Goal: Task Accomplishment & Management: Manage account settings

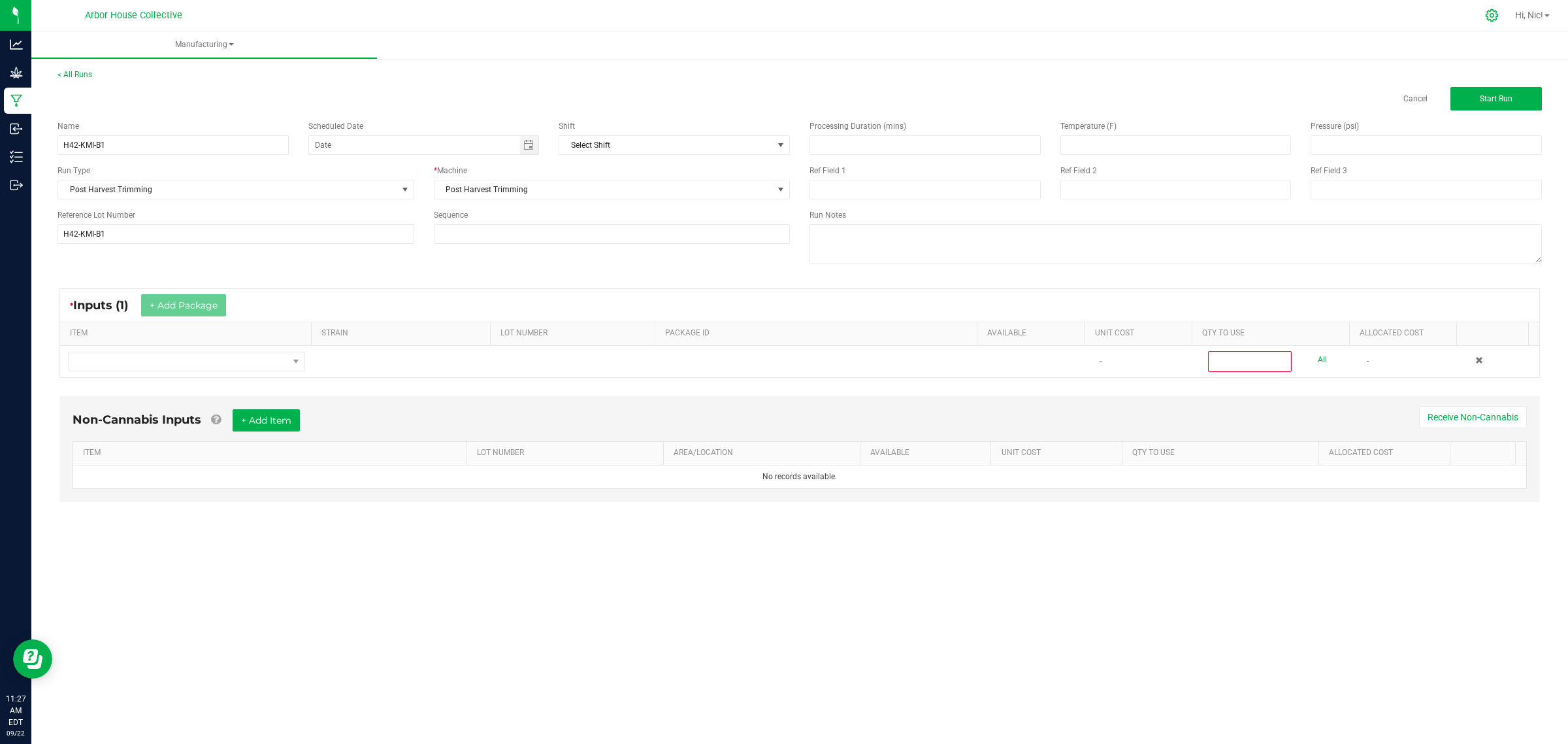
click at [1487, 16] on icon at bounding box center [1492, 15] width 14 height 14
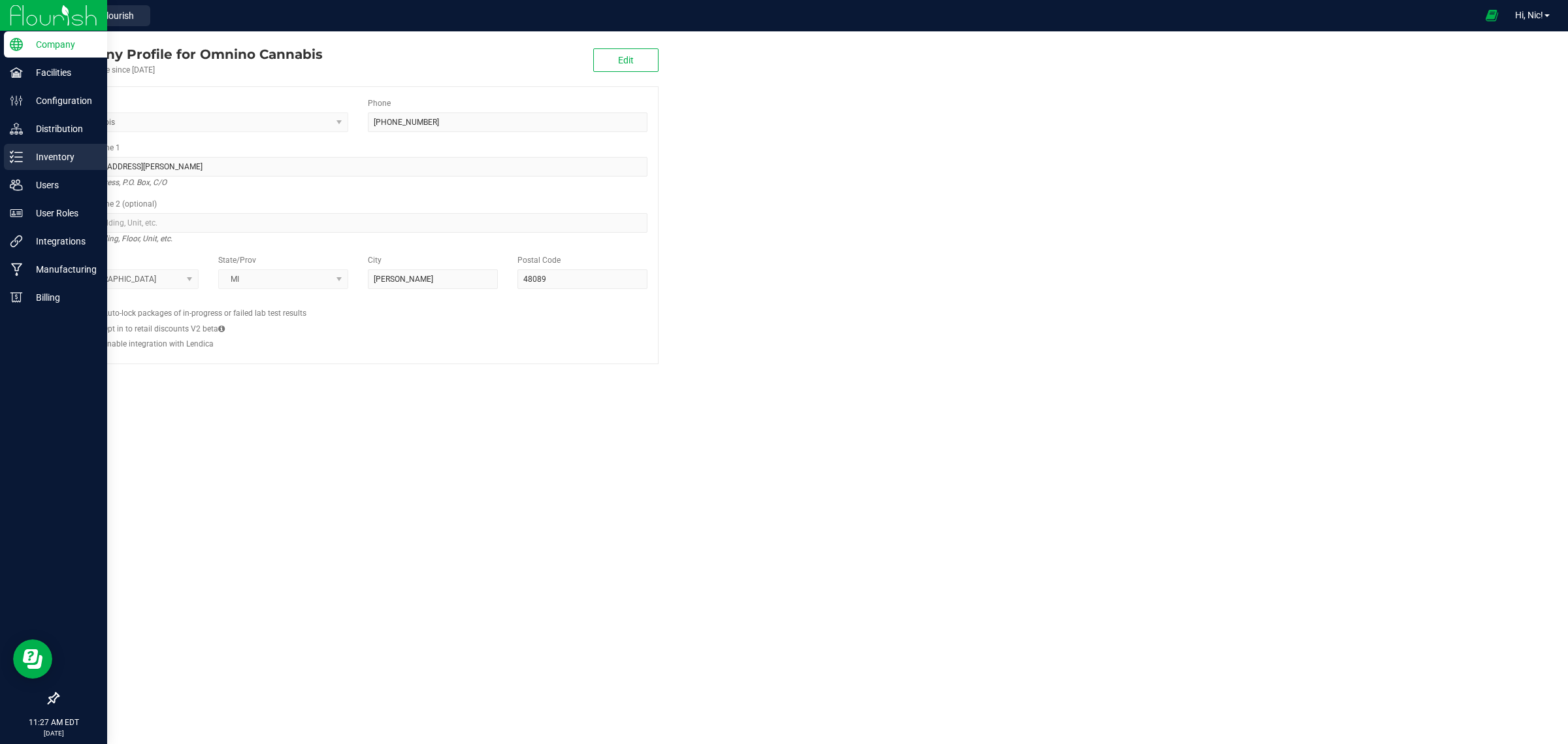
click at [63, 161] on p "Inventory" at bounding box center [62, 157] width 79 height 16
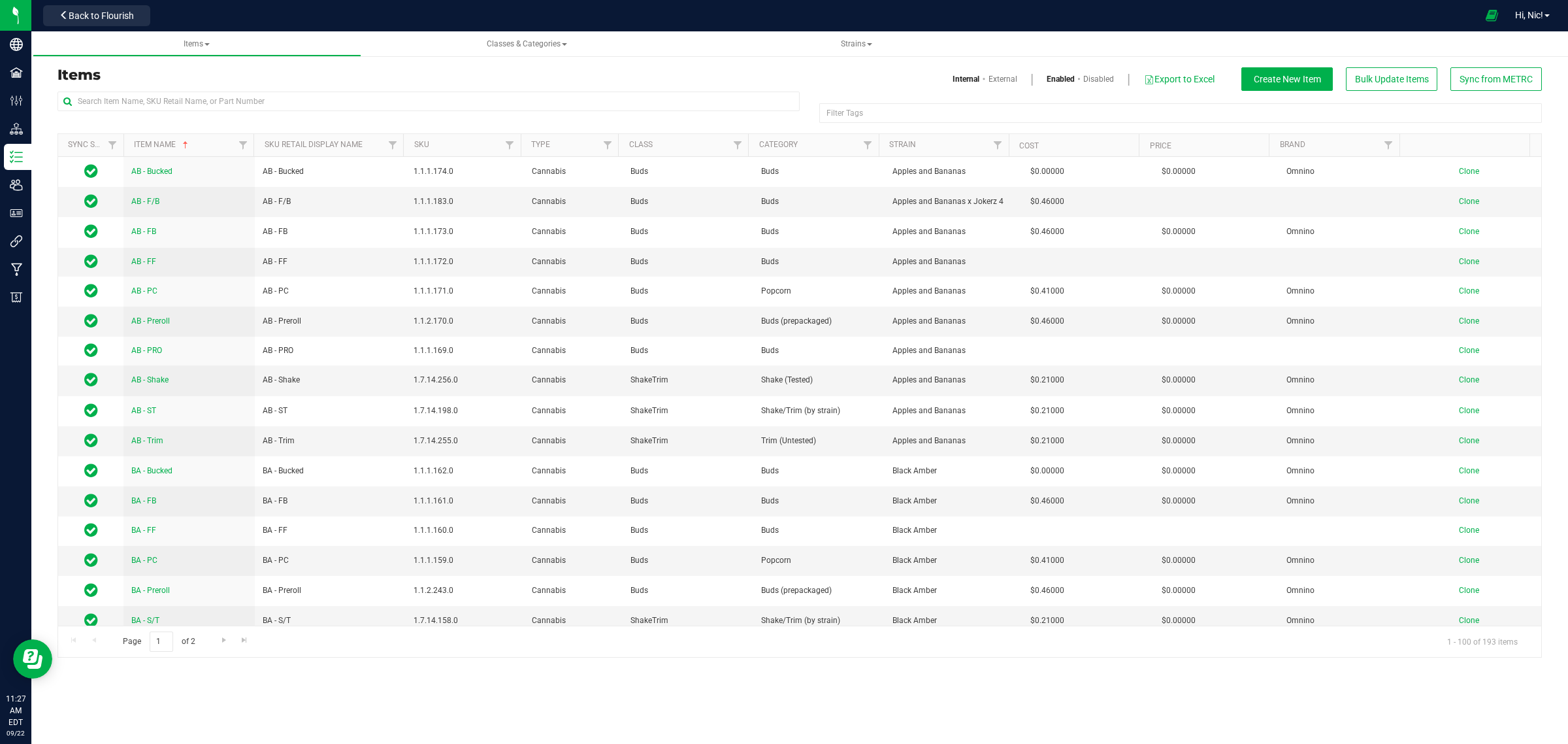
click at [1005, 82] on link "External" at bounding box center [1003, 79] width 29 height 12
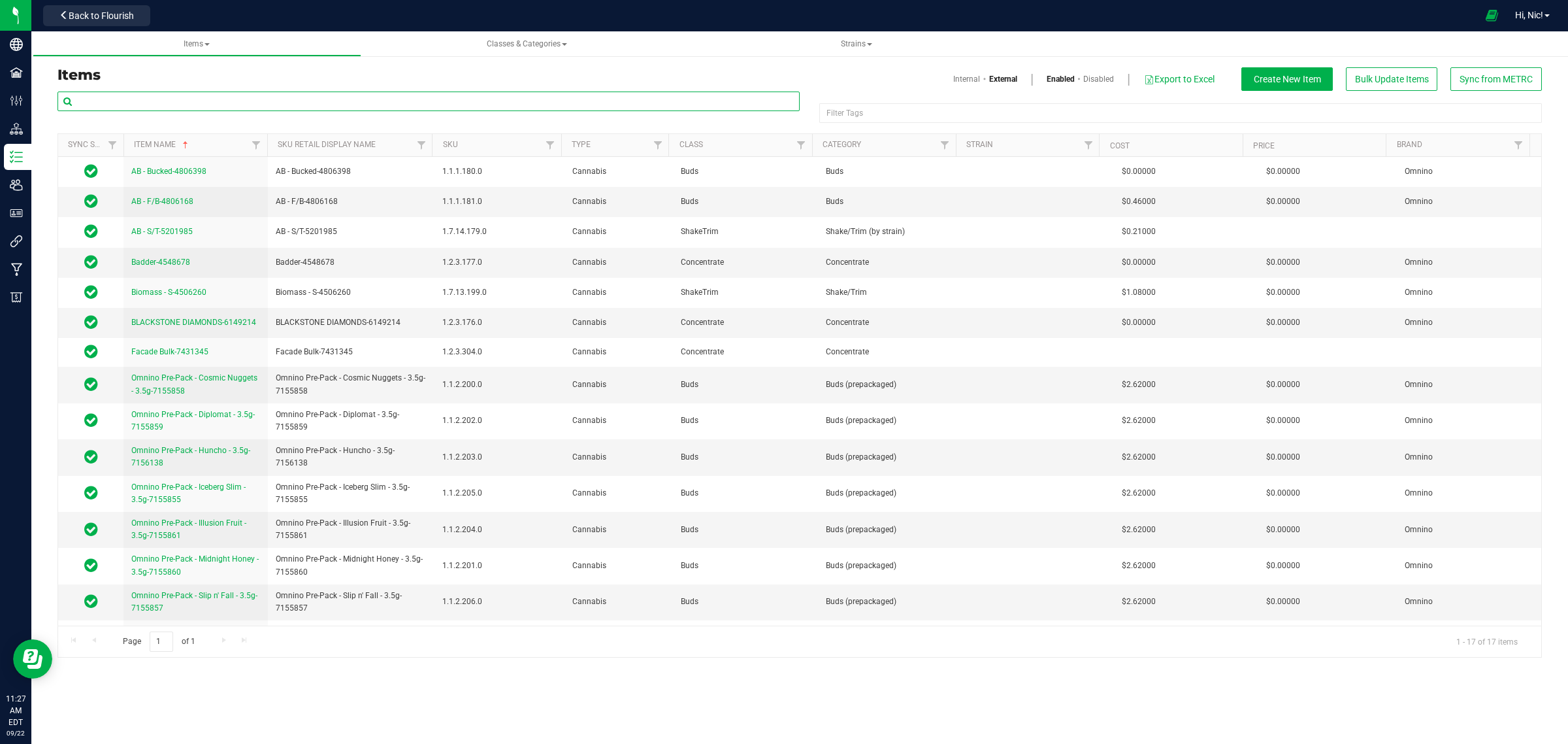
click at [371, 100] on input "text" at bounding box center [428, 101] width 742 height 20
paste input "Omnino - Glitter Bomb - 1g Diamonds"
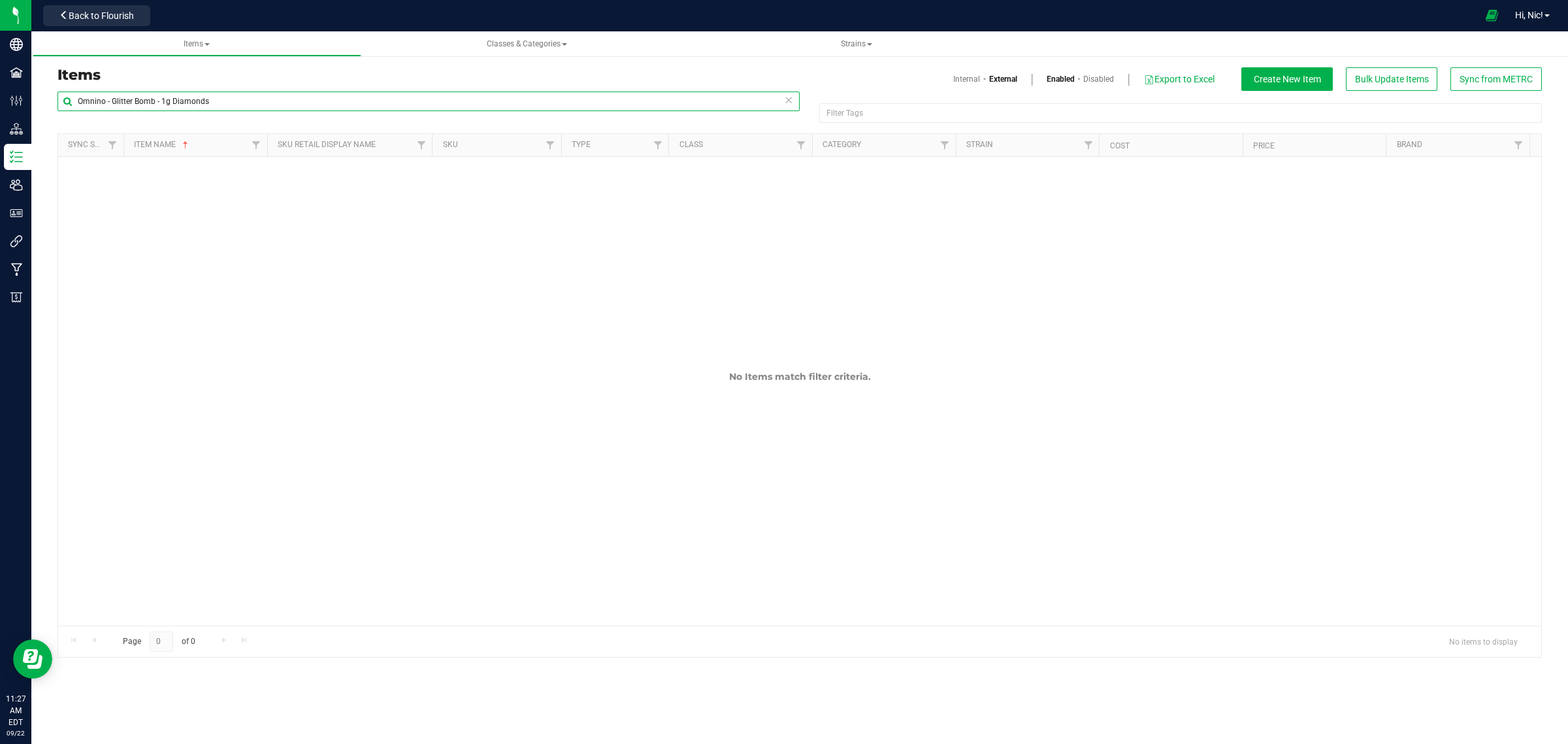
type input "Omnino - Glitter Bomb - 1g Diamonds"
click at [972, 79] on link "Internal" at bounding box center [966, 79] width 27 height 12
click at [998, 79] on link "External" at bounding box center [1003, 79] width 29 height 12
click at [1092, 77] on link "Disabled" at bounding box center [1099, 79] width 31 height 12
click at [1064, 80] on link "Enabled" at bounding box center [1061, 79] width 29 height 12
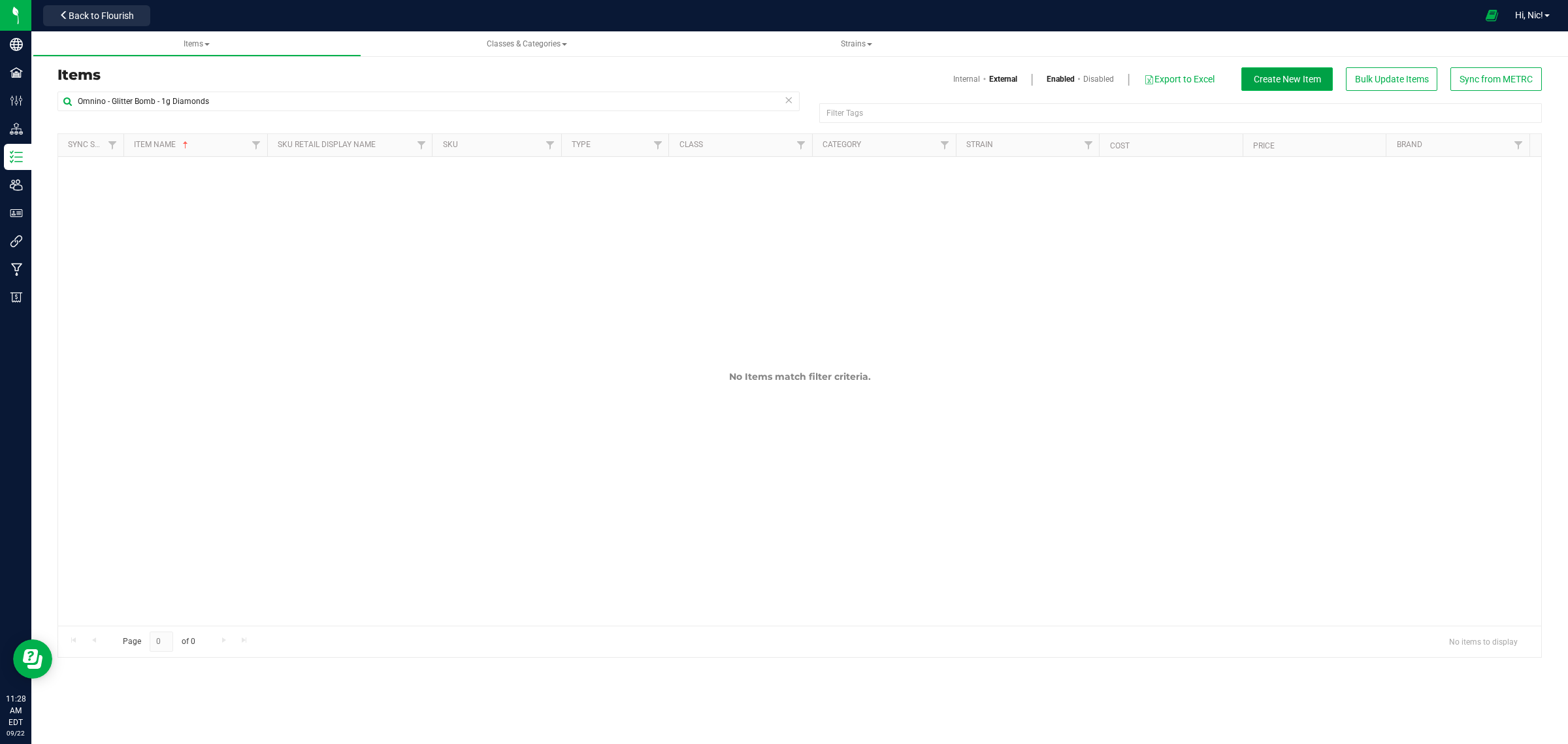
click at [1298, 82] on span "Create New Item" at bounding box center [1287, 79] width 68 height 10
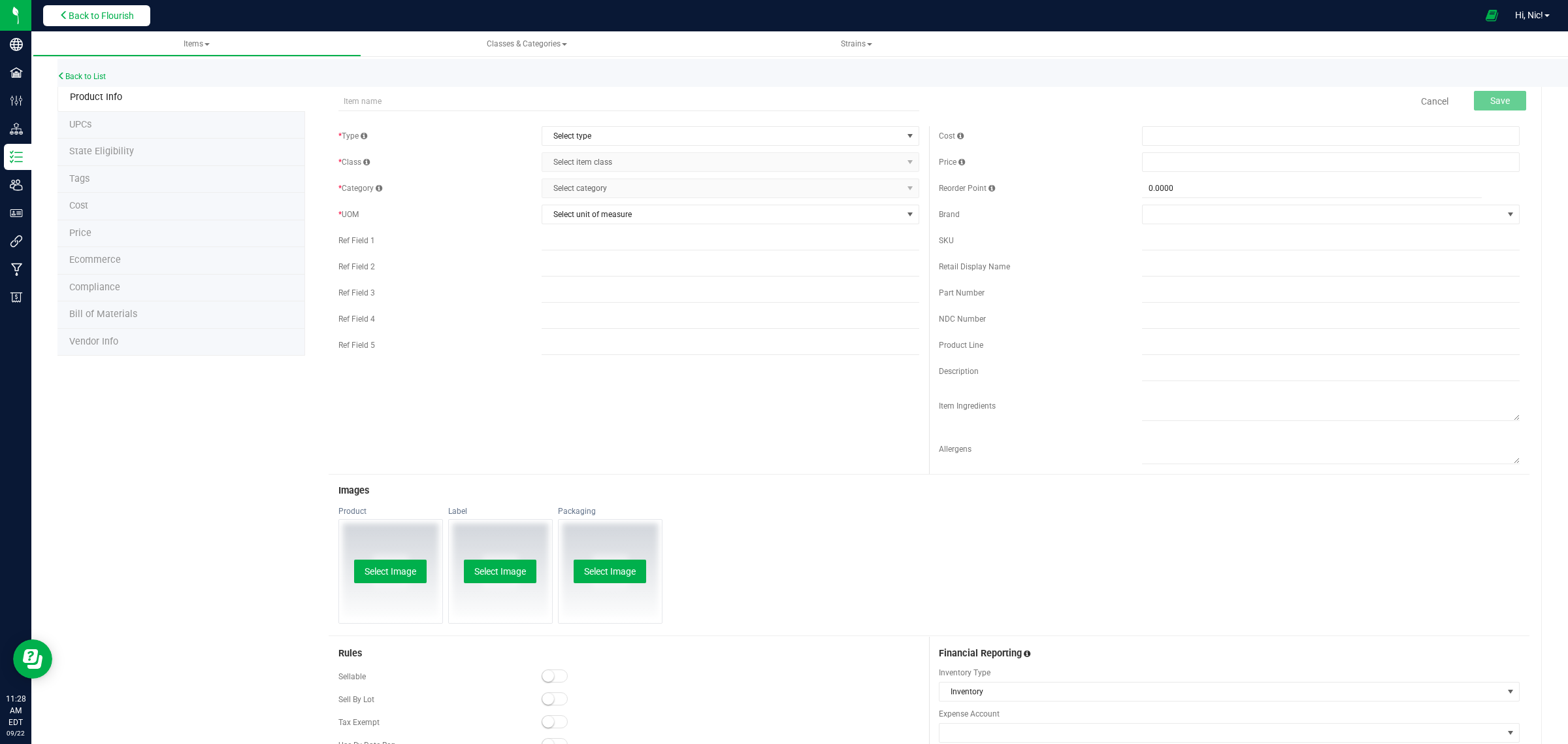
click at [85, 21] on button "Back to Flourish" at bounding box center [97, 16] width 107 height 21
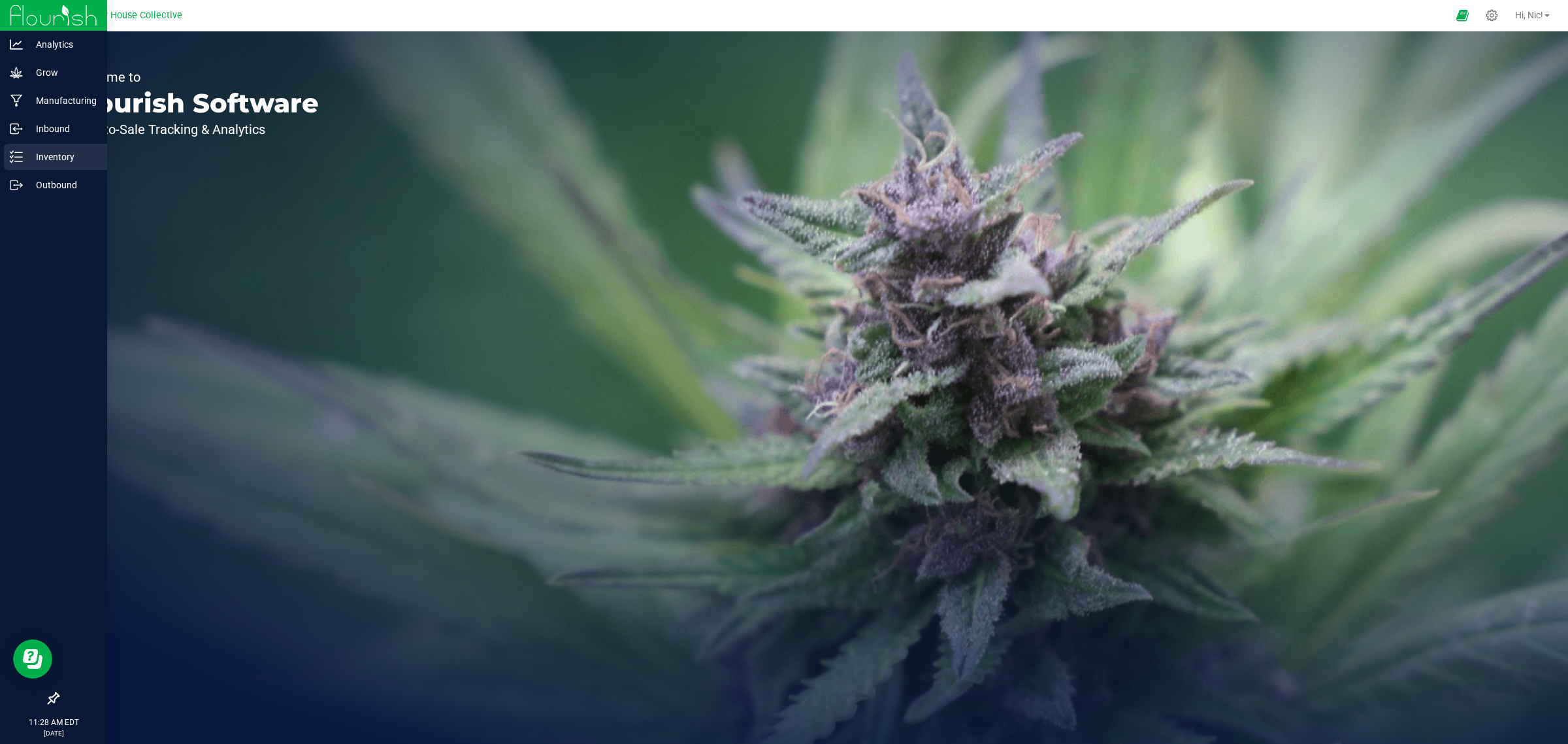
click at [59, 155] on p "Inventory" at bounding box center [62, 157] width 79 height 16
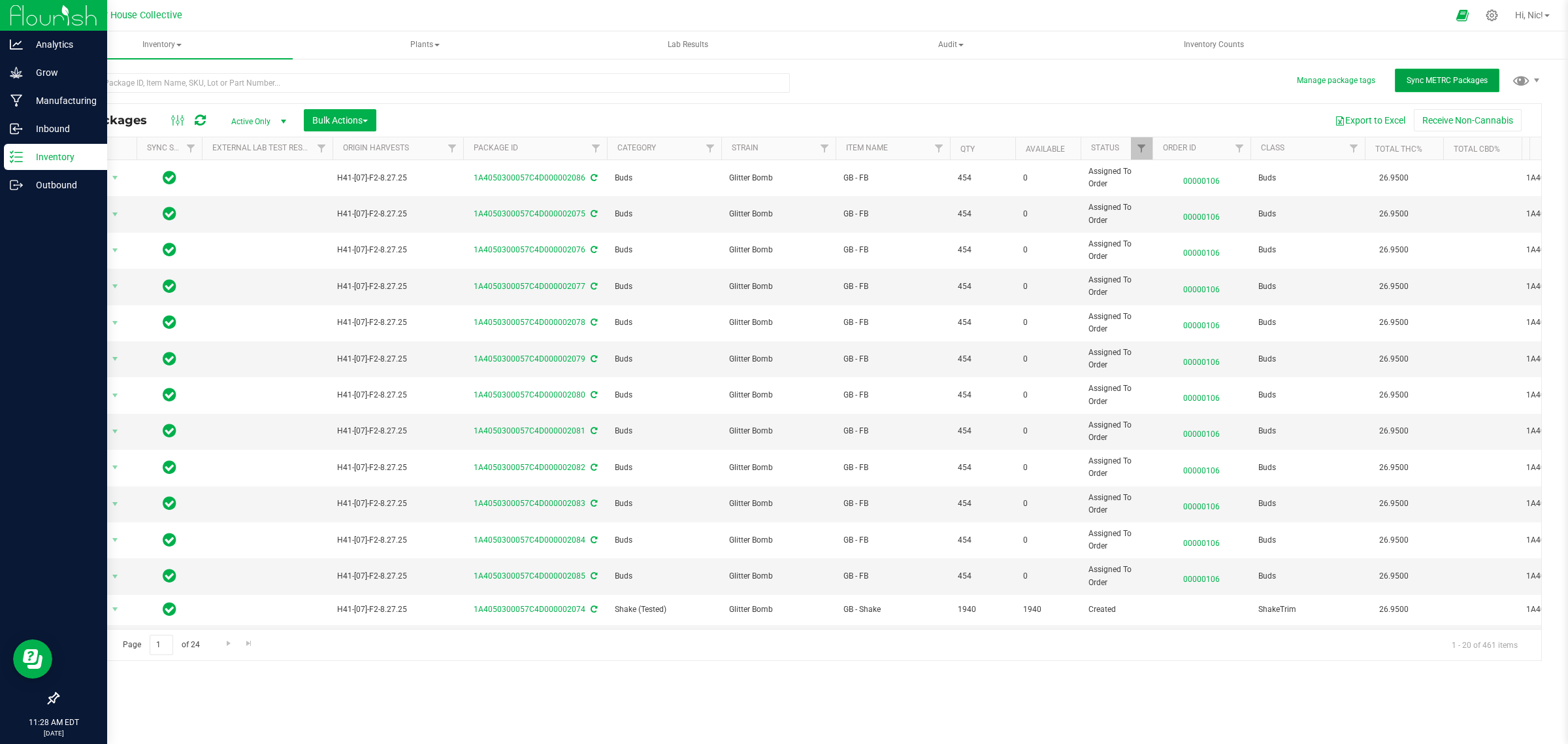
click at [1433, 77] on span "Sync METRC Packages" at bounding box center [1447, 81] width 81 height 9
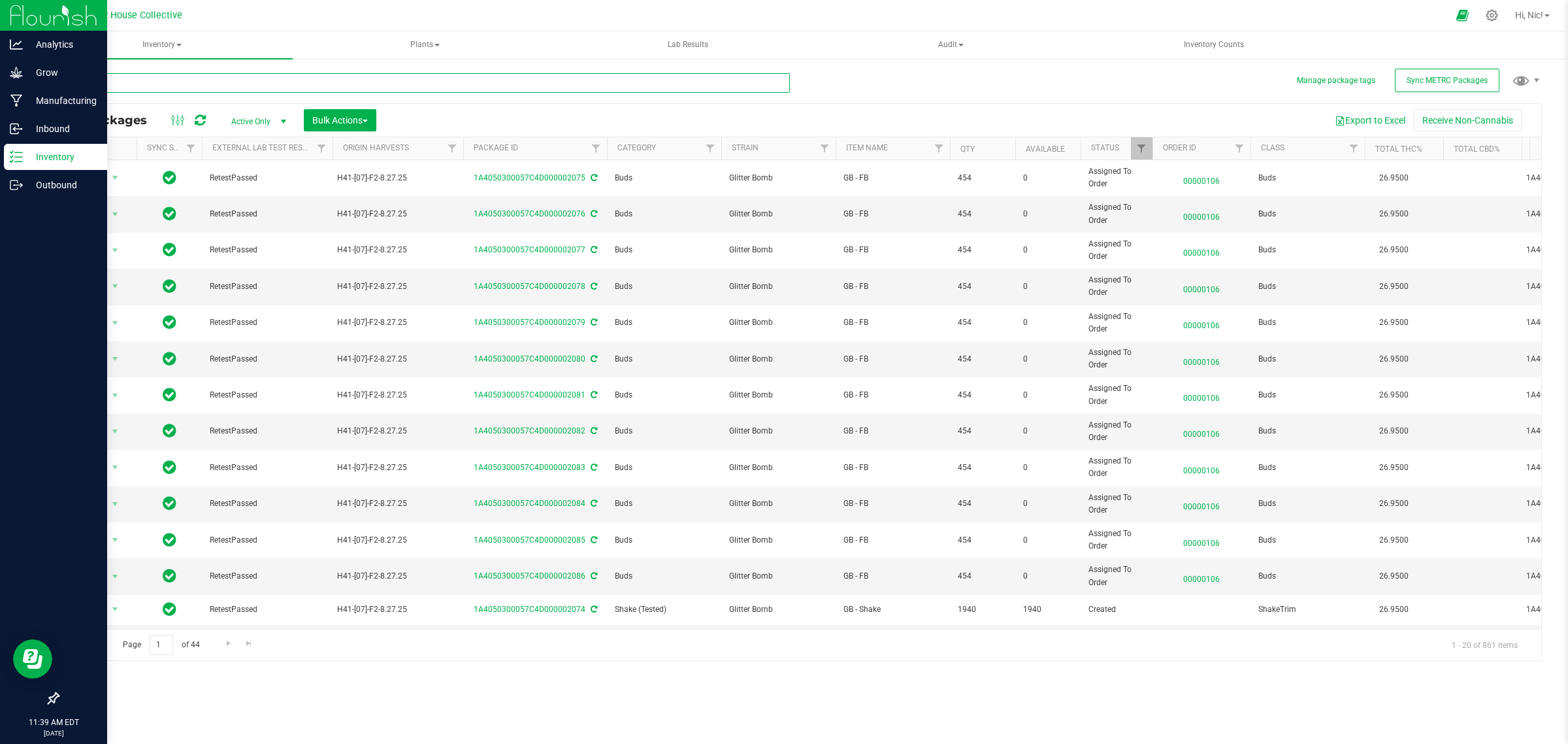
click at [302, 79] on input "text" at bounding box center [423, 83] width 732 height 20
paste input "Omnino - Glitter Bomb - 1g Diamonds"
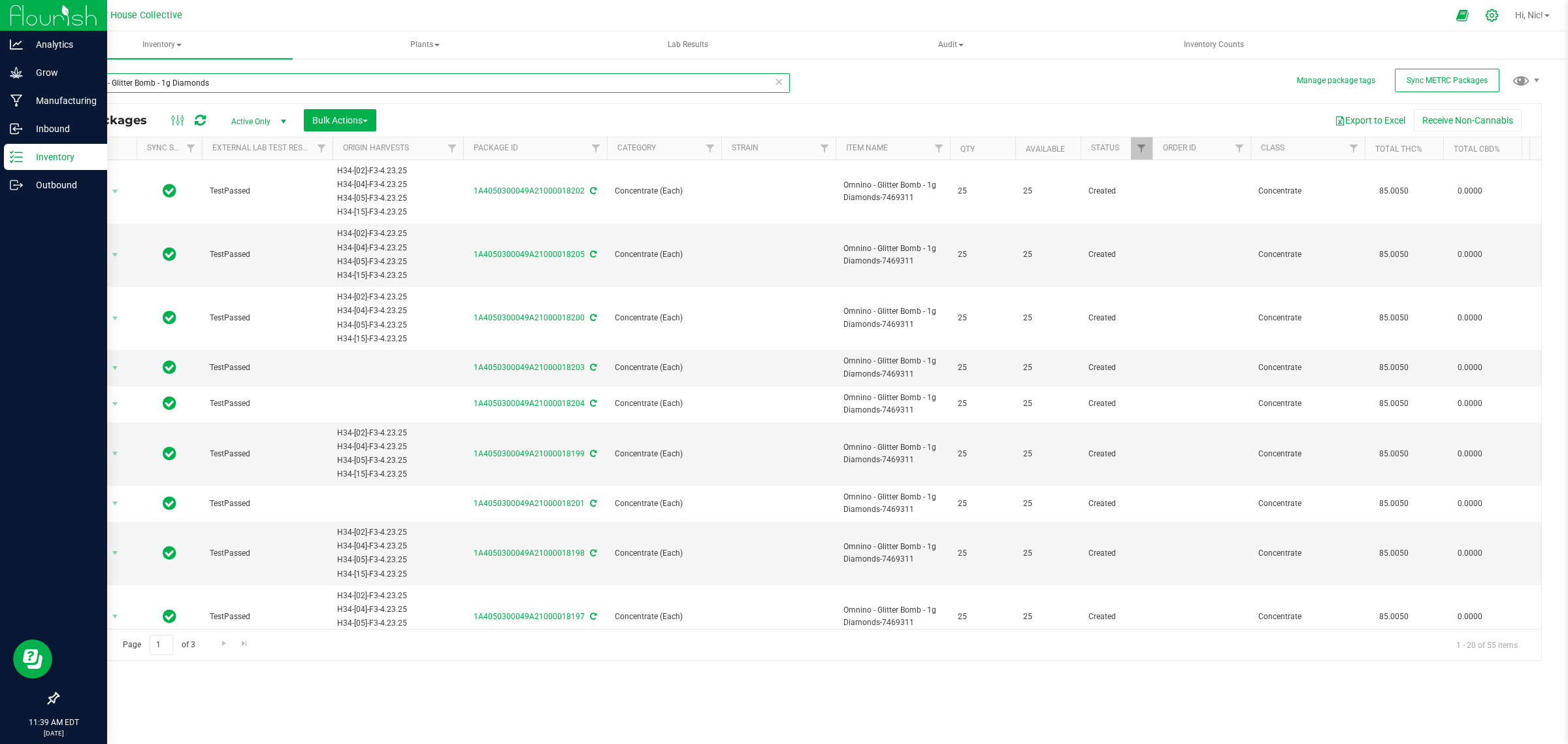
type input "Omnino - Glitter Bomb - 1g Diamonds"
click at [1490, 18] on icon at bounding box center [1492, 15] width 14 height 14
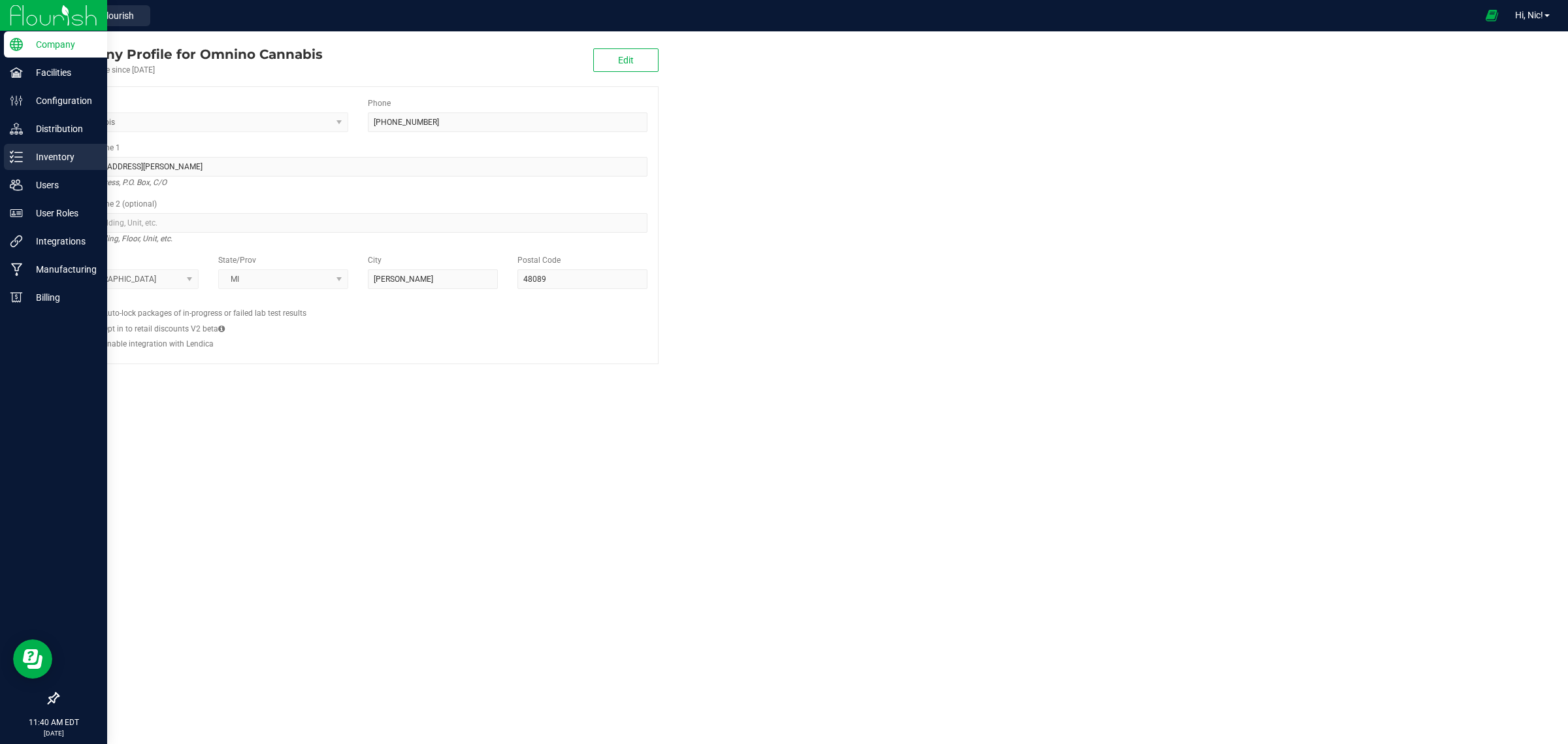
click at [59, 164] on p "Inventory" at bounding box center [62, 157] width 79 height 16
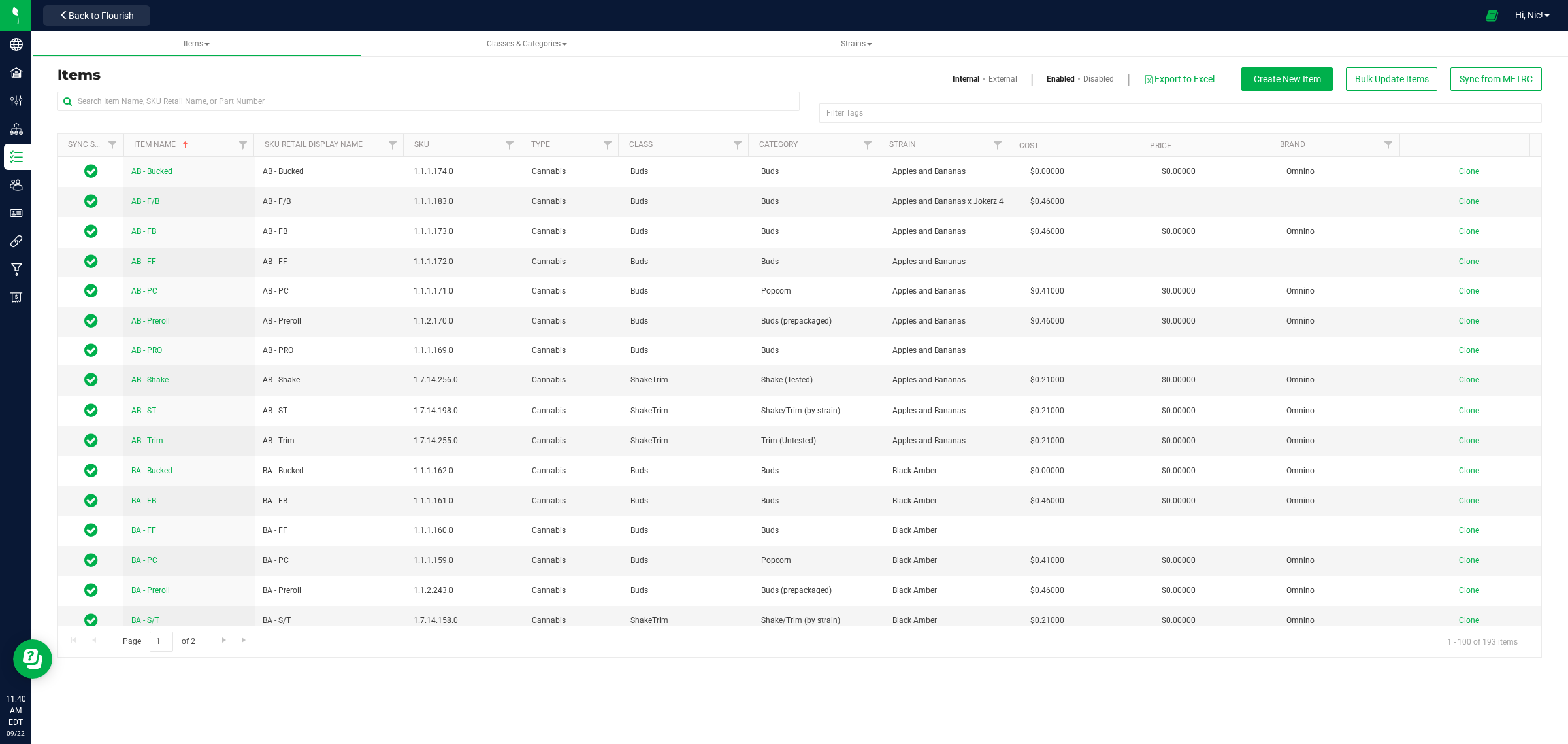
click at [1005, 73] on link "External" at bounding box center [1003, 79] width 29 height 12
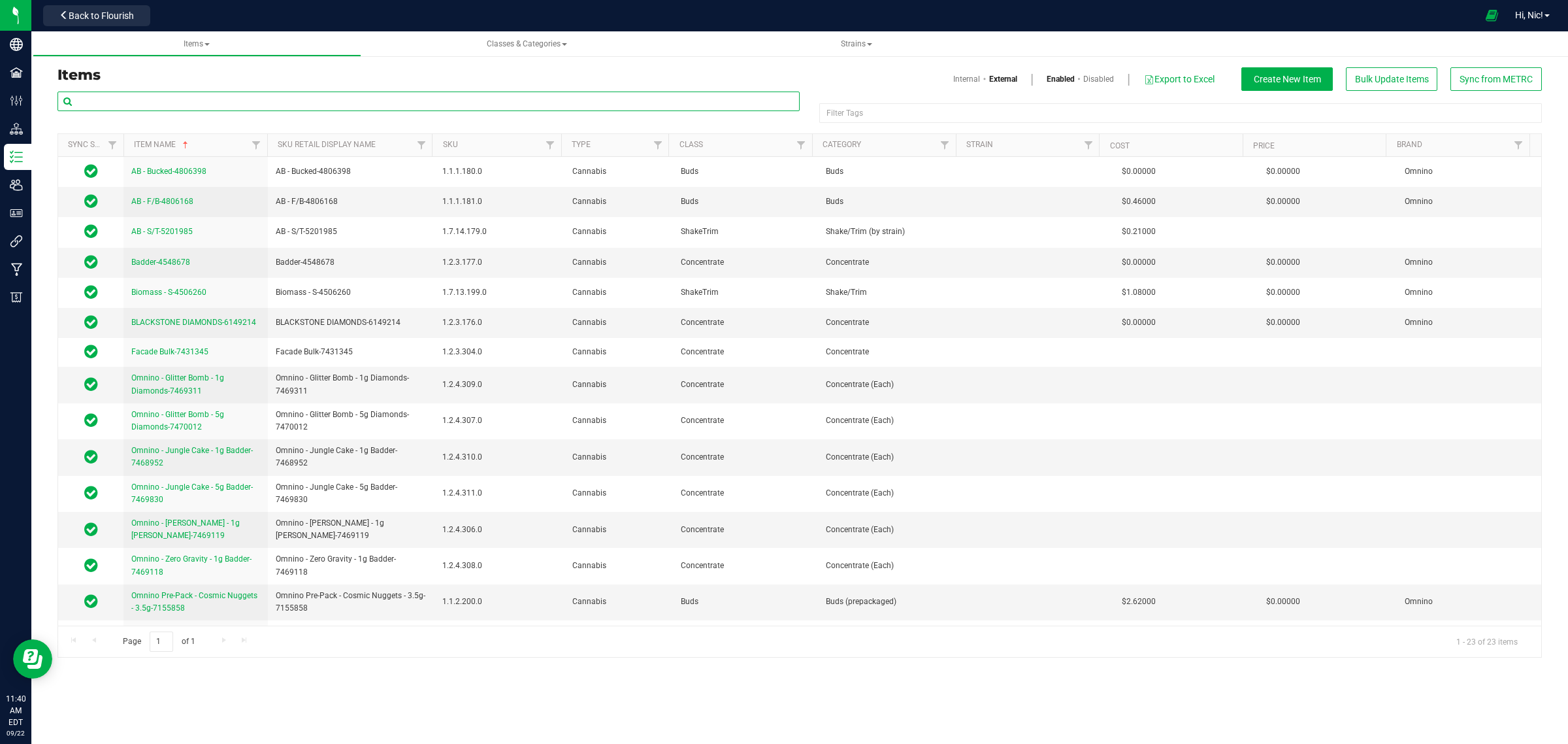
click at [243, 104] on input "text" at bounding box center [428, 101] width 742 height 20
paste input "Omnino - Glitter Bomb - 1g Diamonds"
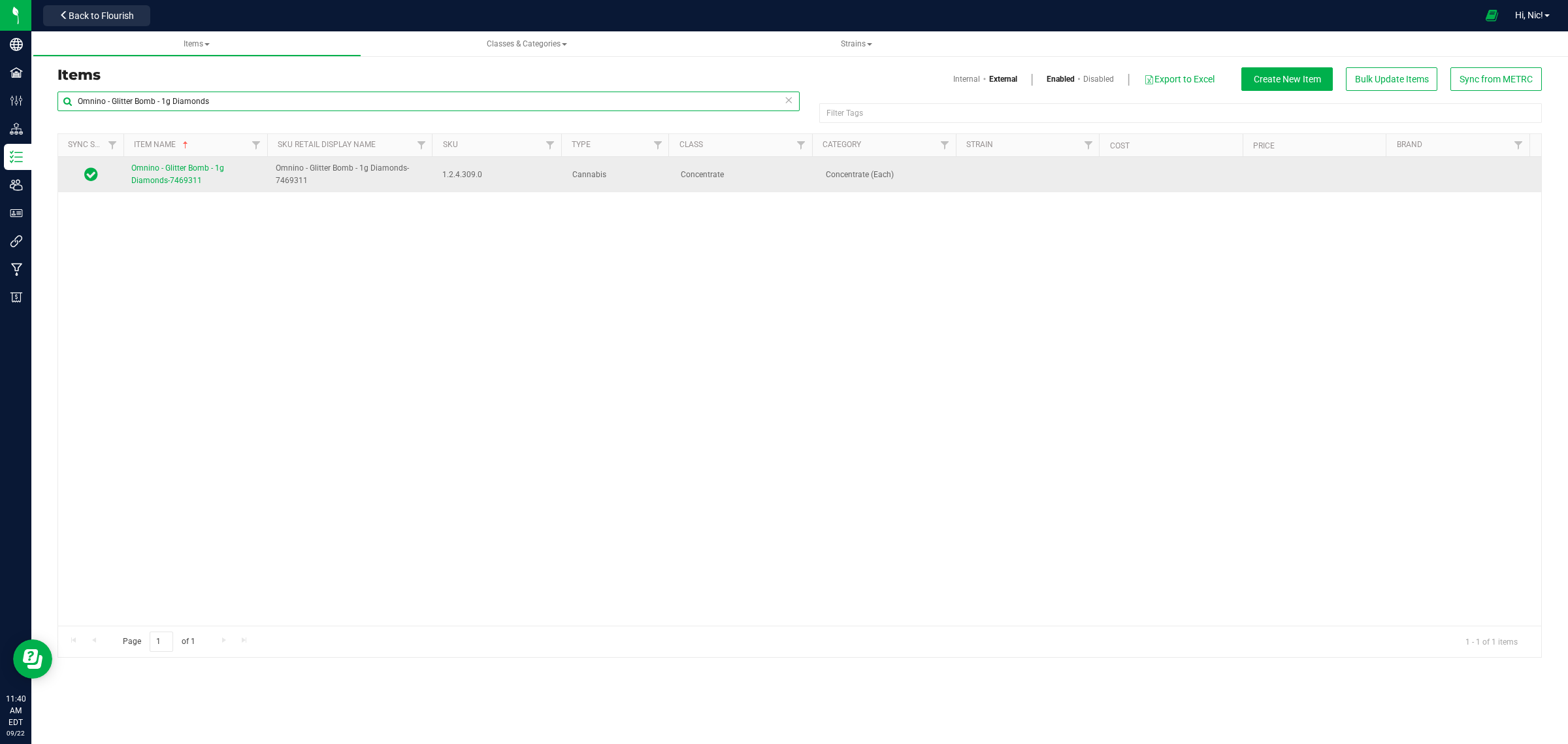
type input "Omnino - Glitter Bomb - 1g Diamonds"
click at [217, 169] on span "Omnino - Glitter Bomb - 1g Diamonds-7469311" at bounding box center [177, 174] width 93 height 22
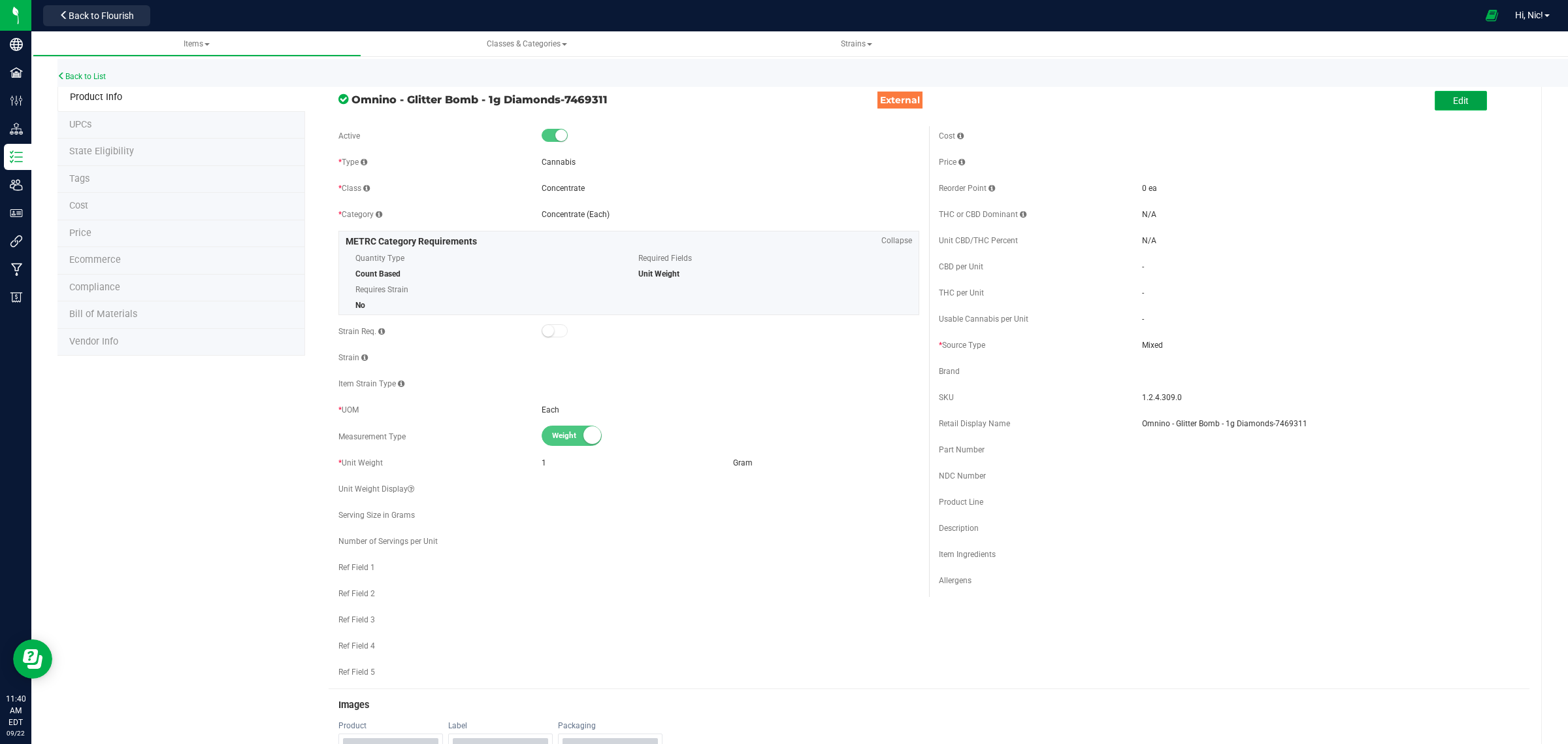
click at [1439, 97] on button "Edit" at bounding box center [1461, 101] width 53 height 20
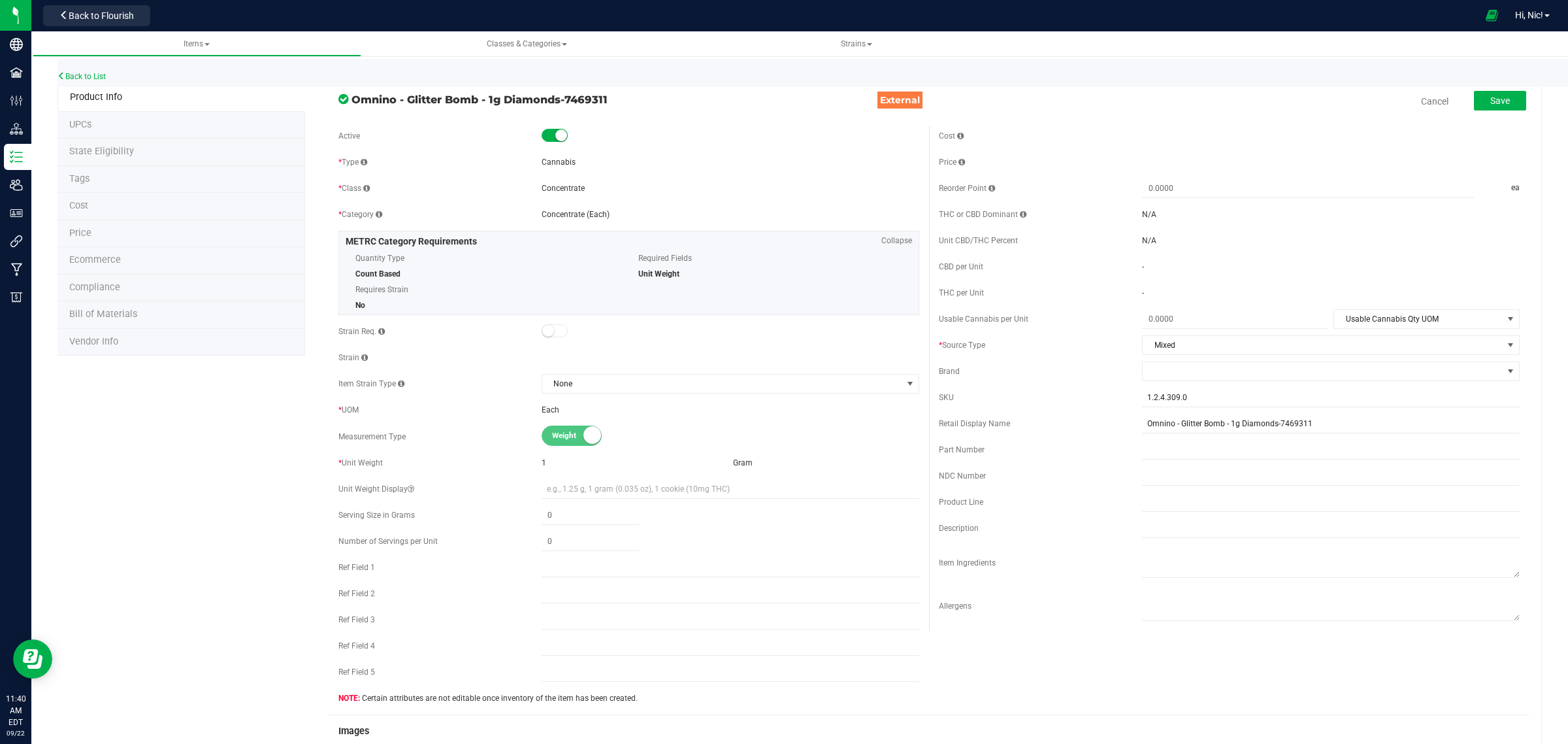
click at [579, 96] on span "Omnino - Glitter Bomb - 1g Diamonds-7469311" at bounding box center [615, 99] width 529 height 16
click at [1160, 370] on span at bounding box center [1322, 370] width 360 height 18
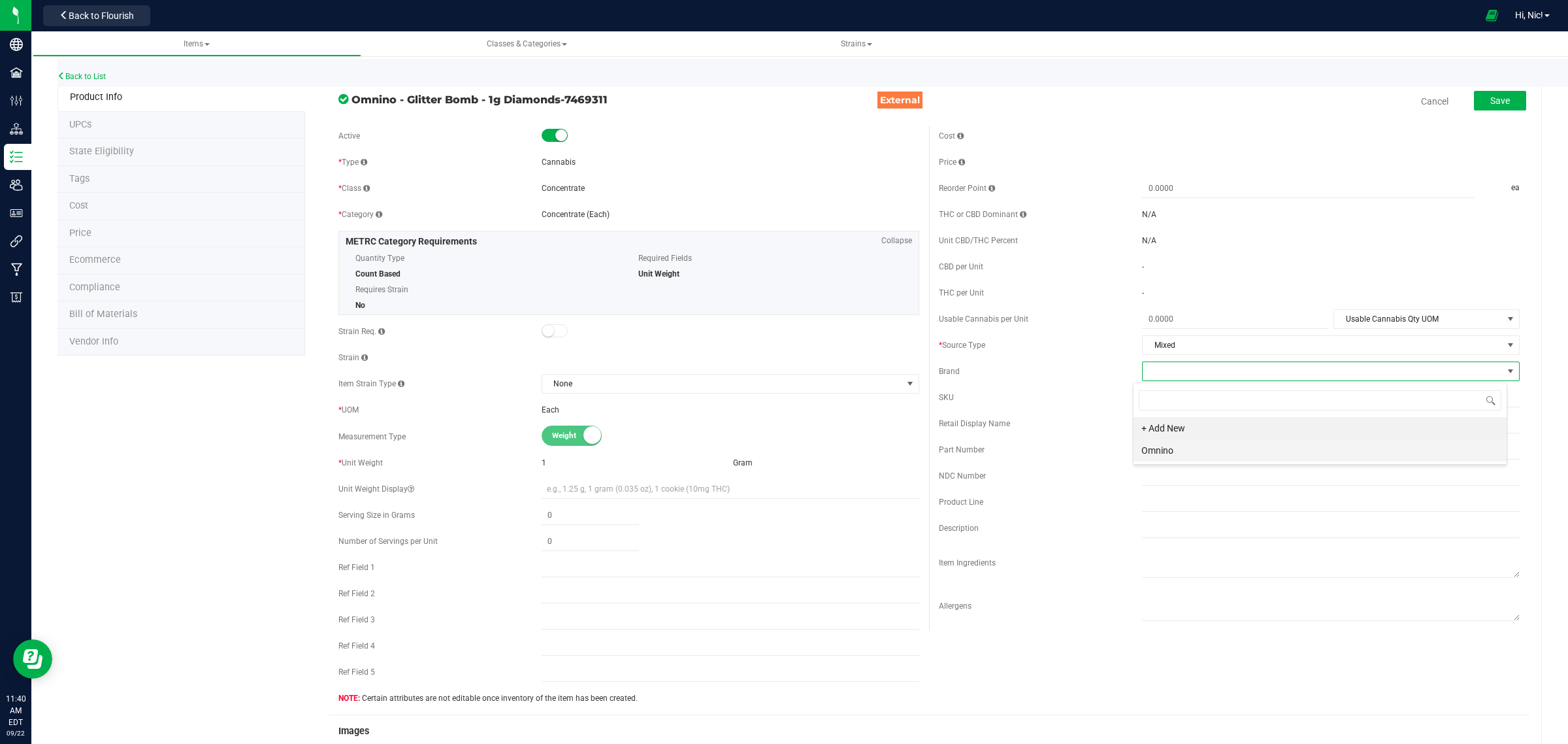
click at [1178, 457] on li "Omnino" at bounding box center [1319, 451] width 373 height 23
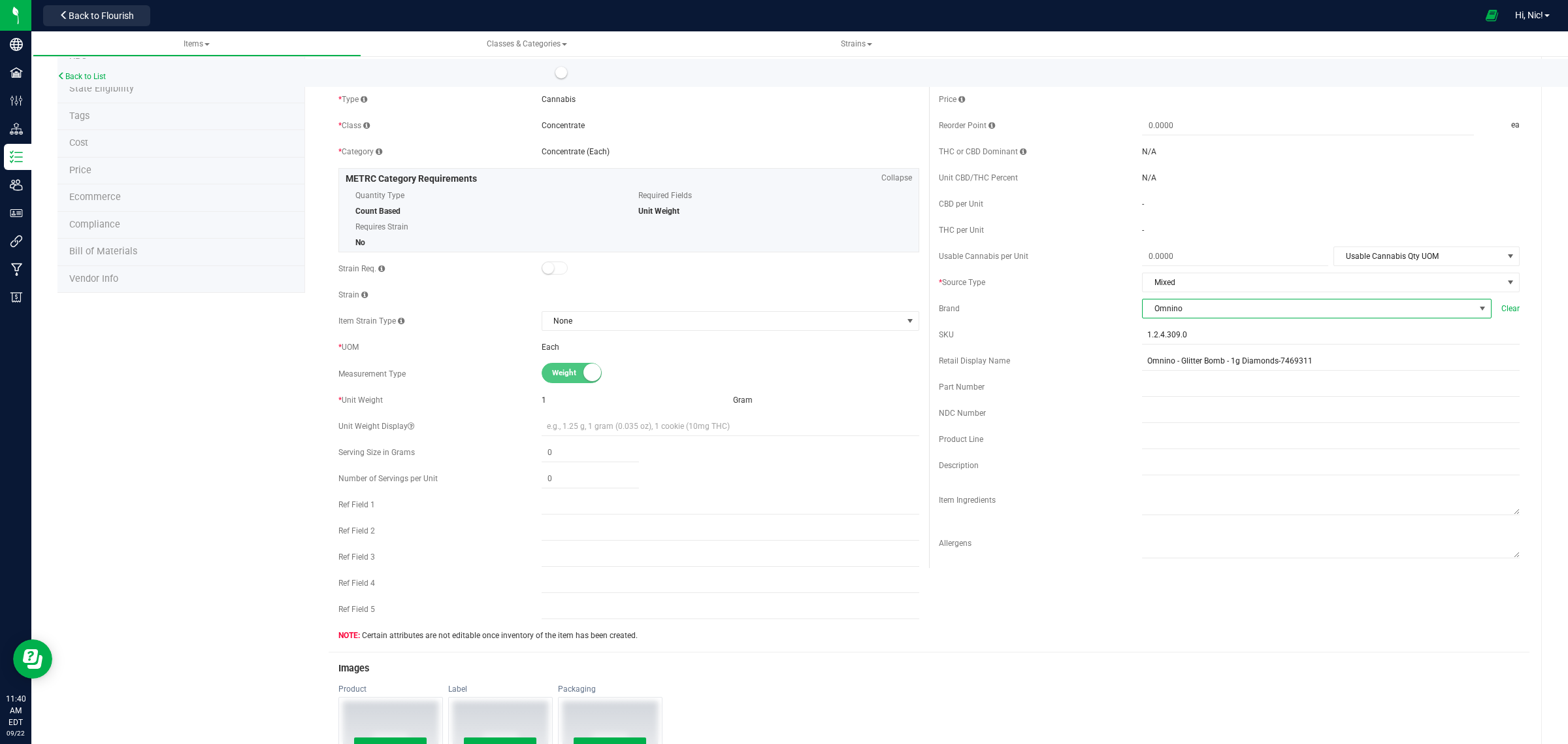
scroll to position [0, 0]
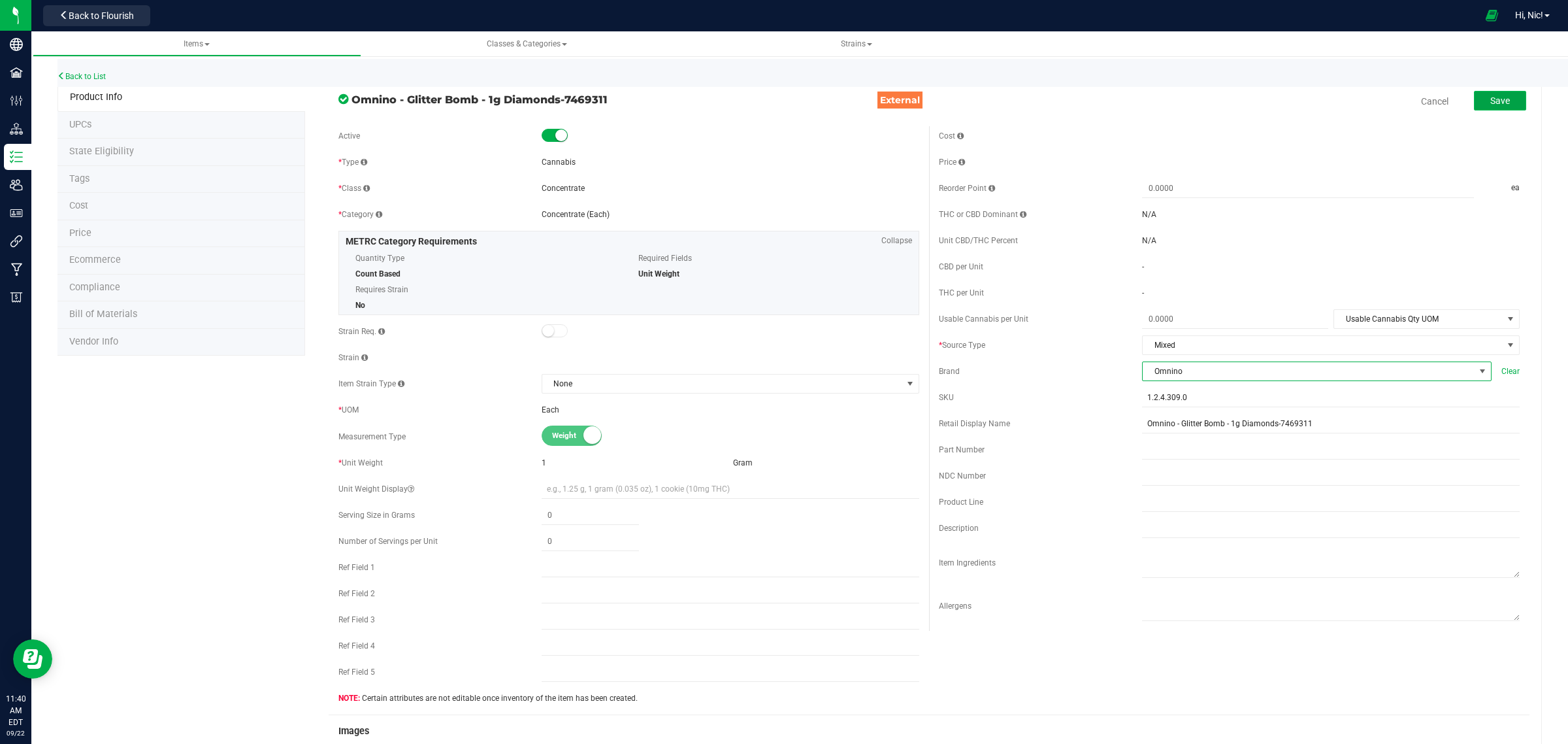
click at [1480, 106] on button "Save" at bounding box center [1500, 101] width 53 height 20
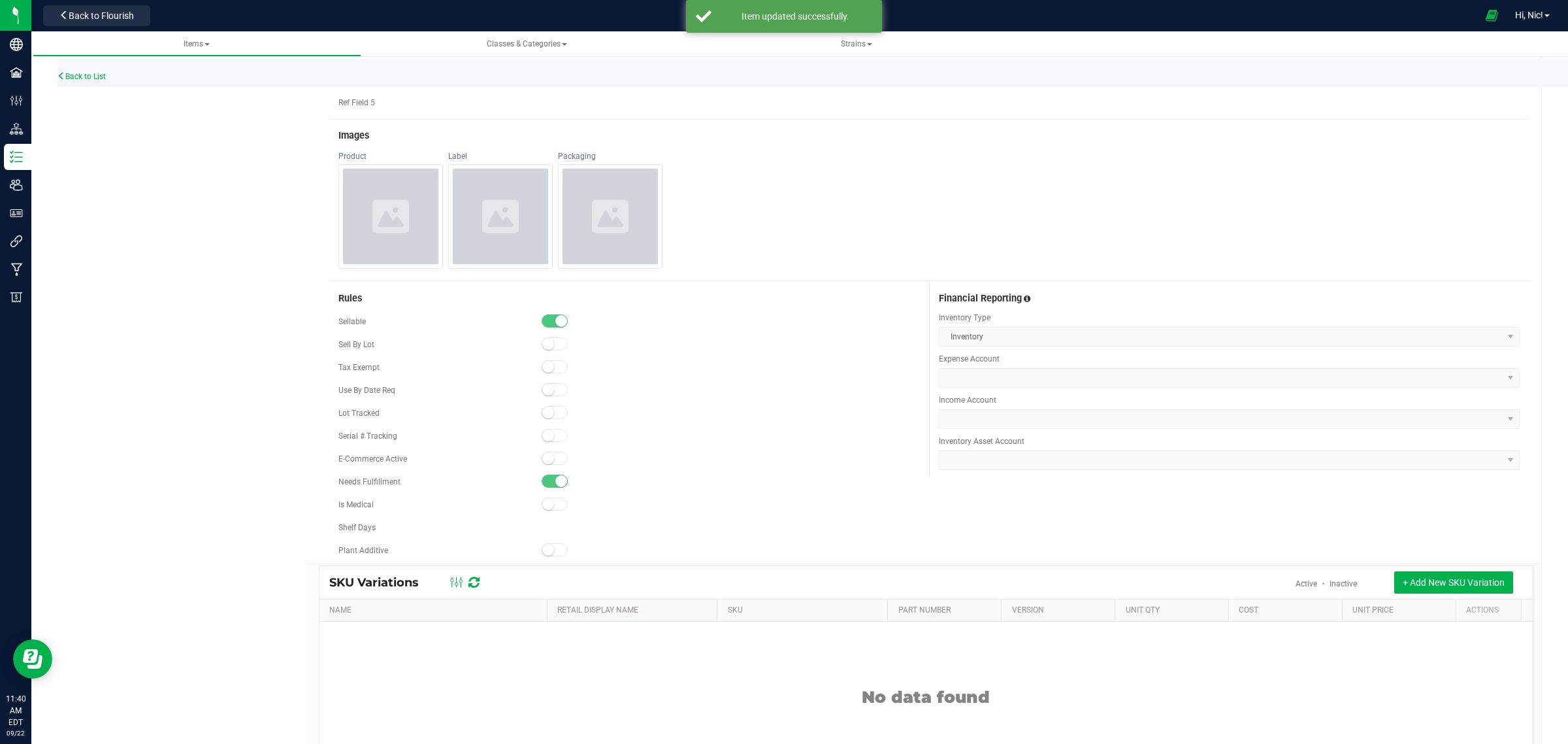
scroll to position [570, 0]
click at [1005, 416] on kendo-dropdownlist at bounding box center [1229, 417] width 581 height 20
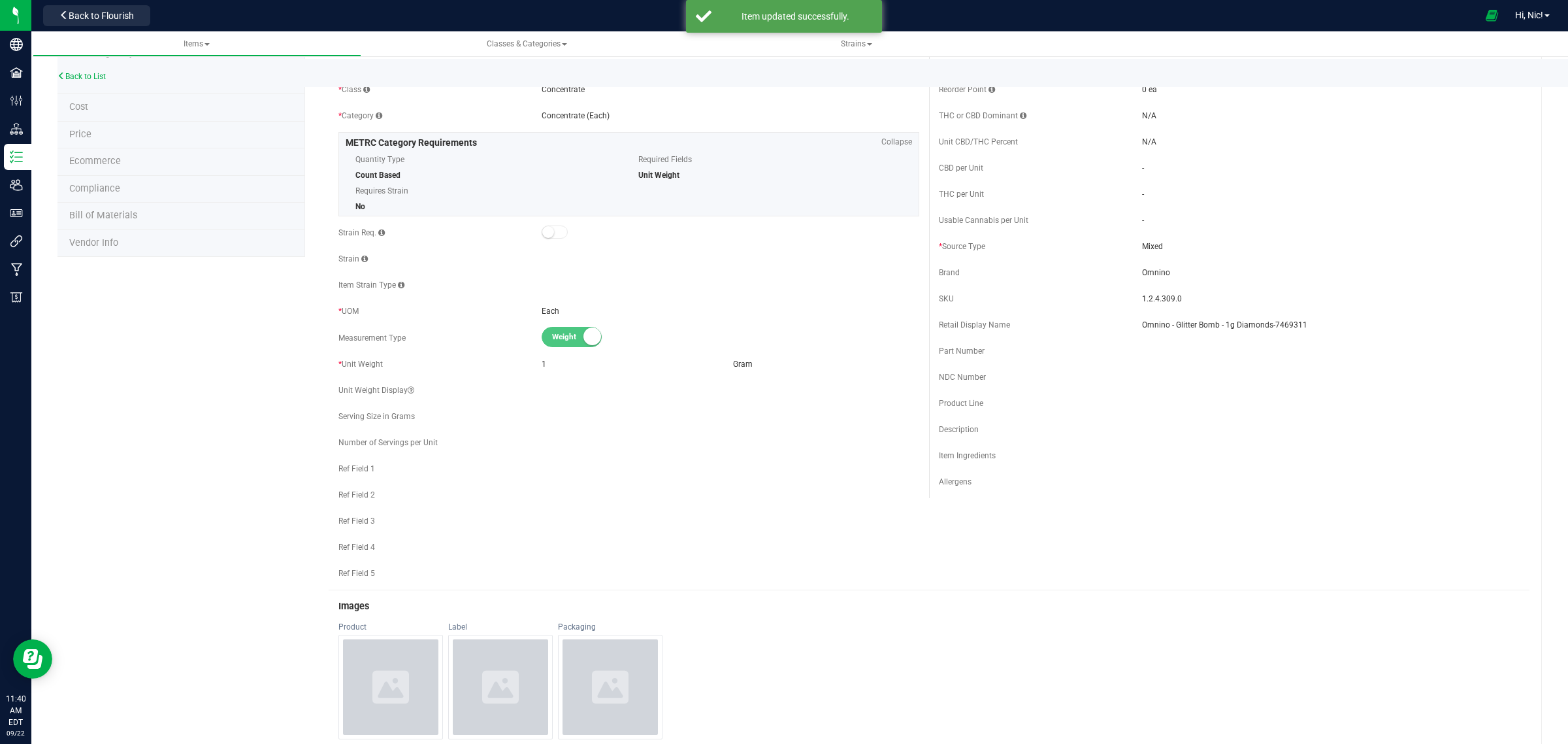
scroll to position [0, 0]
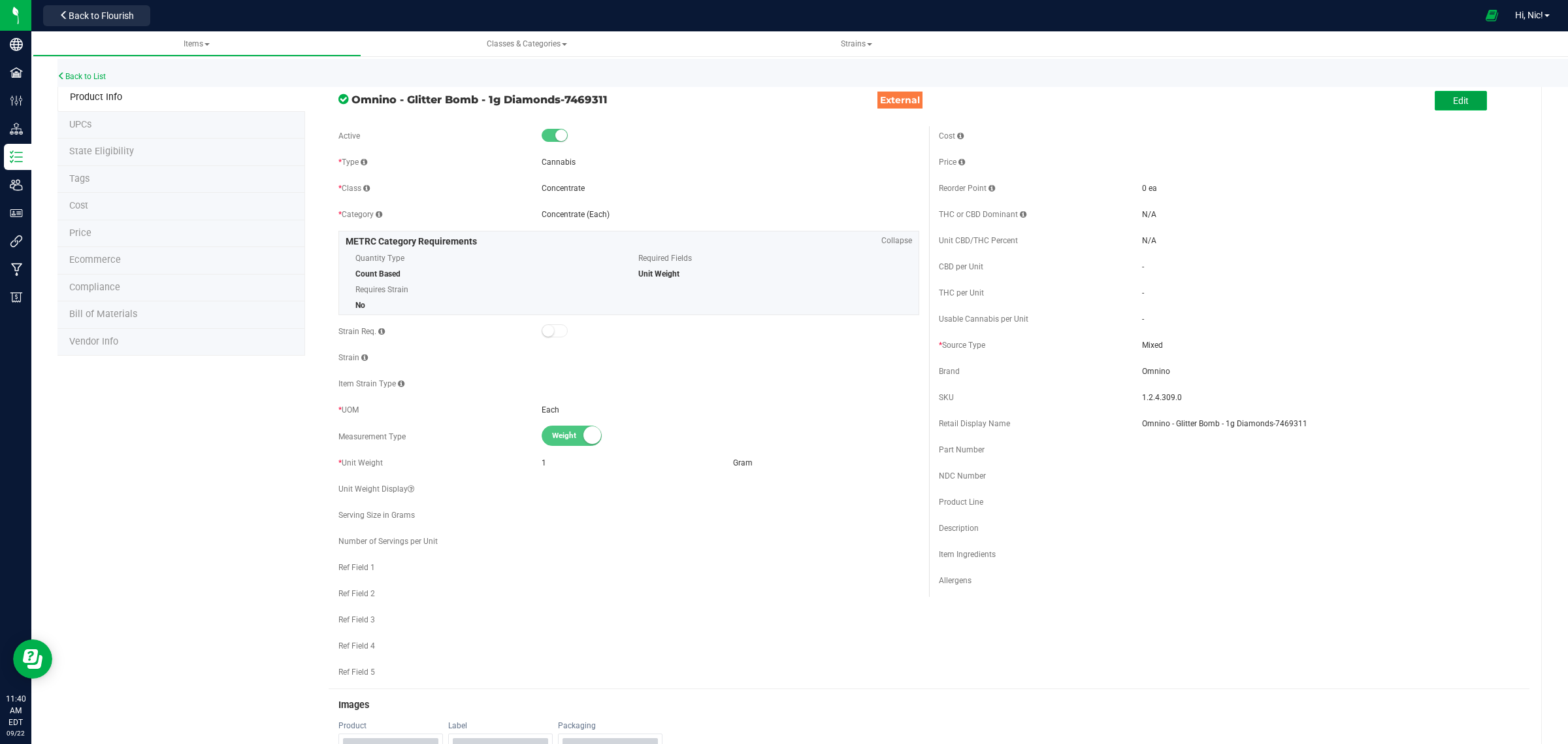
click at [1455, 101] on span "Edit" at bounding box center [1461, 101] width 16 height 10
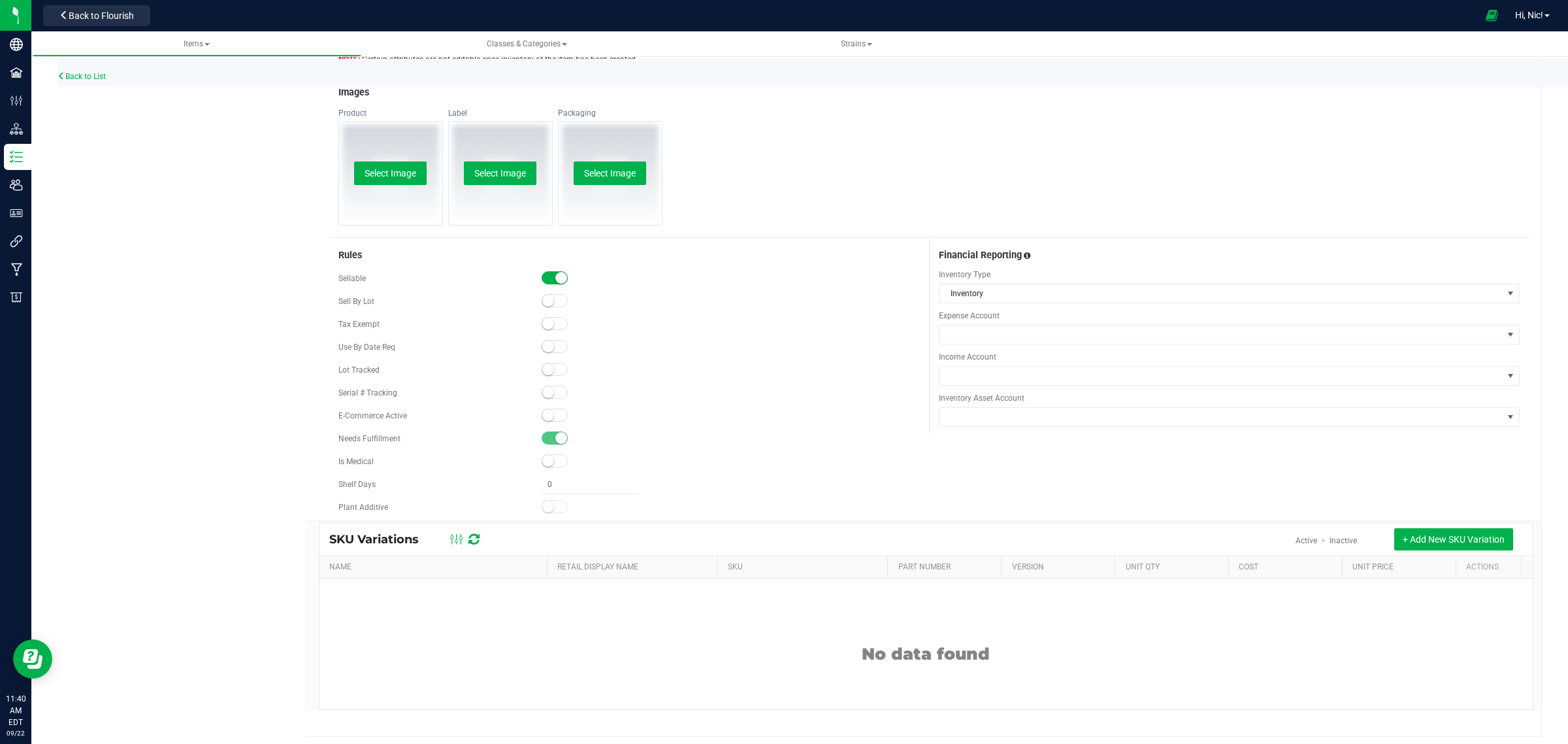
scroll to position [645, 0]
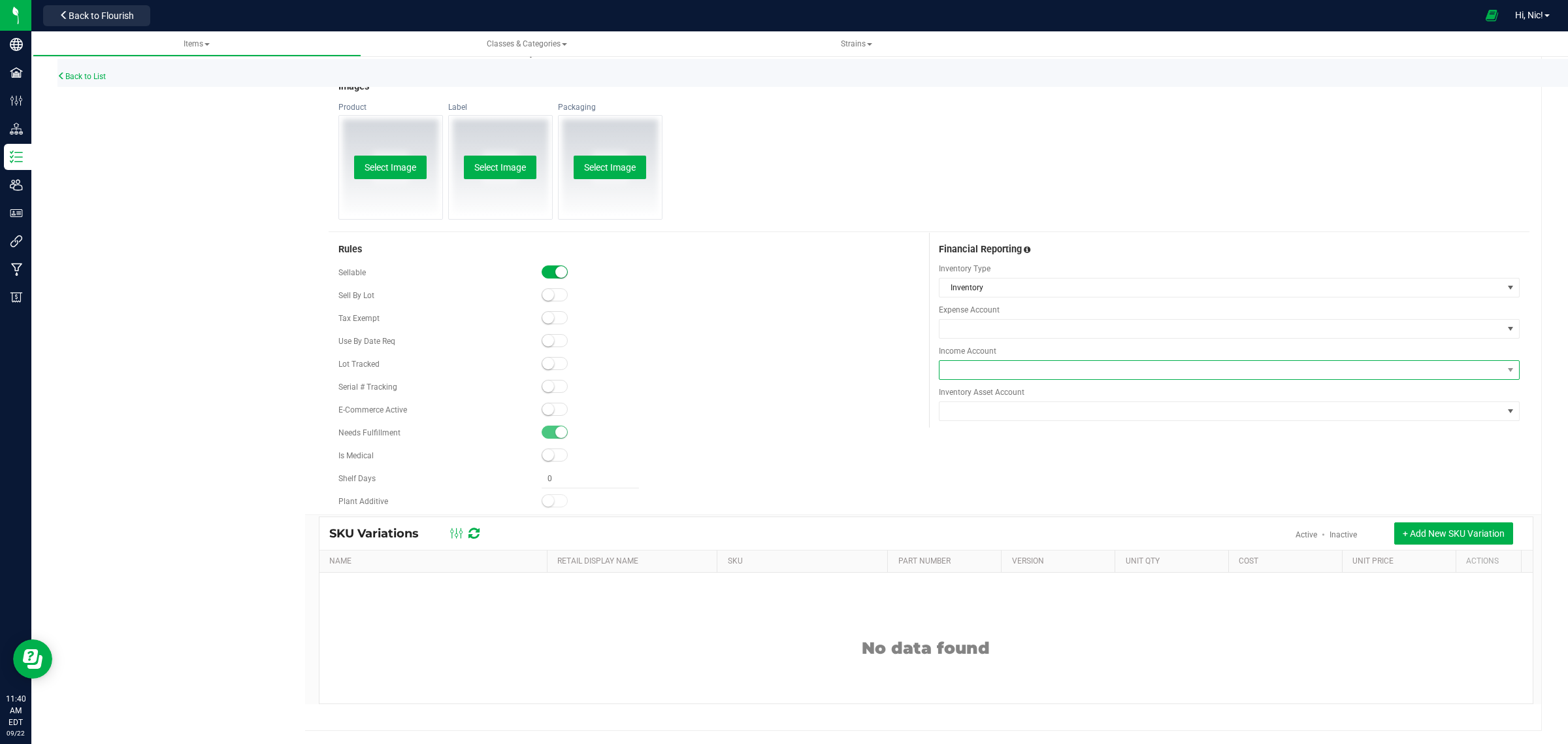
click at [983, 373] on span at bounding box center [1222, 369] width 563 height 18
click at [903, 336] on div at bounding box center [730, 341] width 377 height 13
click at [977, 377] on span at bounding box center [1222, 369] width 563 height 18
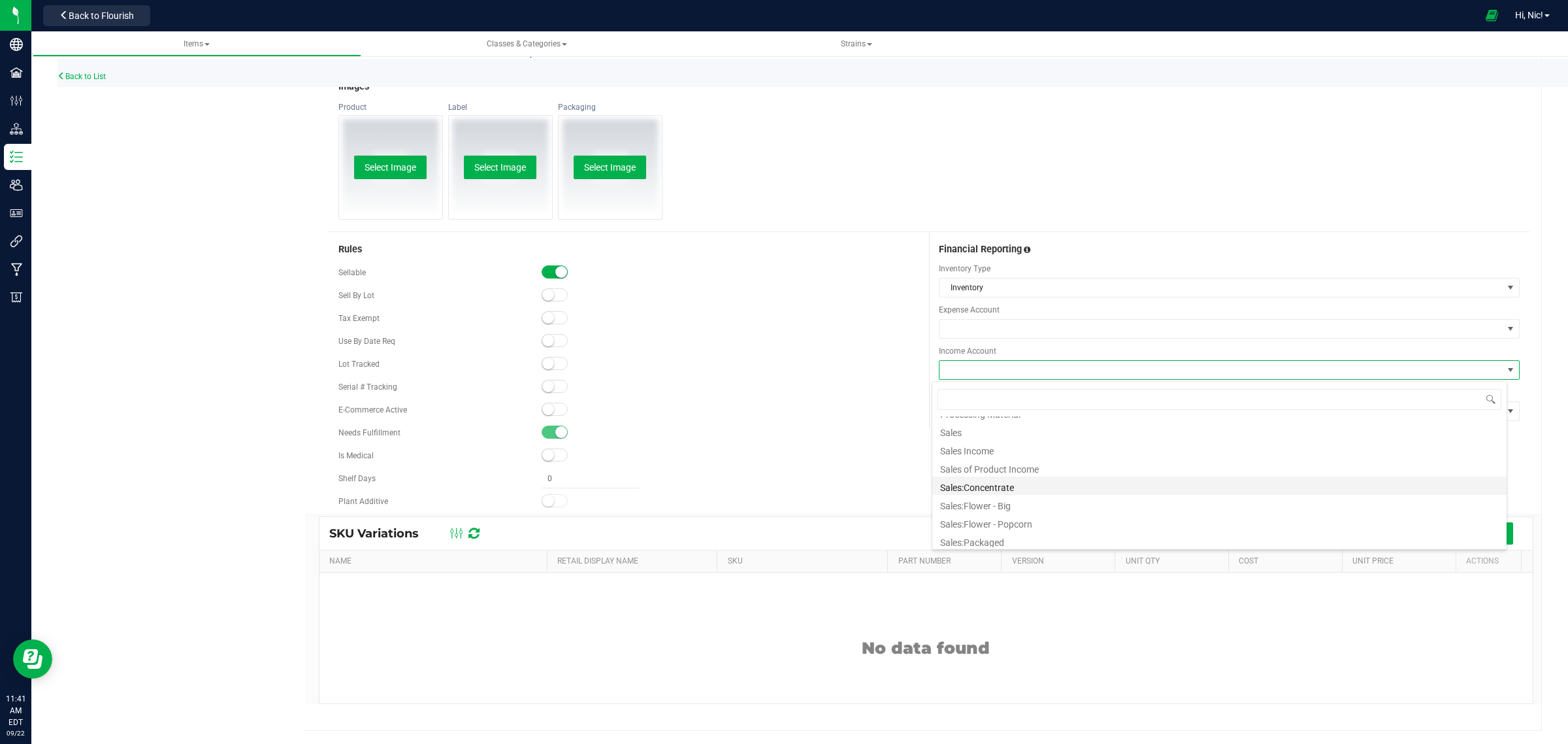
click at [1005, 488] on li "Sales:Concentrate" at bounding box center [1220, 485] width 575 height 18
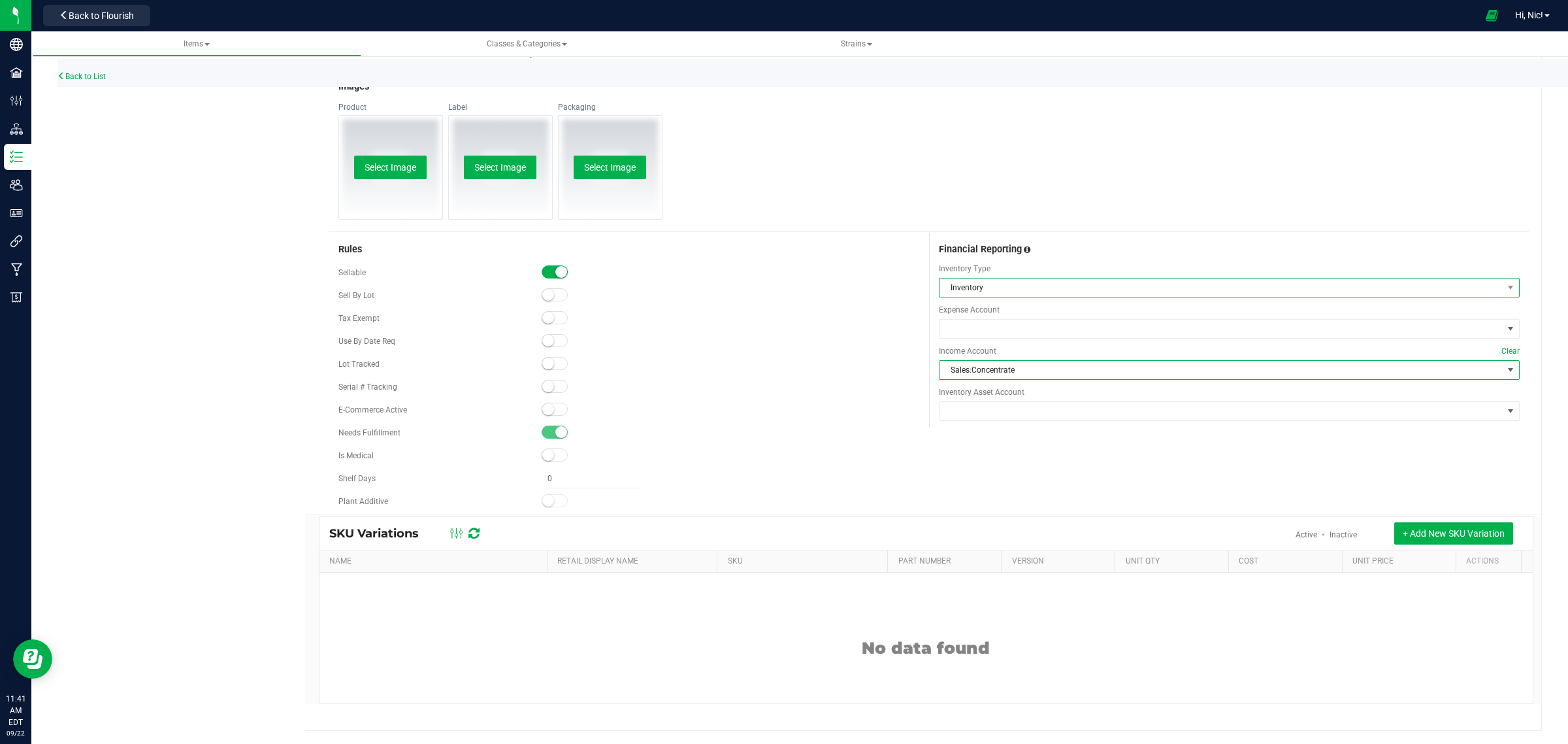
click at [1002, 291] on span "Inventory" at bounding box center [1222, 287] width 563 height 18
click at [998, 360] on li "Non-Inventory" at bounding box center [1220, 360] width 575 height 18
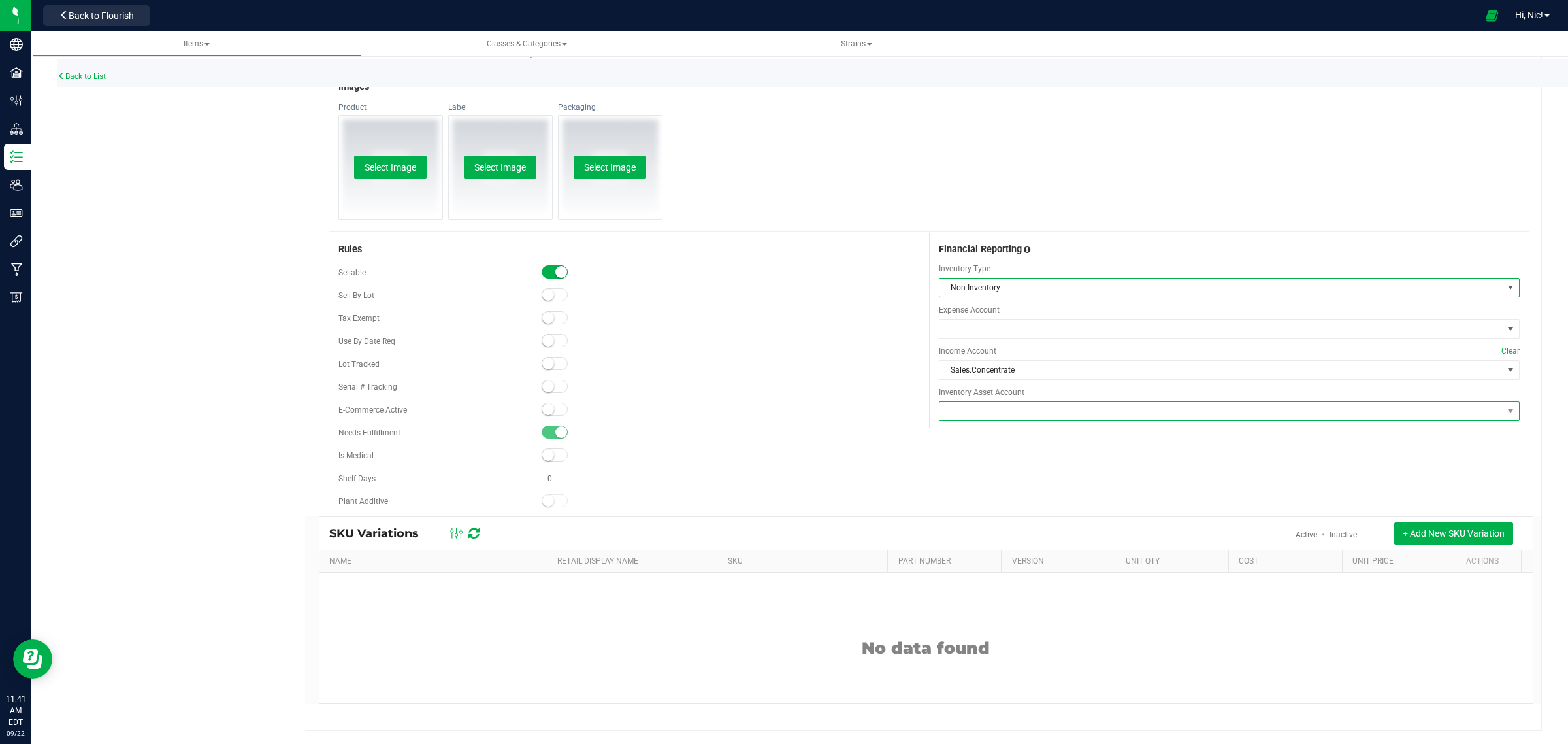
click at [1004, 411] on span at bounding box center [1222, 411] width 563 height 18
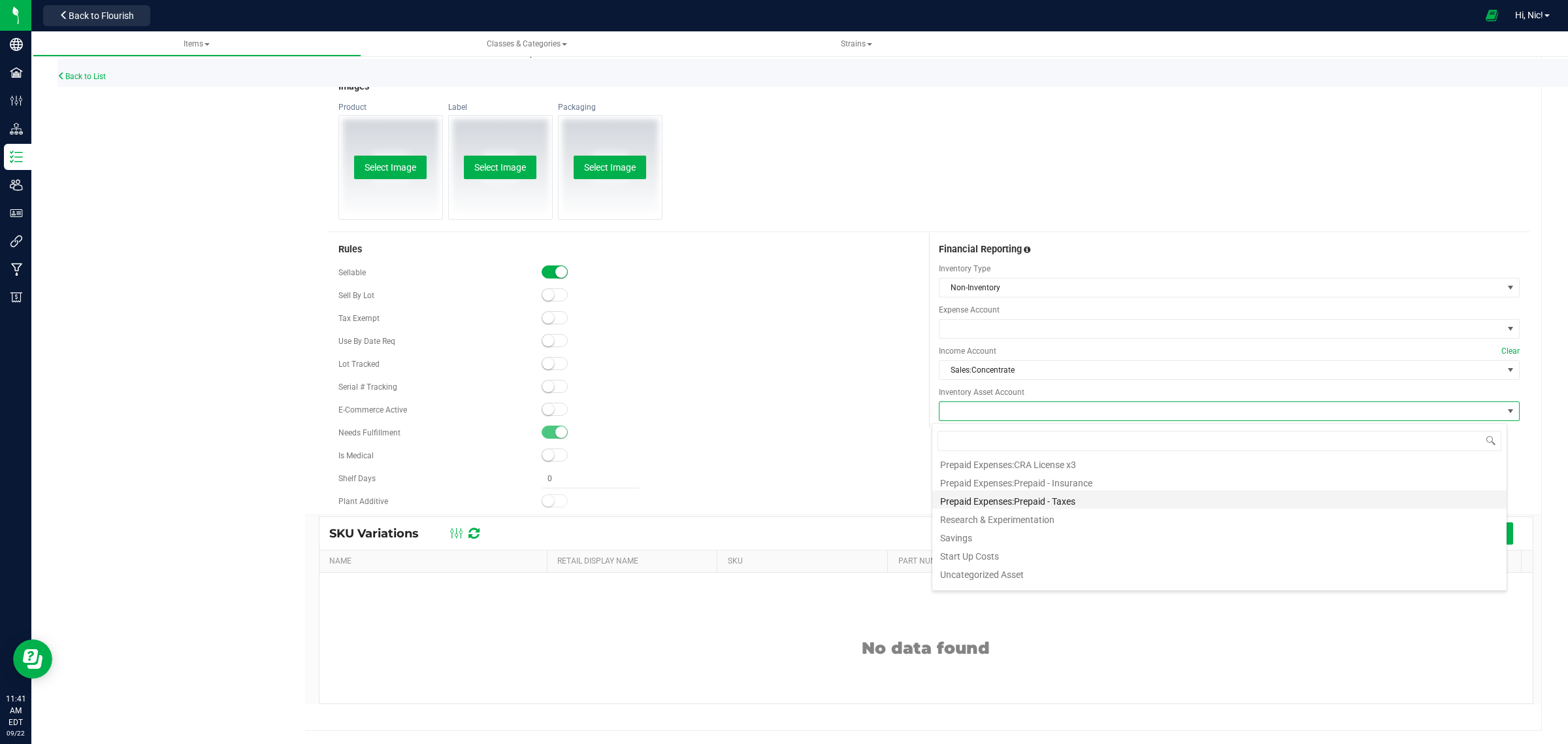
scroll to position [363, 0]
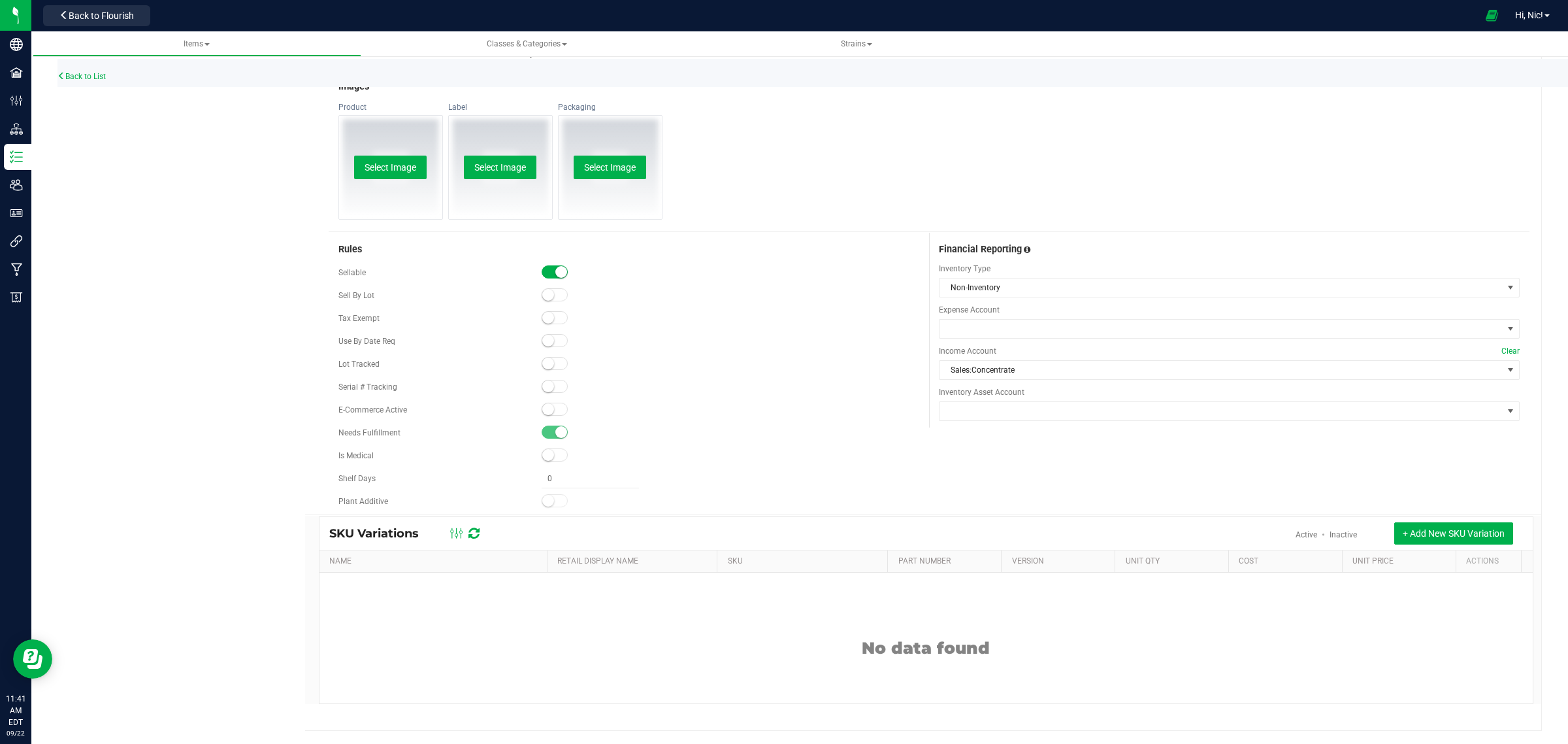
click at [838, 440] on div at bounding box center [730, 433] width 377 height 13
click at [969, 331] on span at bounding box center [1222, 328] width 563 height 18
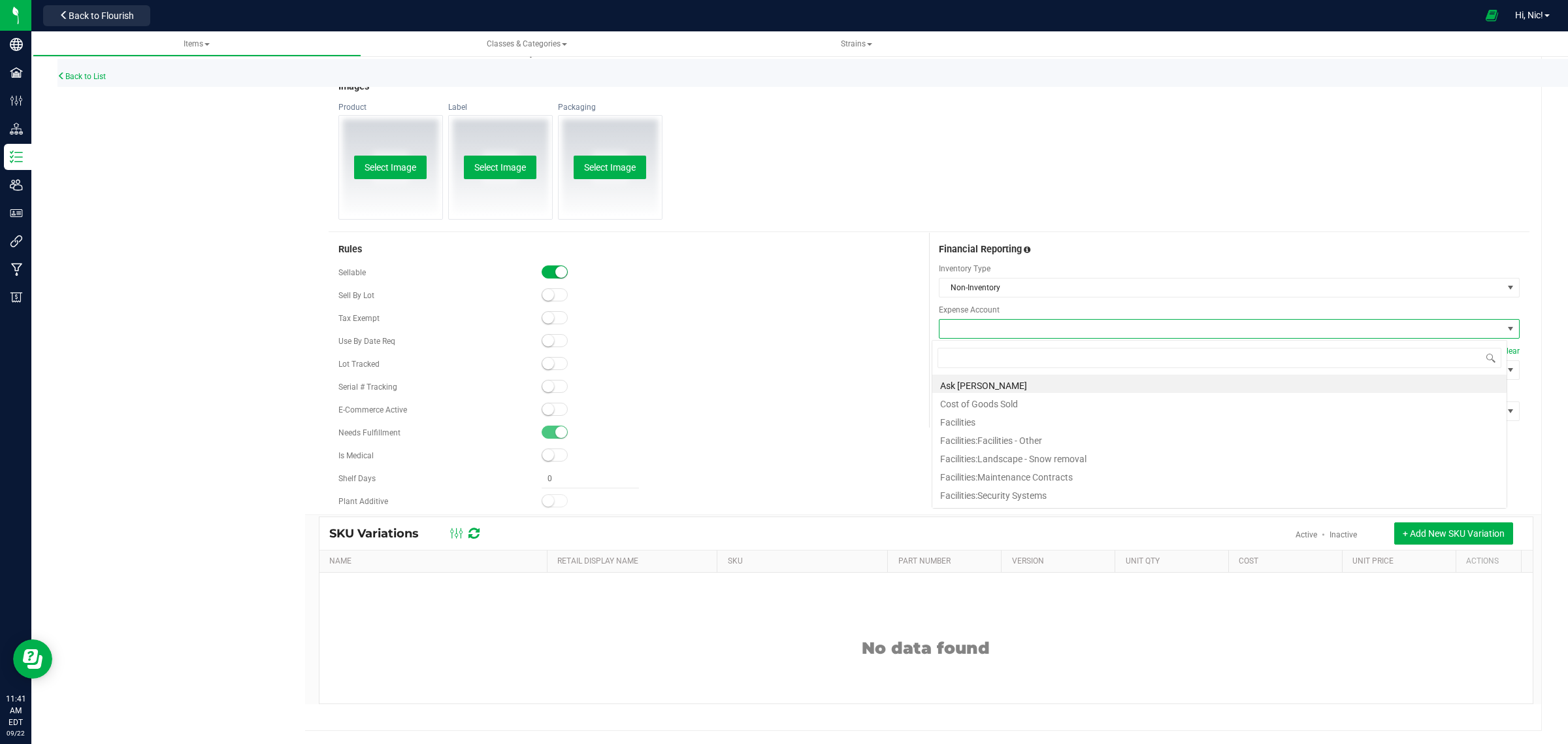
scroll to position [21, 576]
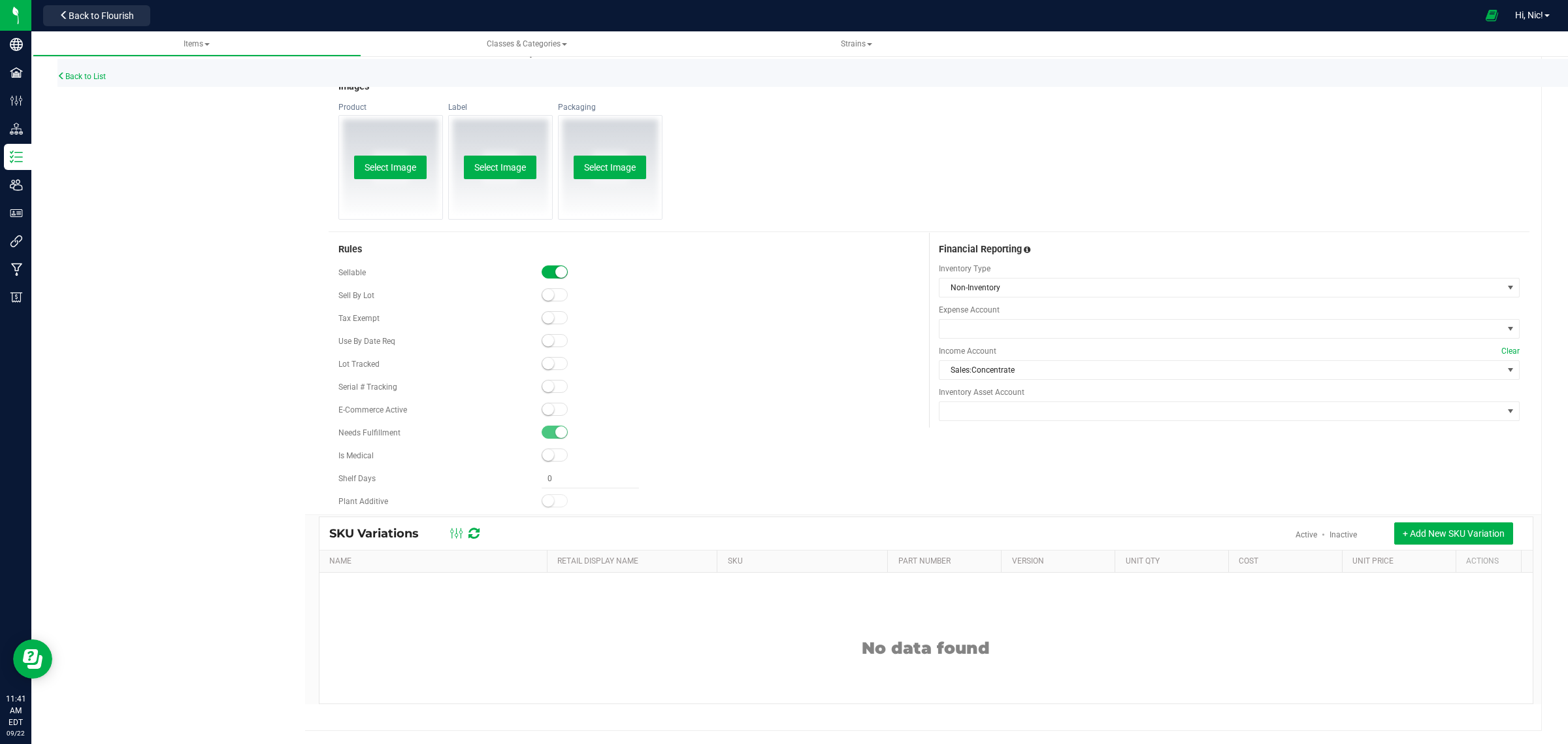
click at [897, 340] on div at bounding box center [730, 341] width 377 height 13
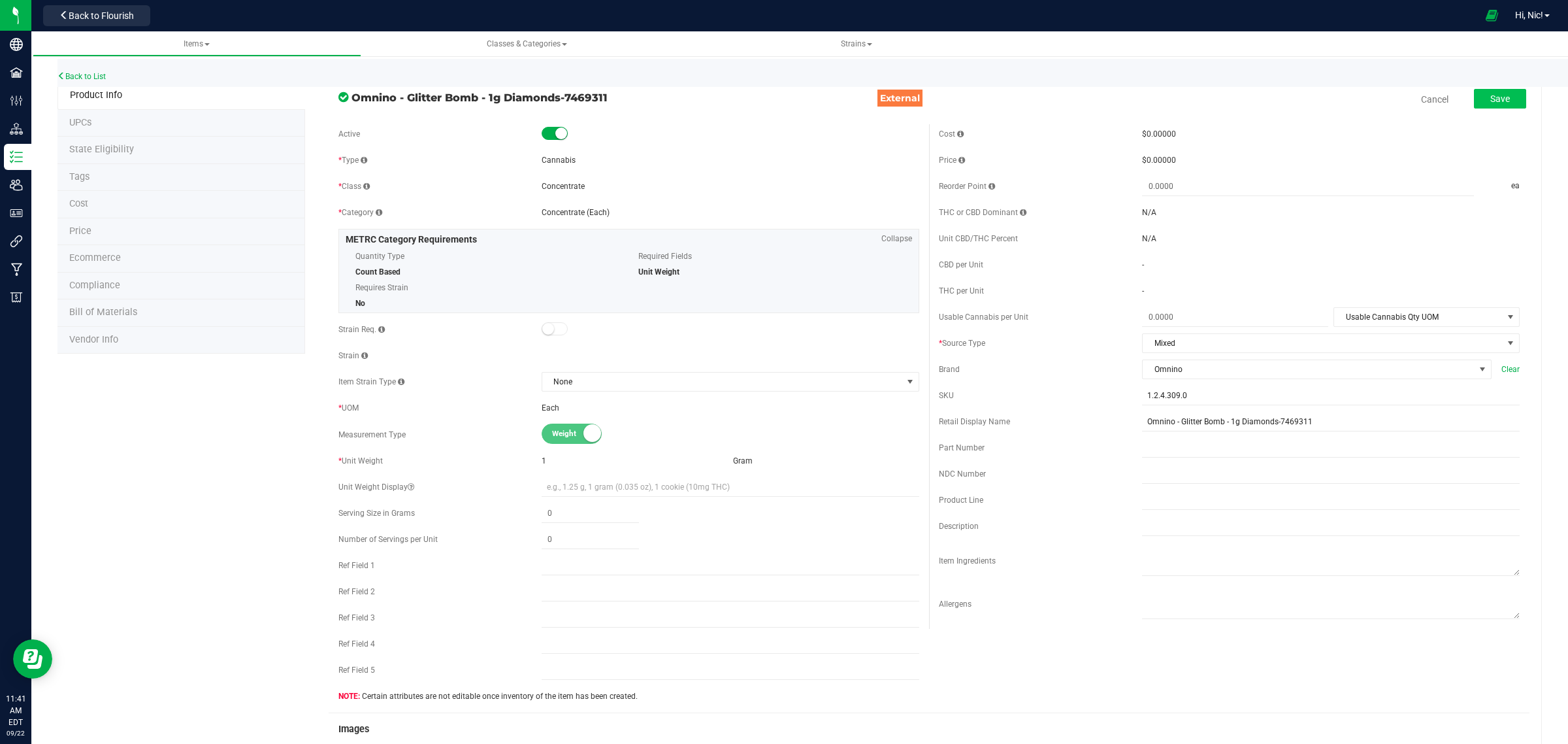
scroll to position [0, 0]
click at [1490, 100] on span "Save" at bounding box center [1499, 101] width 20 height 10
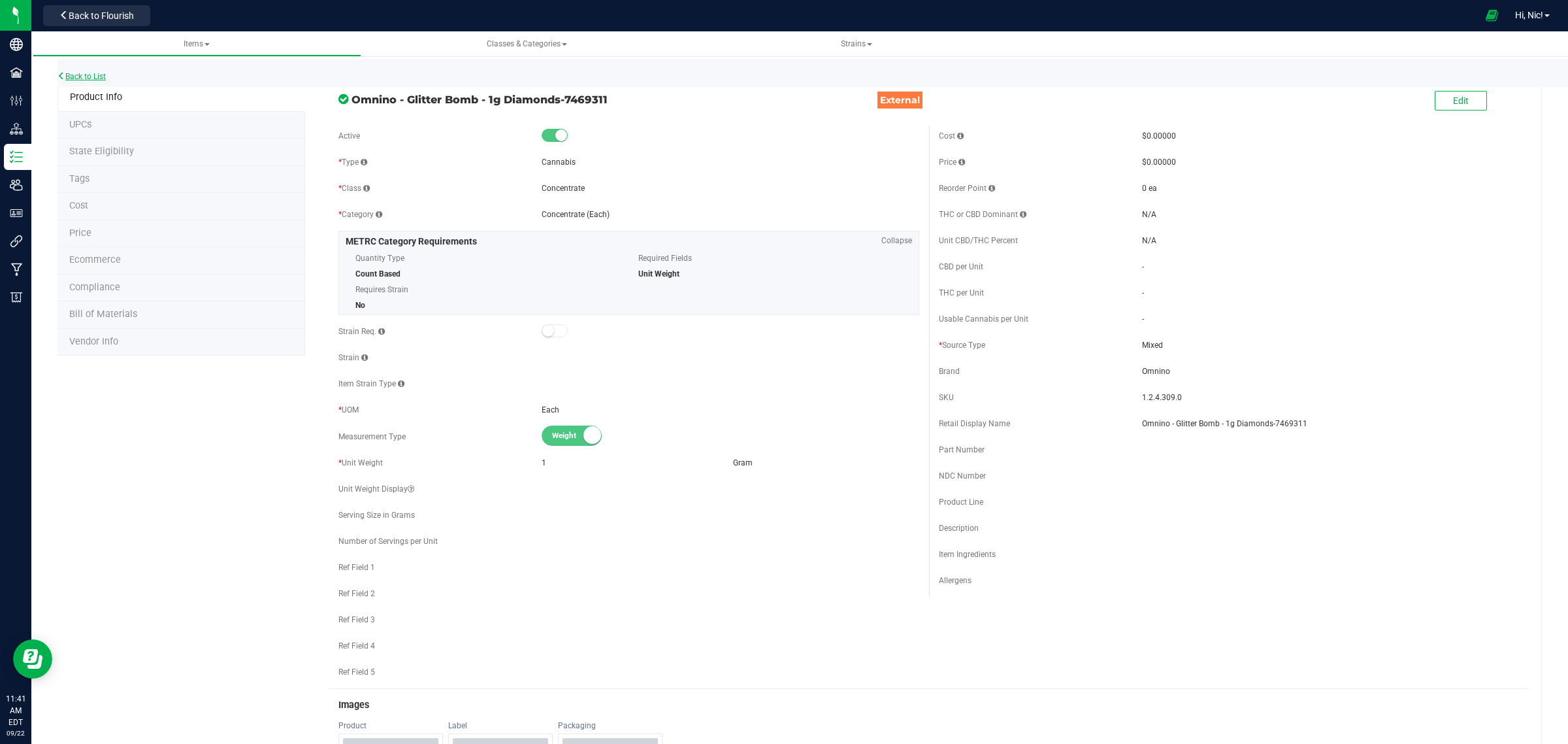
click at [108, 76] on div "Back to List" at bounding box center [841, 73] width 1568 height 28
click at [106, 76] on link "Back to List" at bounding box center [81, 77] width 48 height 9
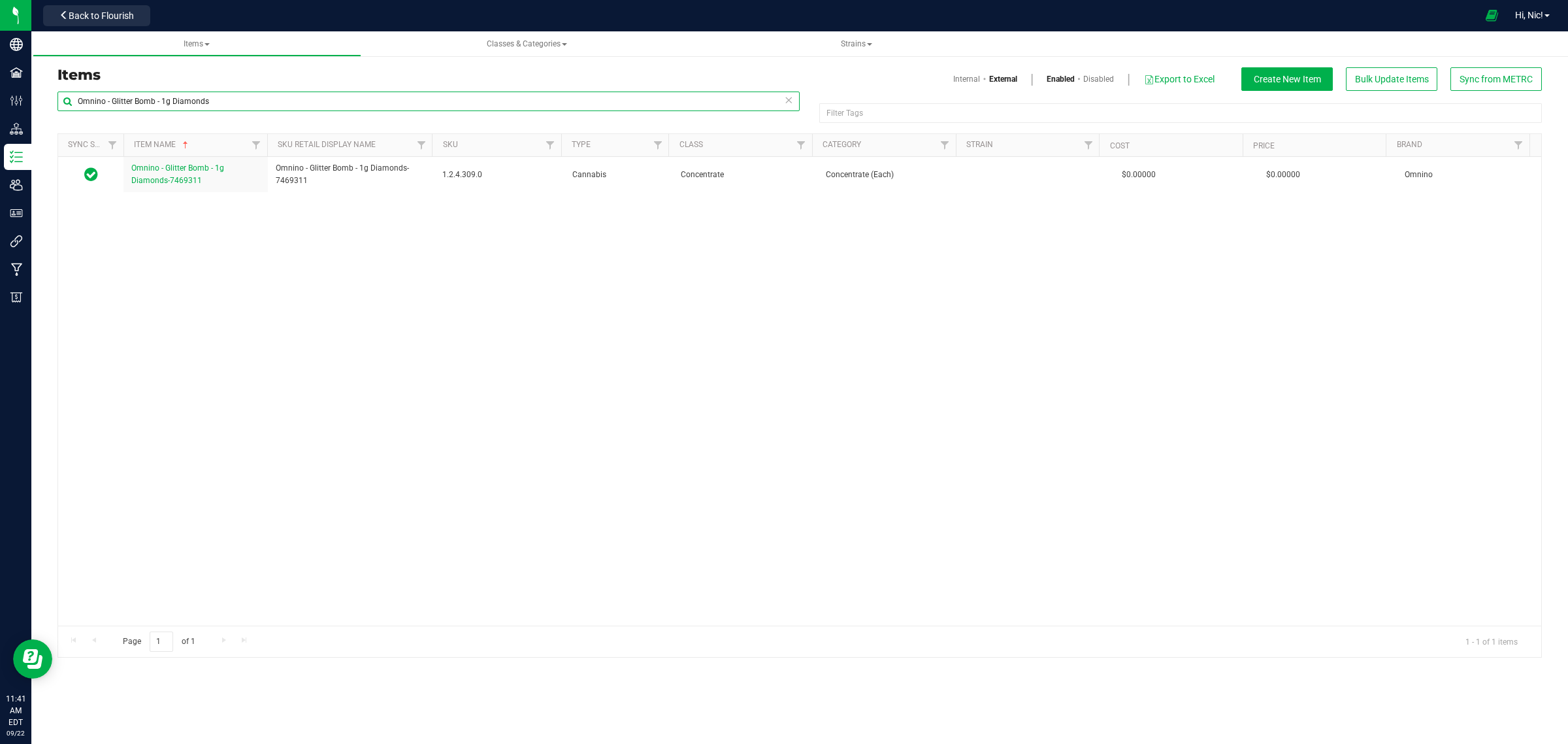
click at [428, 102] on input "Omnino - Glitter Bomb - 1g Diamonds" at bounding box center [428, 101] width 742 height 20
paste input "5"
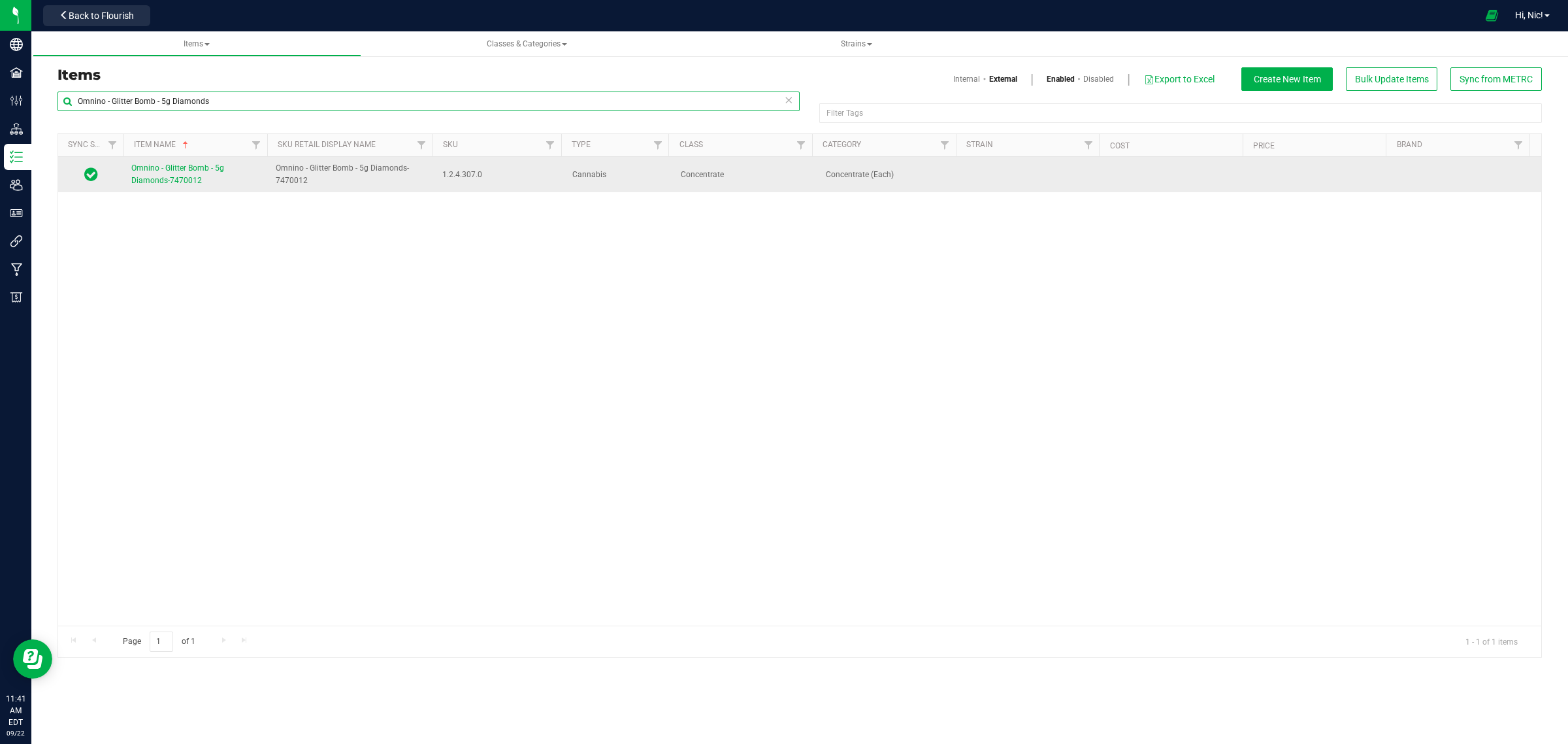
type input "Omnino - Glitter Bomb - 5g Diamonds"
click at [190, 169] on span "Omnino - Glitter Bomb - 5g Diamonds-7470012" at bounding box center [177, 174] width 93 height 22
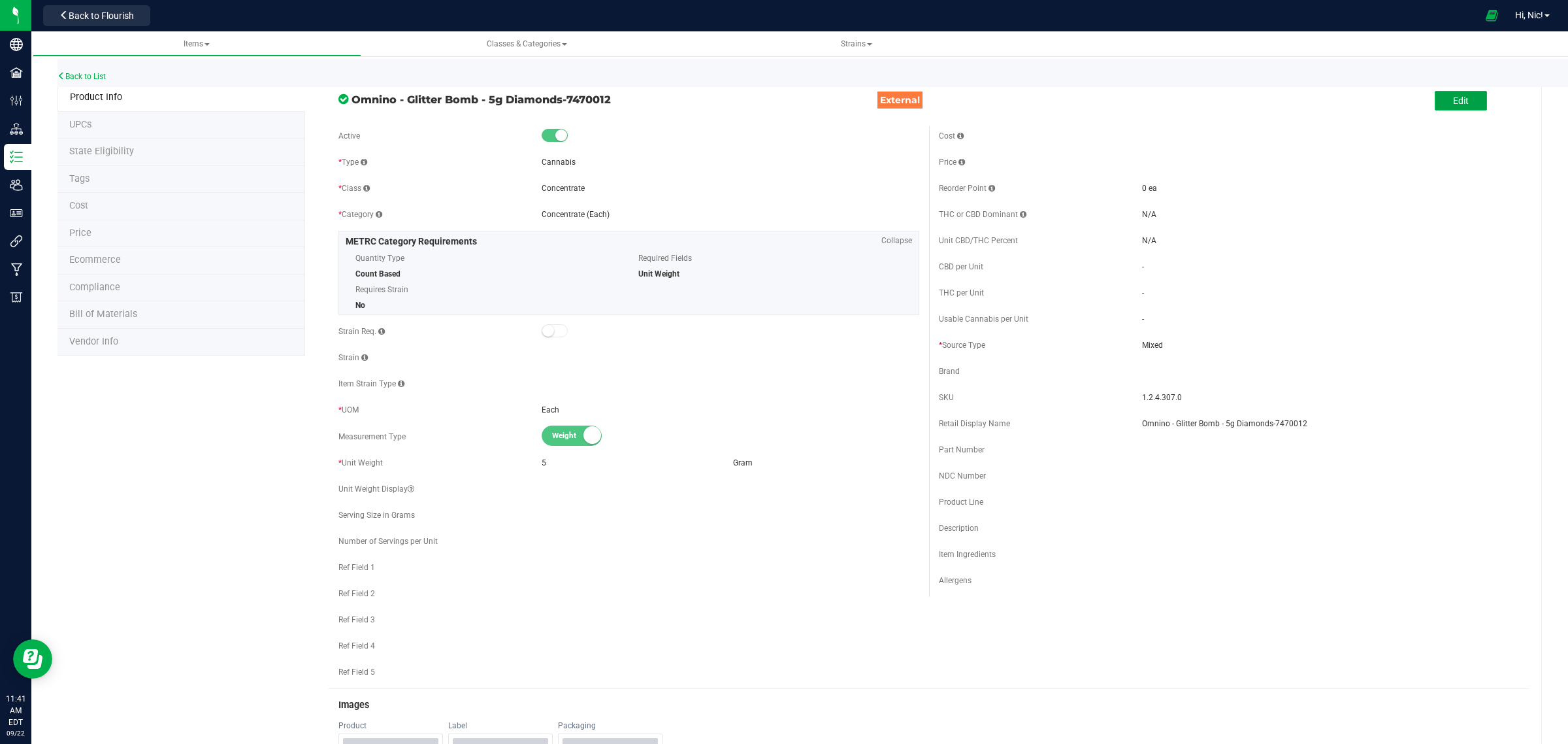
click at [1453, 96] on span "Edit" at bounding box center [1461, 101] width 16 height 10
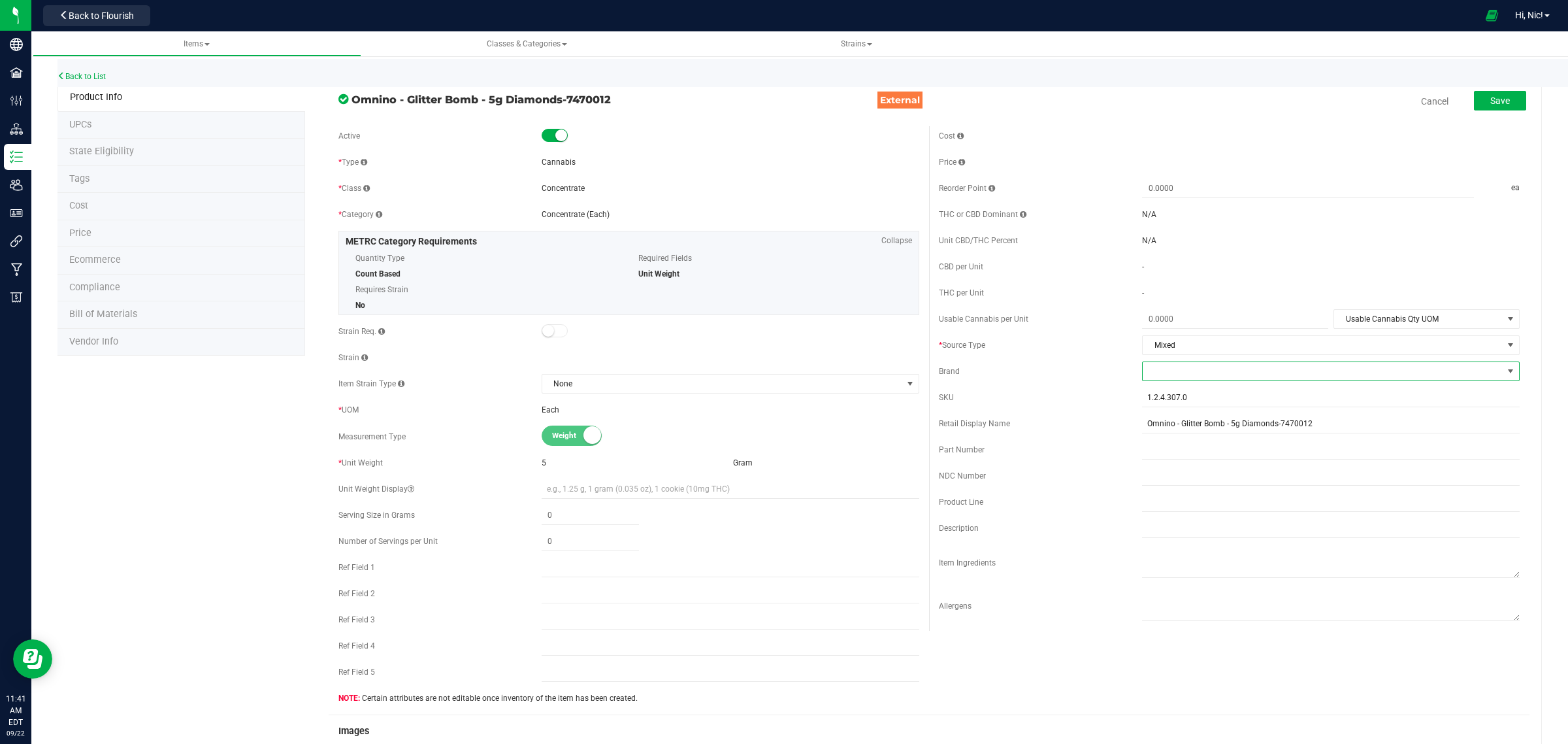
click at [1150, 369] on span at bounding box center [1322, 370] width 360 height 18
click at [1173, 451] on li "Omnino" at bounding box center [1319, 451] width 373 height 23
click at [1030, 463] on div "Cost Price Reorder Point ea THC or CBD Dominant" at bounding box center [1228, 378] width 600 height 504
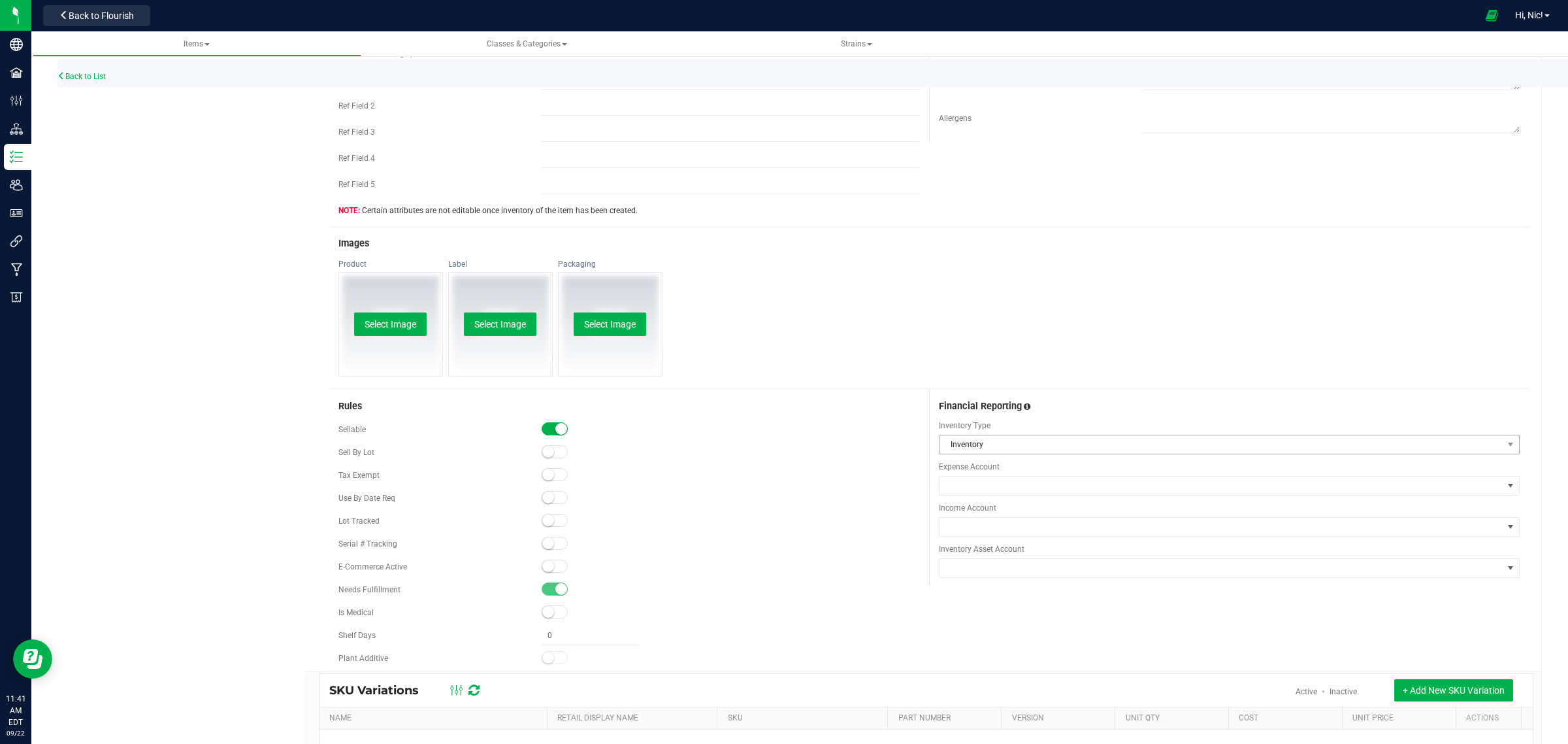
scroll to position [488, 0]
click at [1007, 453] on span "Inventory" at bounding box center [1229, 442] width 581 height 20
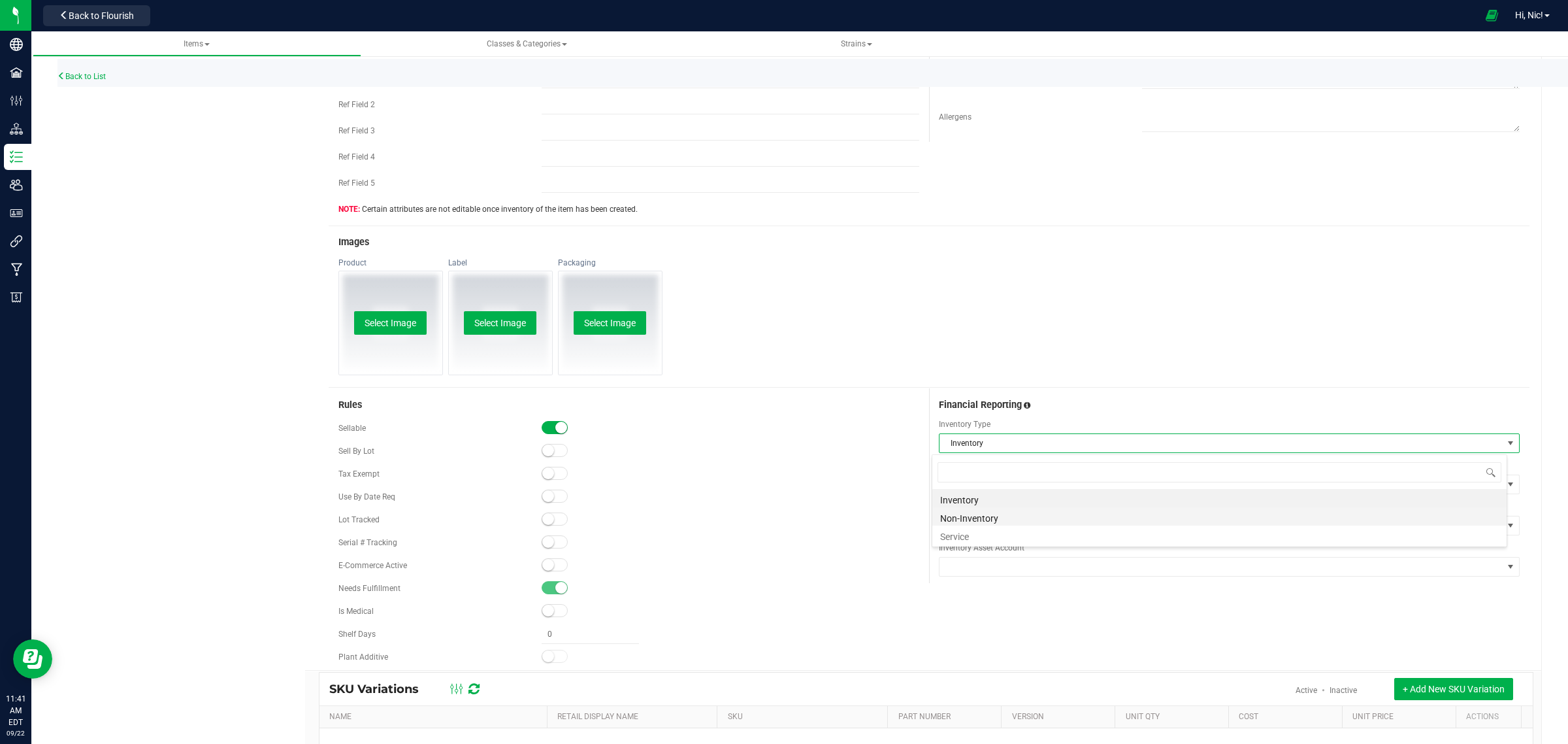
click at [1013, 514] on li "Non-Inventory" at bounding box center [1220, 516] width 575 height 18
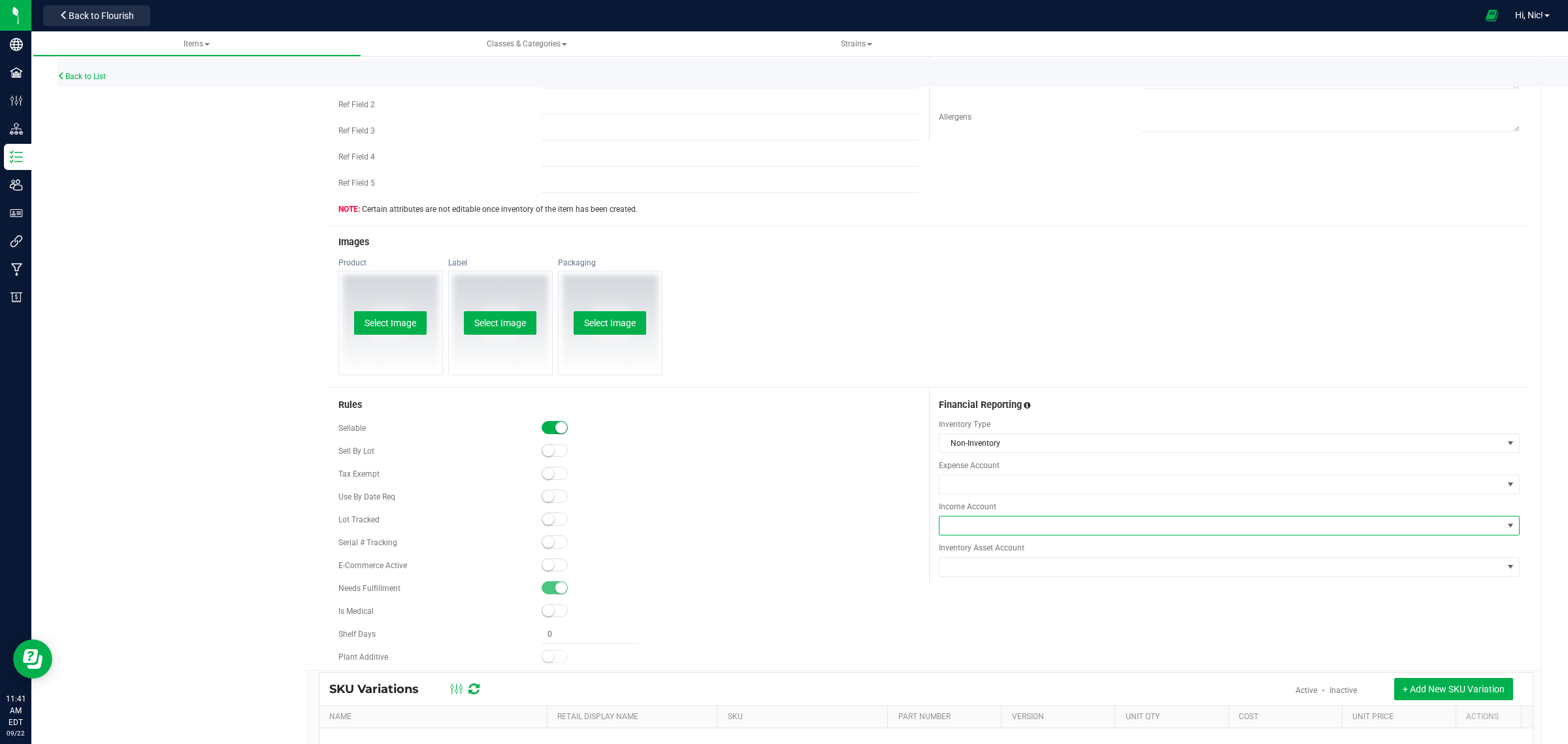
click at [1018, 525] on span at bounding box center [1222, 525] width 563 height 18
click at [993, 649] on li "Sales:Concentrate" at bounding box center [1220, 645] width 575 height 18
click at [1421, 633] on div "Rules Sellable Sell By Lot" at bounding box center [929, 529] width 1201 height 282
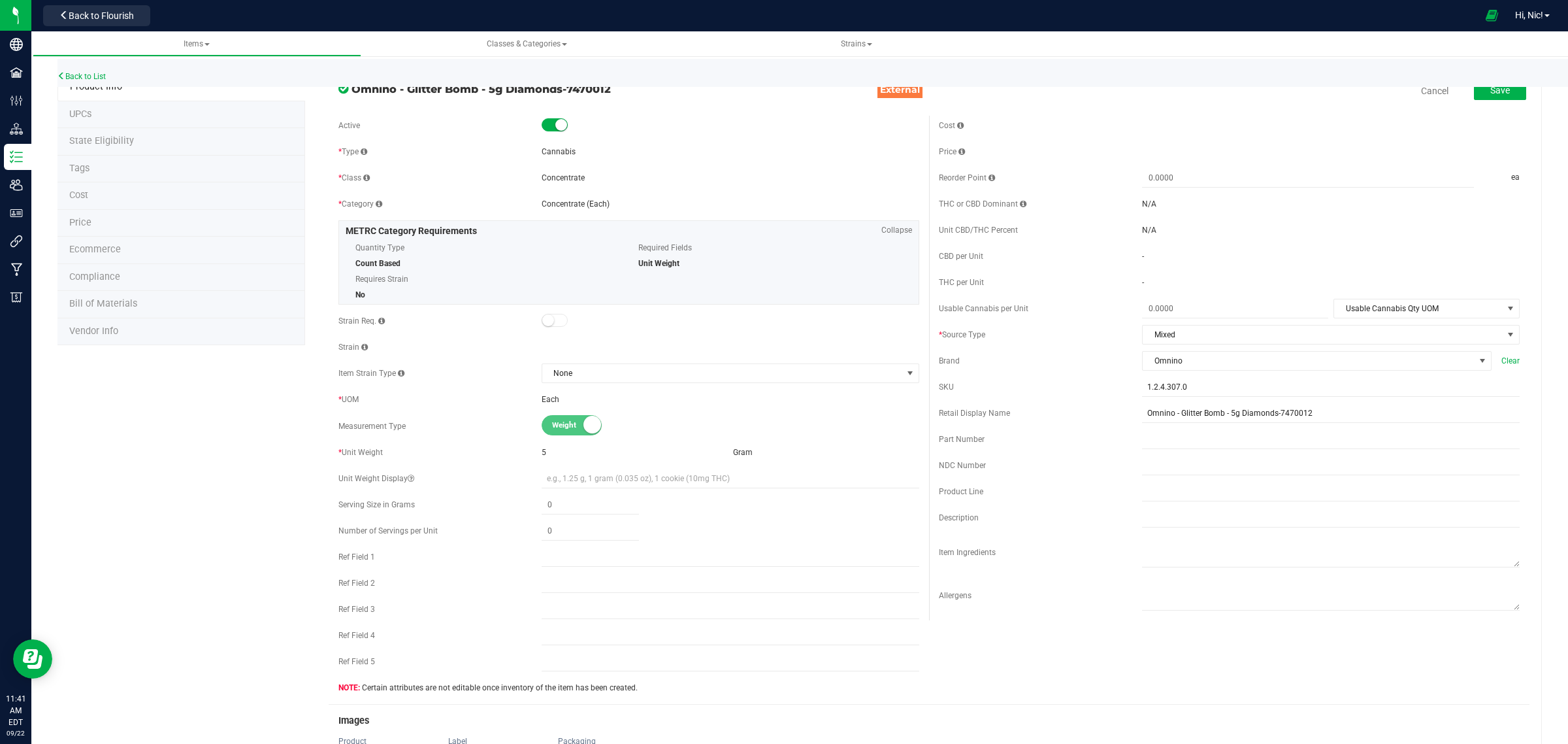
scroll to position [0, 0]
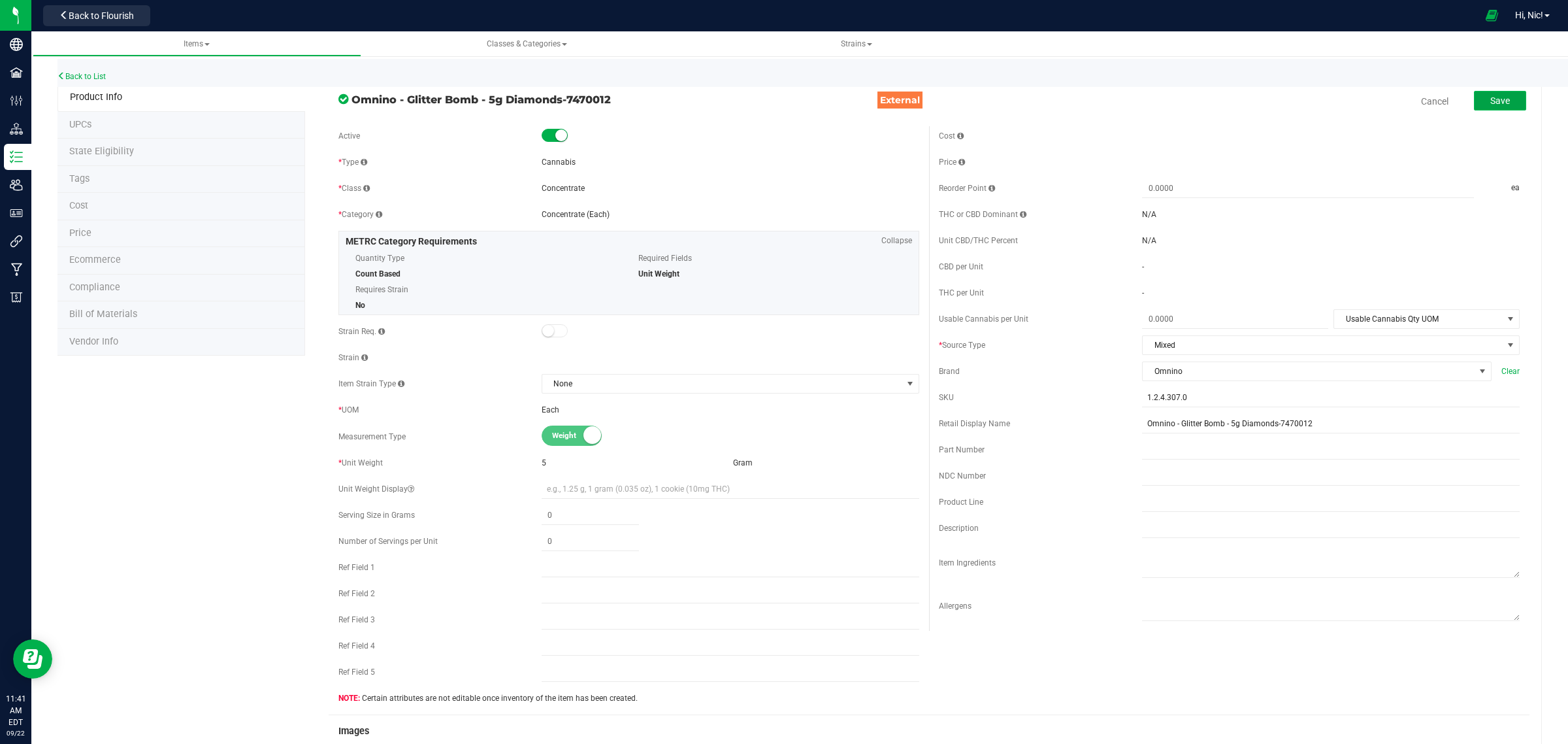
click at [1510, 91] on button "Save" at bounding box center [1500, 101] width 53 height 20
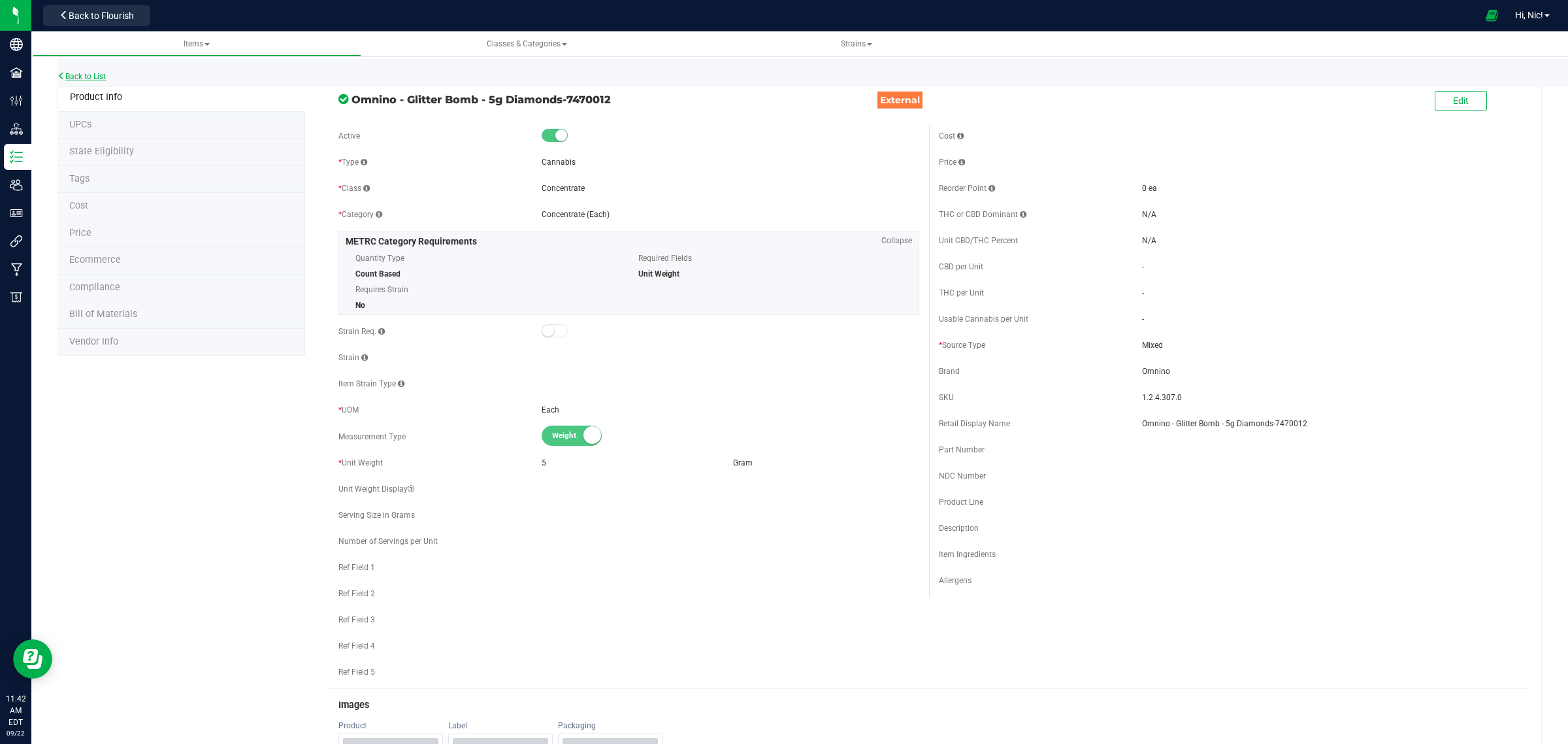
click at [94, 74] on link "Back to List" at bounding box center [81, 77] width 48 height 9
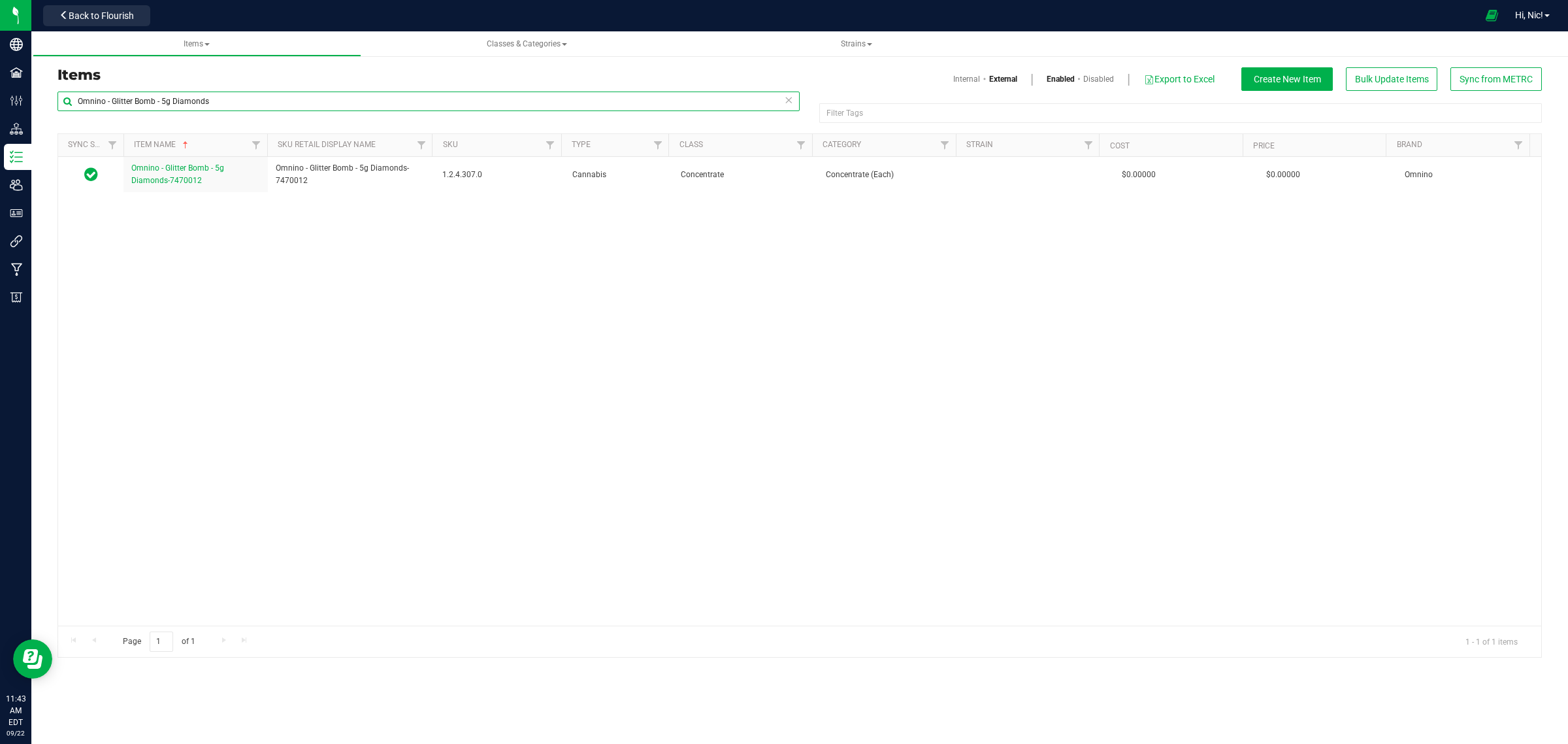
click at [379, 97] on input "Omnino - Glitter Bomb - 5g Diamonds" at bounding box center [428, 101] width 742 height 20
click at [379, 96] on input "Omnino - Glitter Bomb - 5g Diamonds" at bounding box center [428, 101] width 742 height 20
paste input "Jungle Cake - 1g Badder"
type input "Omnino - Jungle Cake - 1g Badder"
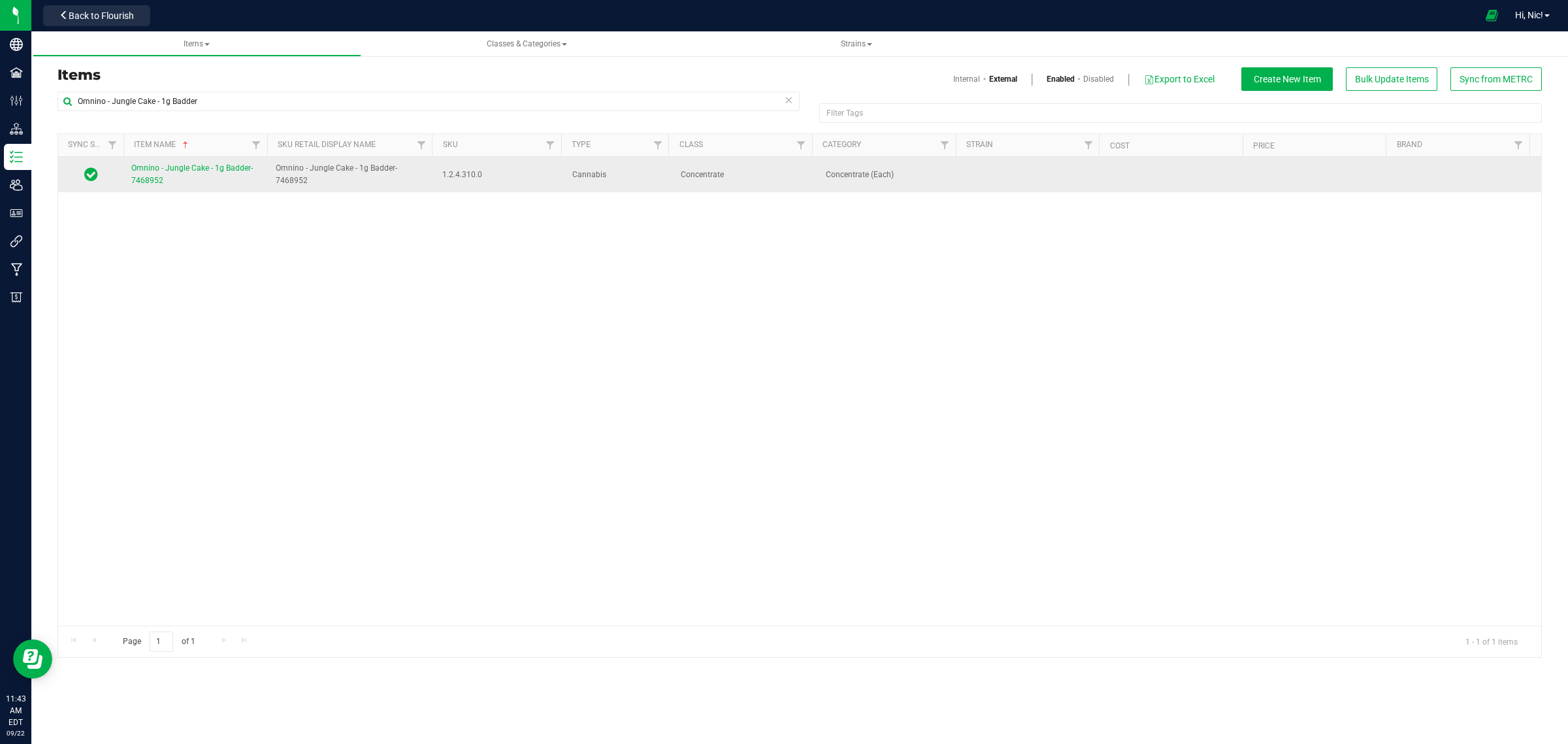
click at [196, 169] on span "Omnino - Jungle Cake - 1g Badder-7468952" at bounding box center [192, 174] width 121 height 22
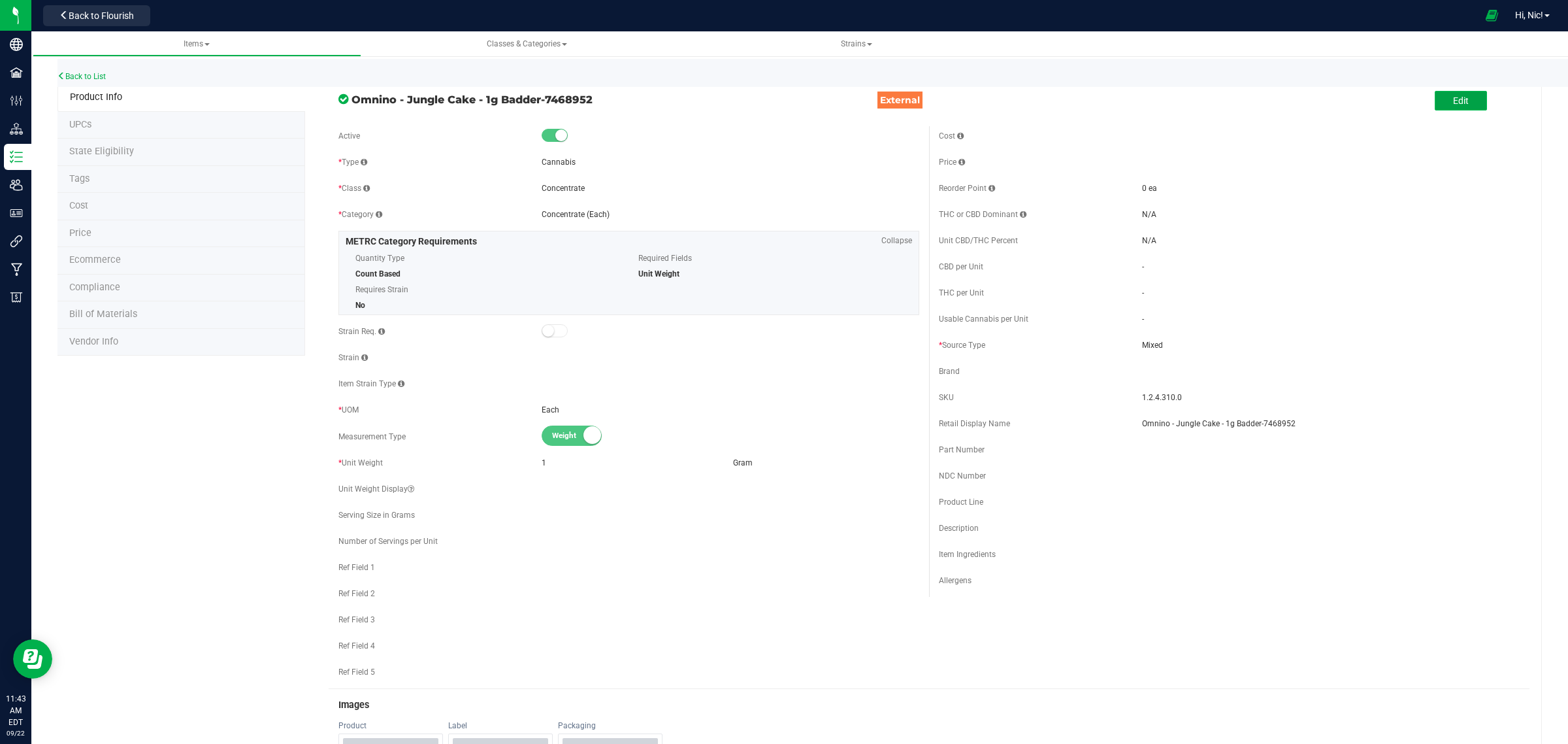
click at [1453, 97] on span "Edit" at bounding box center [1461, 101] width 16 height 10
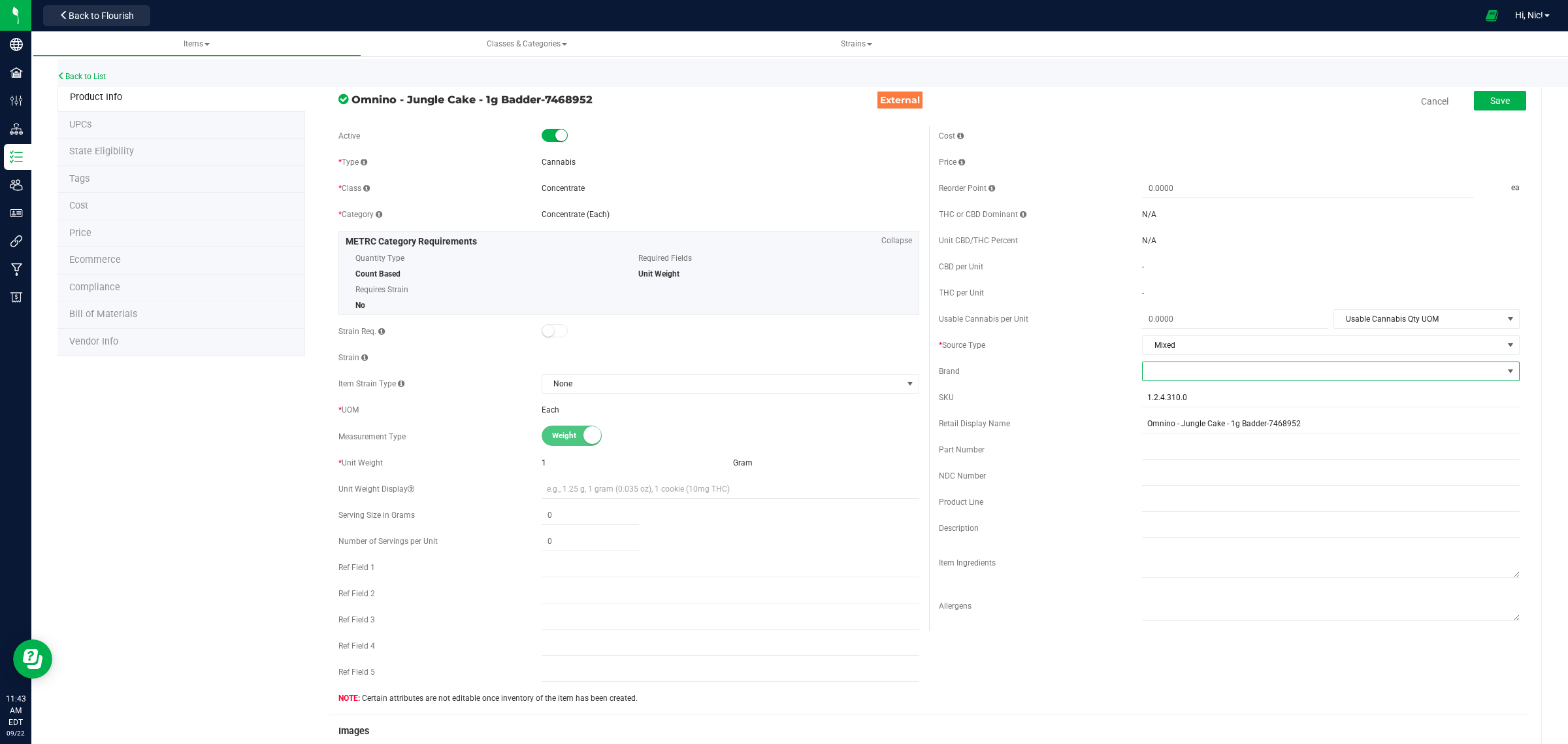
click at [1168, 371] on span at bounding box center [1322, 370] width 360 height 18
click at [1177, 449] on li "Omnino" at bounding box center [1319, 451] width 373 height 23
click at [1112, 349] on div "* Source Type" at bounding box center [1040, 345] width 203 height 12
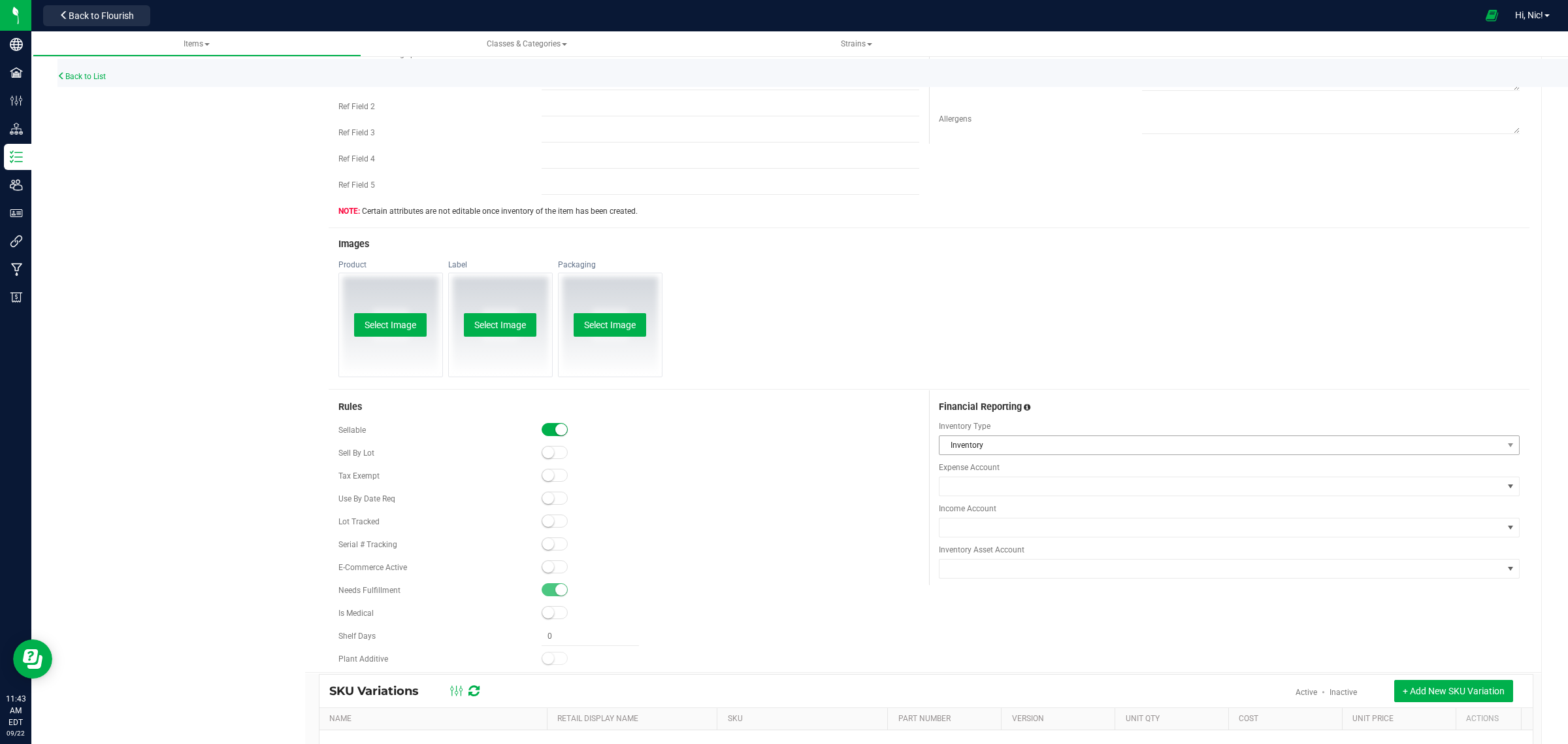
scroll to position [488, 0]
click at [992, 445] on span "Inventory" at bounding box center [1222, 443] width 563 height 18
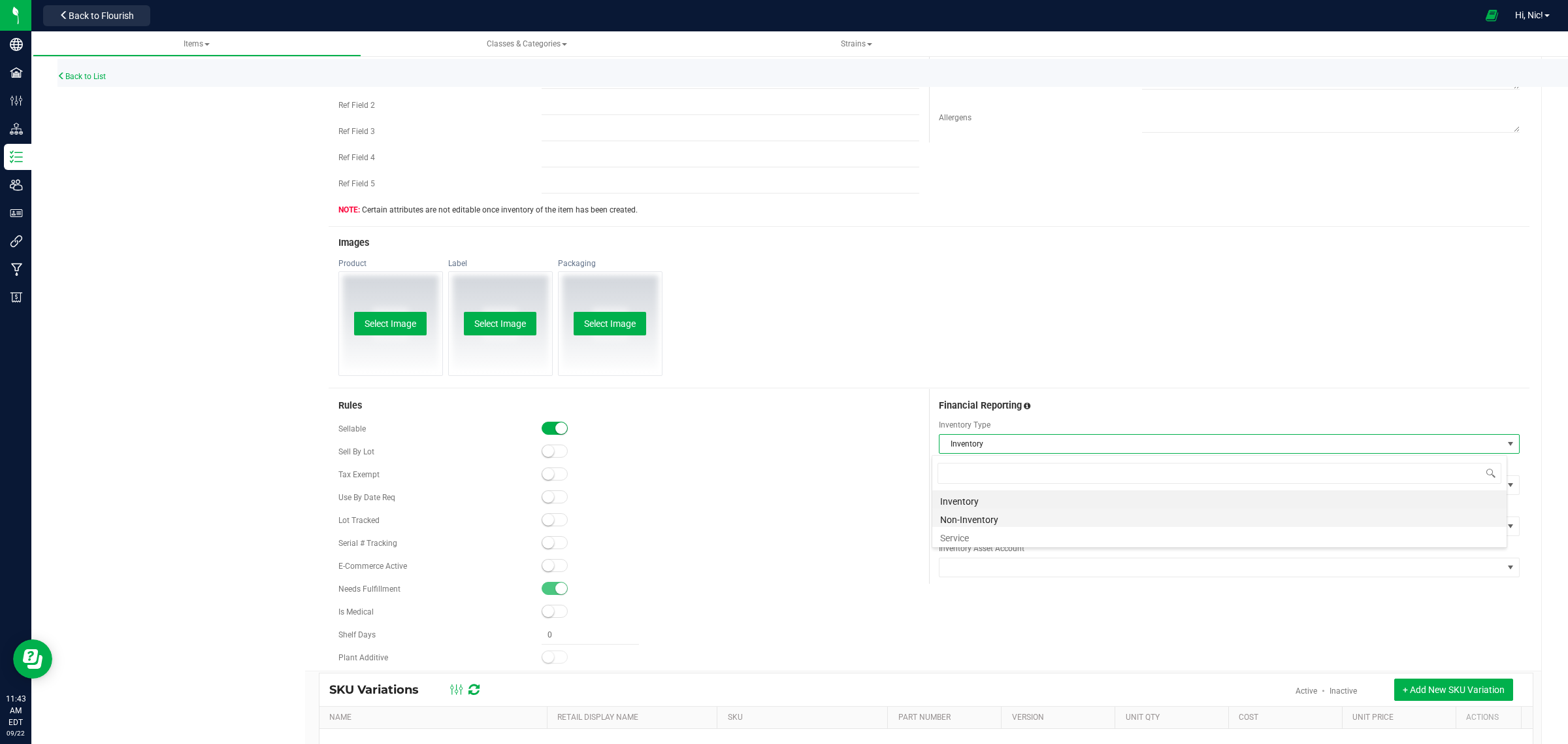
click at [992, 518] on li "Non-Inventory" at bounding box center [1220, 517] width 575 height 18
click at [998, 523] on span at bounding box center [1222, 525] width 563 height 18
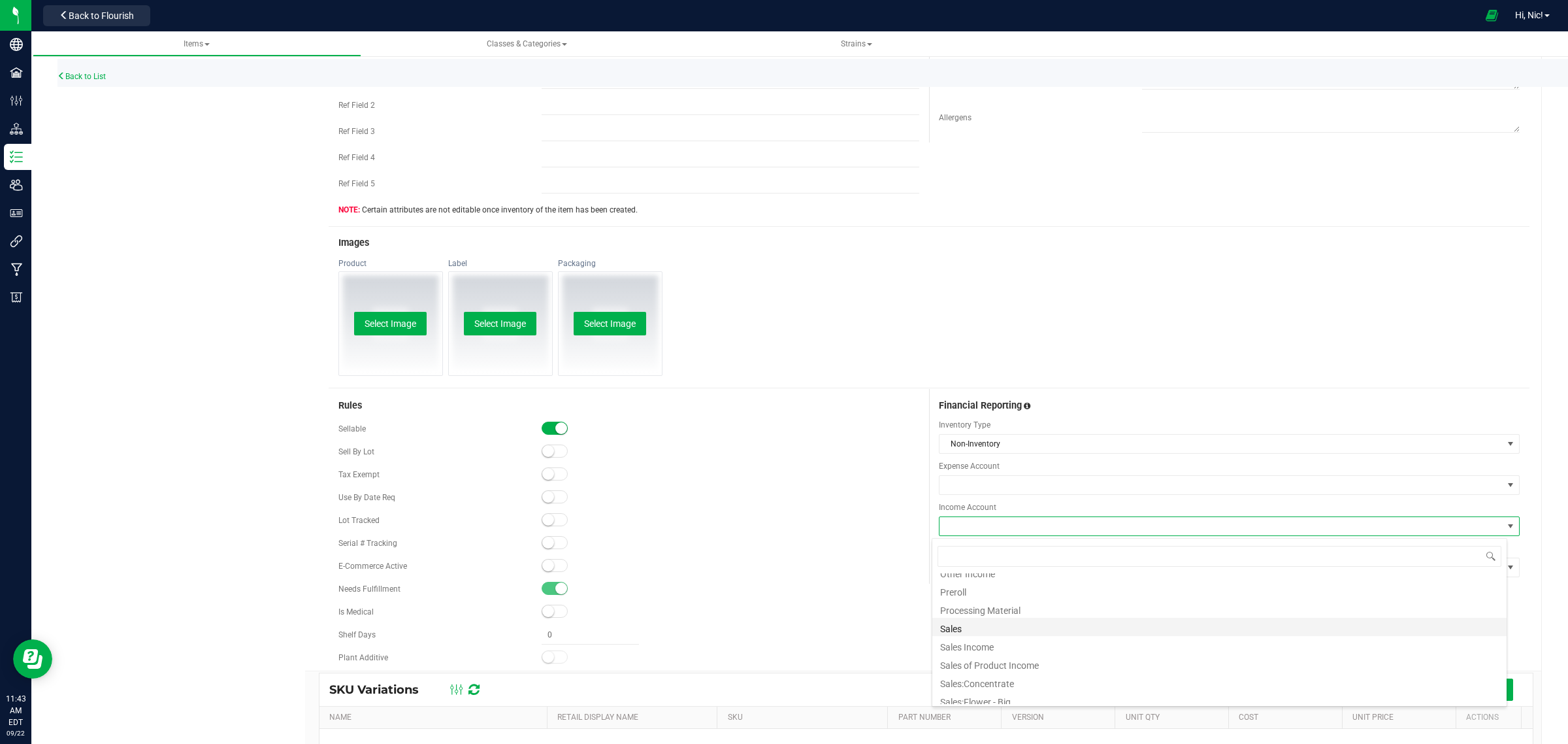
scroll to position [83, 0]
click at [1010, 687] on li "Sales:Concentrate" at bounding box center [1220, 682] width 575 height 18
click at [1376, 623] on div "Rules Sellable Sell By Lot" at bounding box center [929, 530] width 1201 height 282
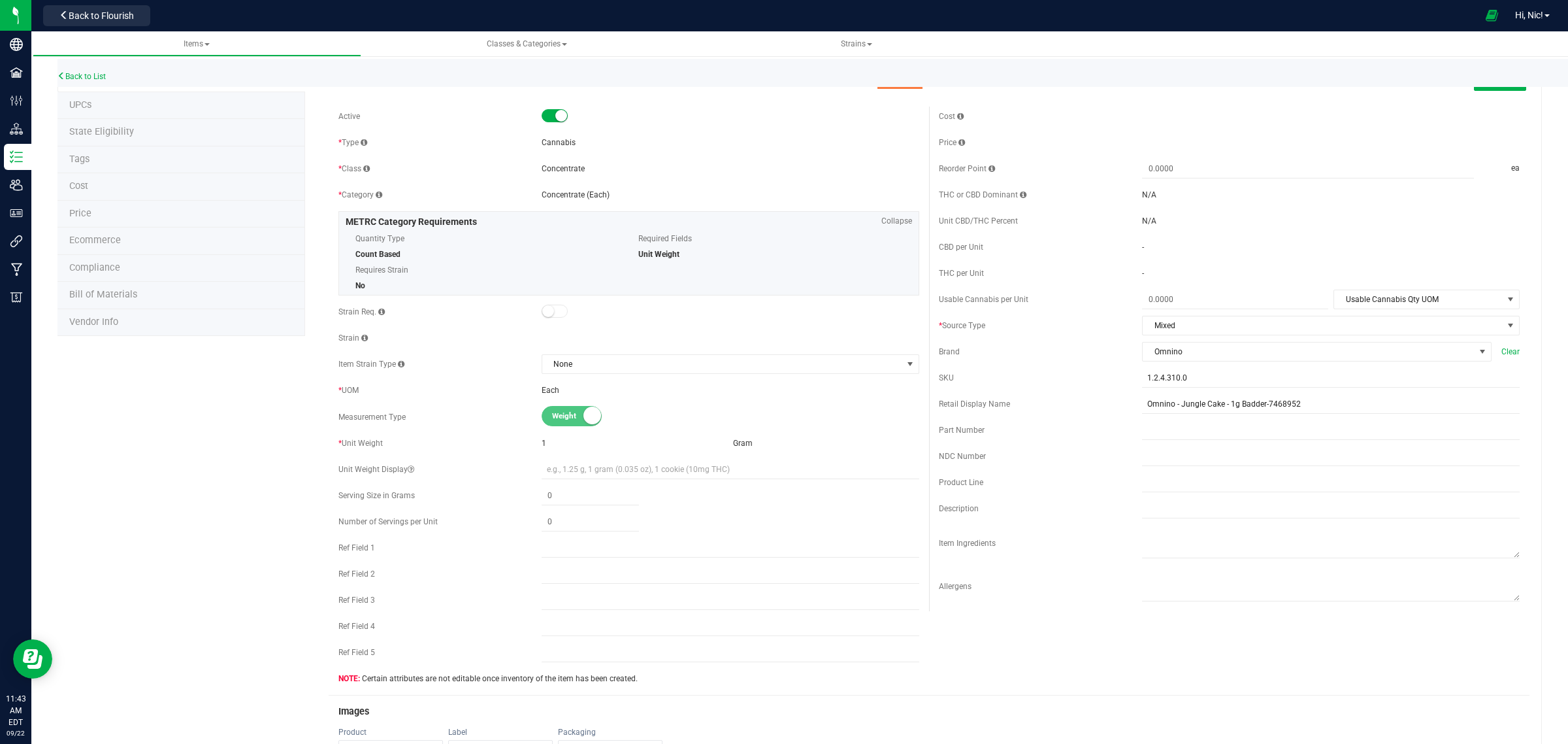
scroll to position [0, 0]
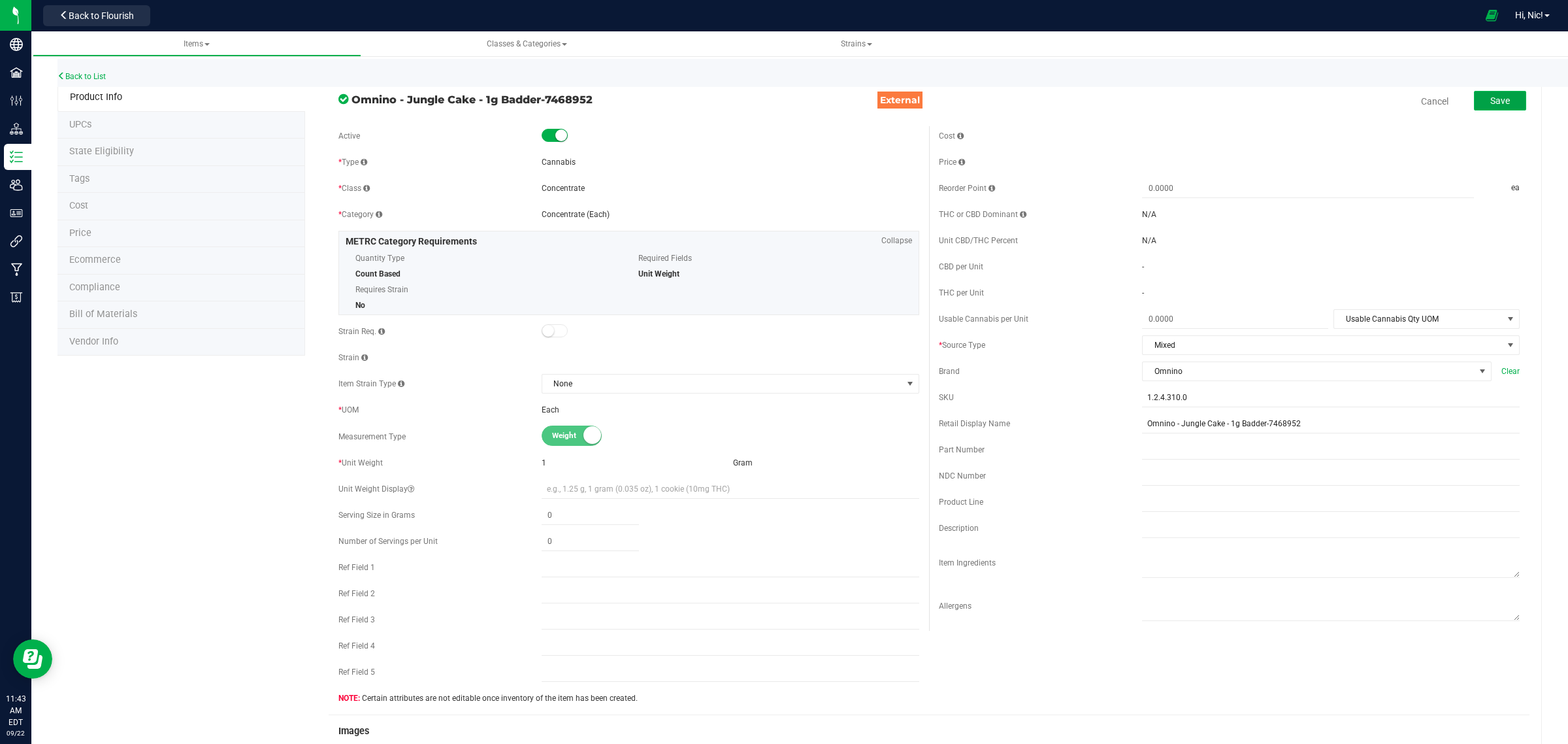
click at [1496, 96] on span "Save" at bounding box center [1499, 101] width 20 height 10
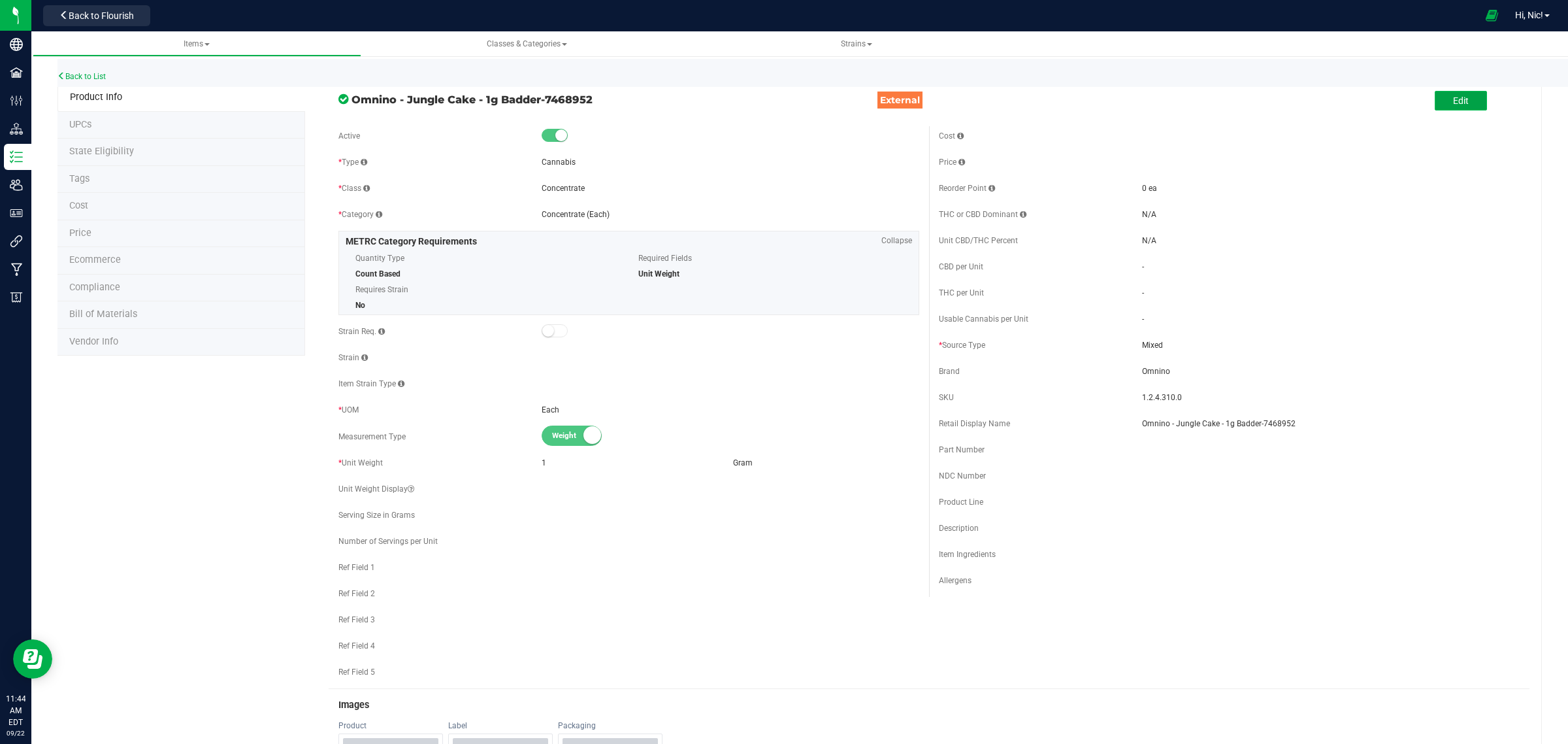
click at [1457, 102] on button "Edit" at bounding box center [1461, 101] width 53 height 20
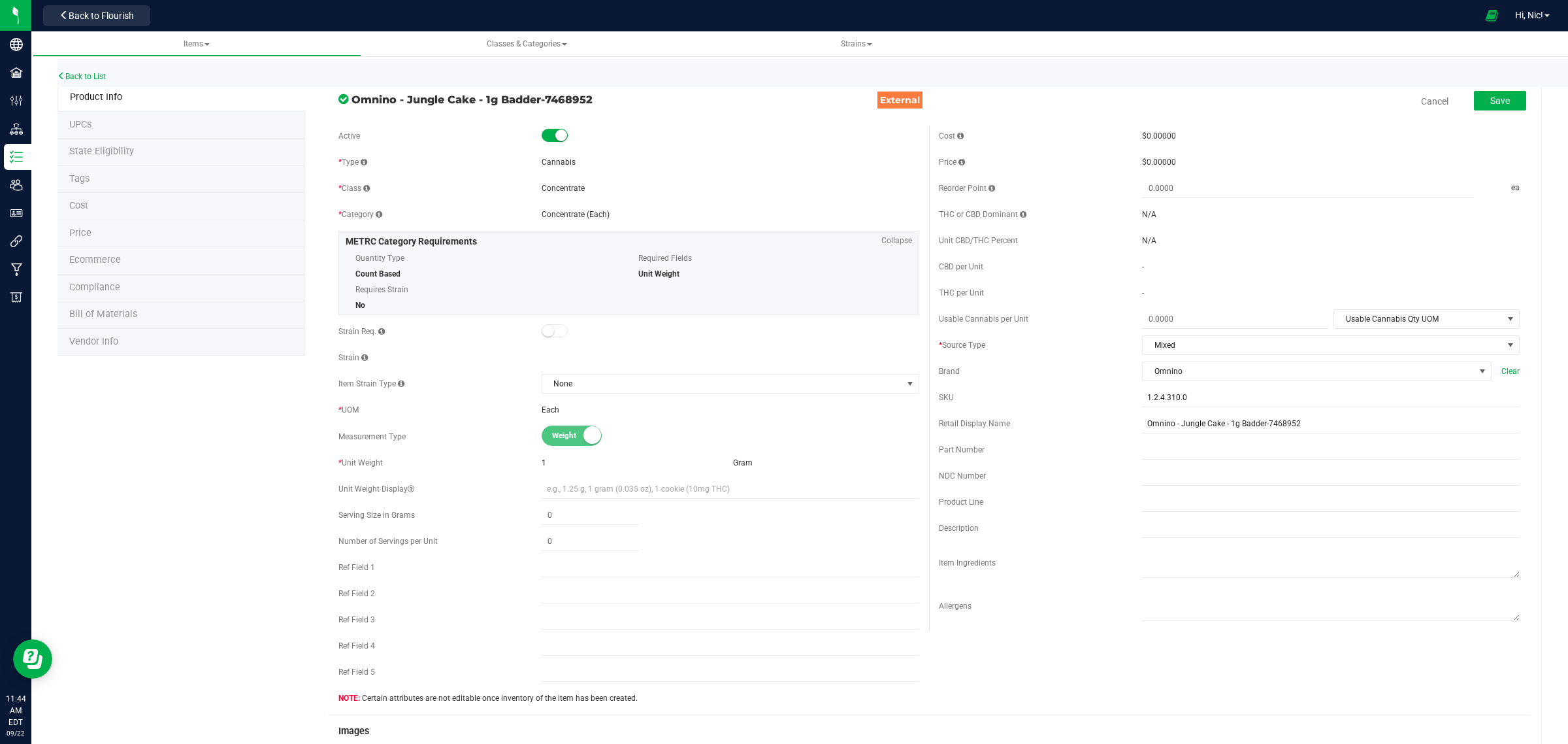
click at [1069, 344] on div "* Source Type" at bounding box center [1040, 345] width 203 height 12
click at [1475, 102] on button "Save" at bounding box center [1500, 101] width 53 height 20
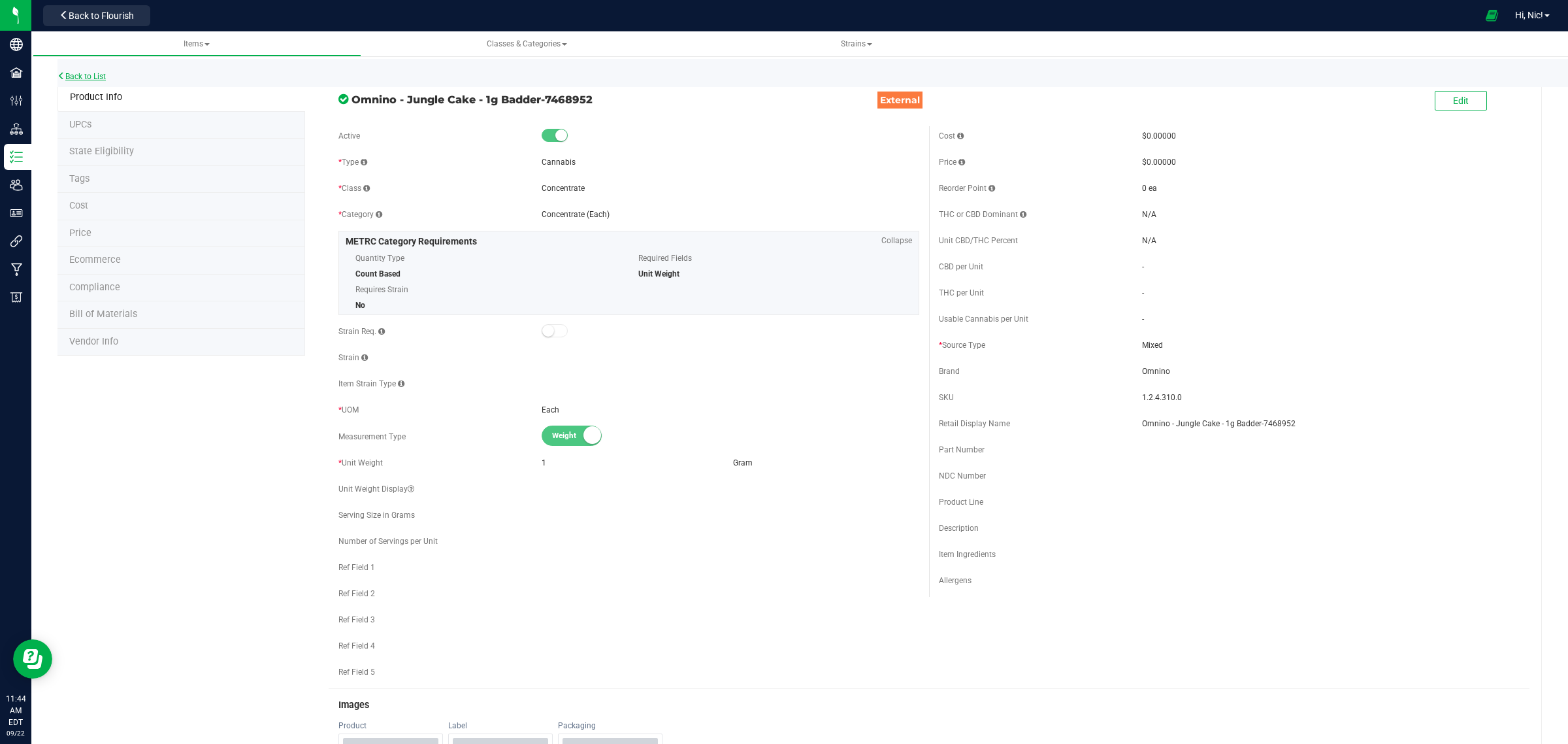
click at [70, 75] on link "Back to List" at bounding box center [81, 77] width 48 height 9
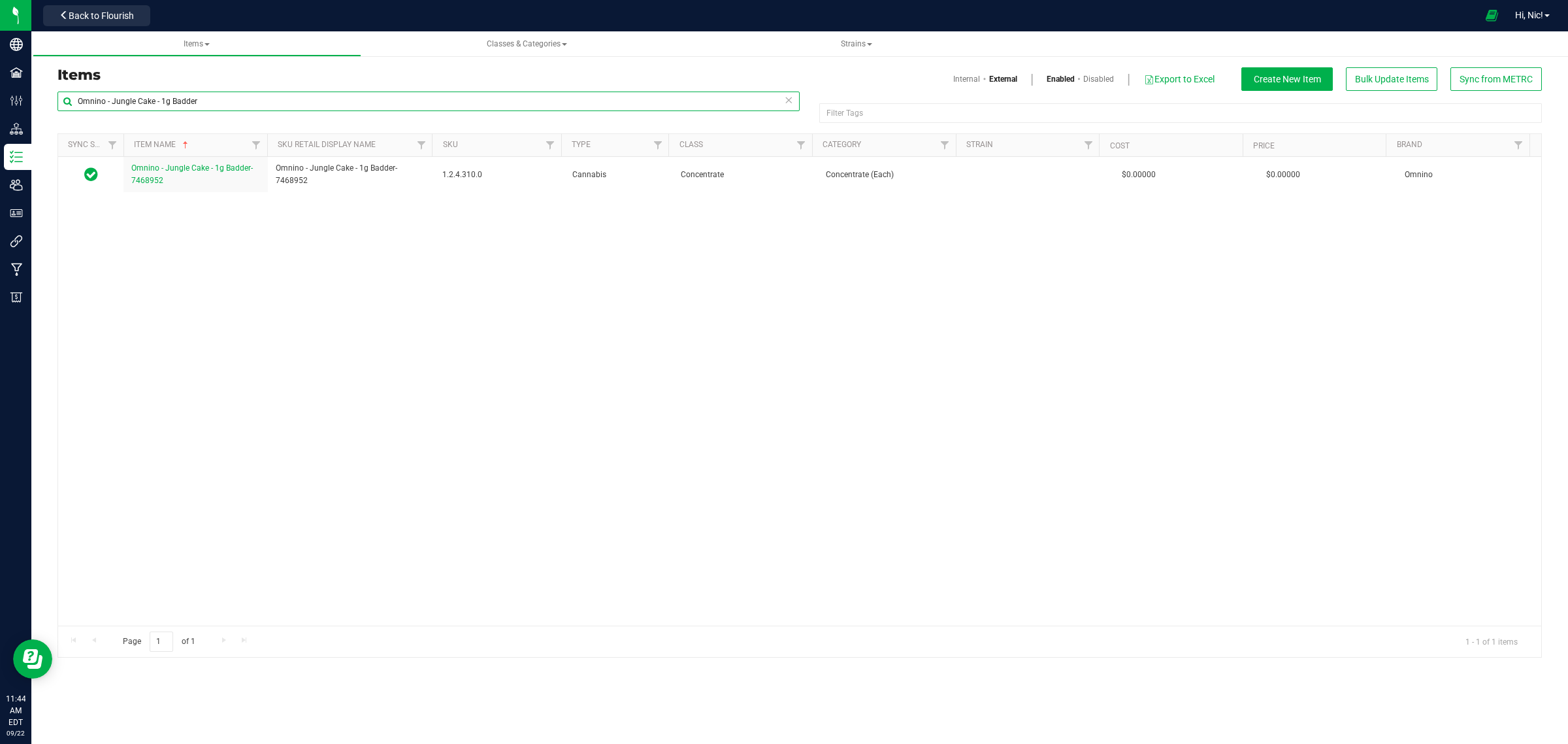
click at [360, 93] on input "Omnino - Jungle Cake - 1g Badder" at bounding box center [428, 101] width 742 height 20
paste input "5"
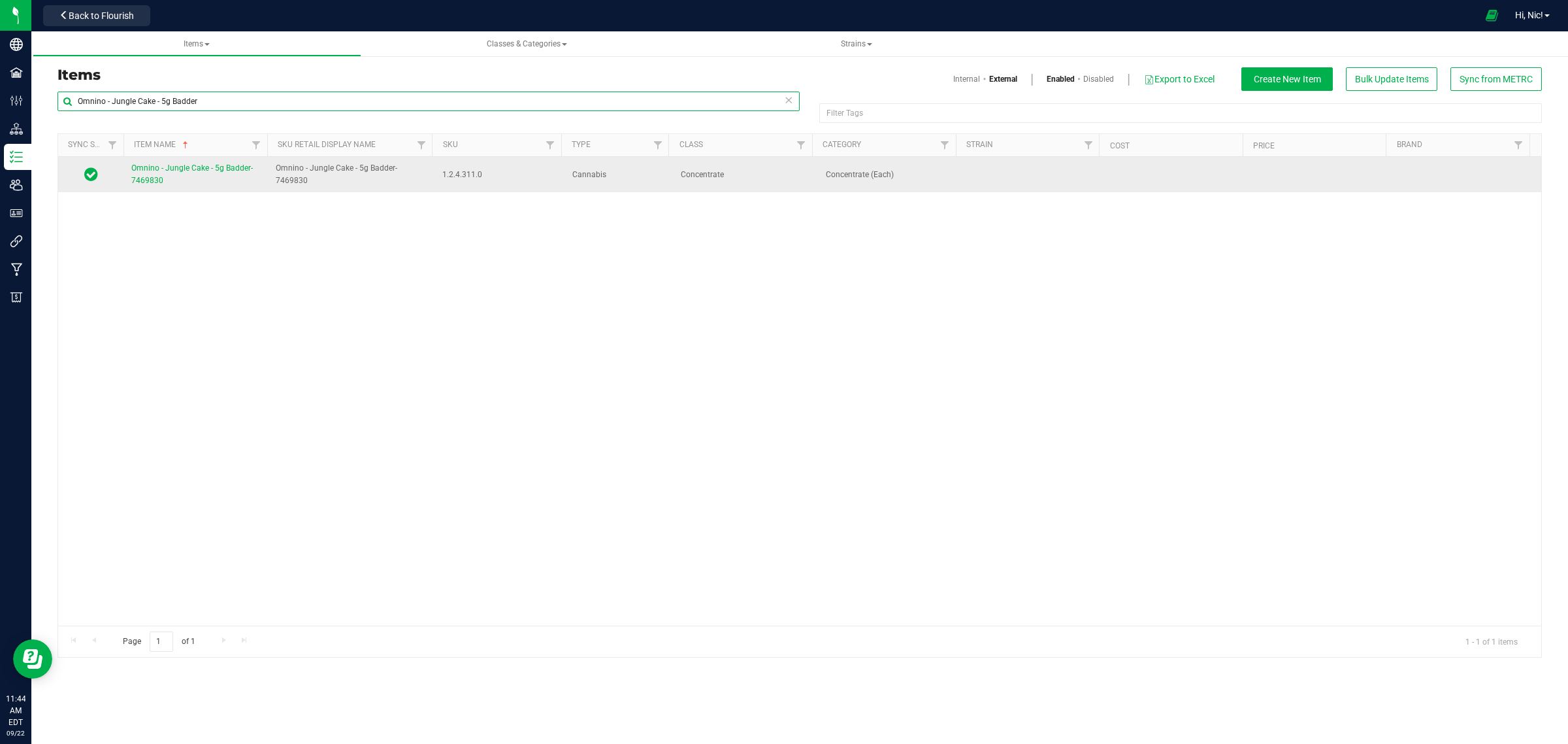
type input "Omnino - Jungle Cake - 5g Badder"
click at [218, 171] on span "Omnino - Jungle Cake - 5g Badder-7469830" at bounding box center [192, 174] width 121 height 22
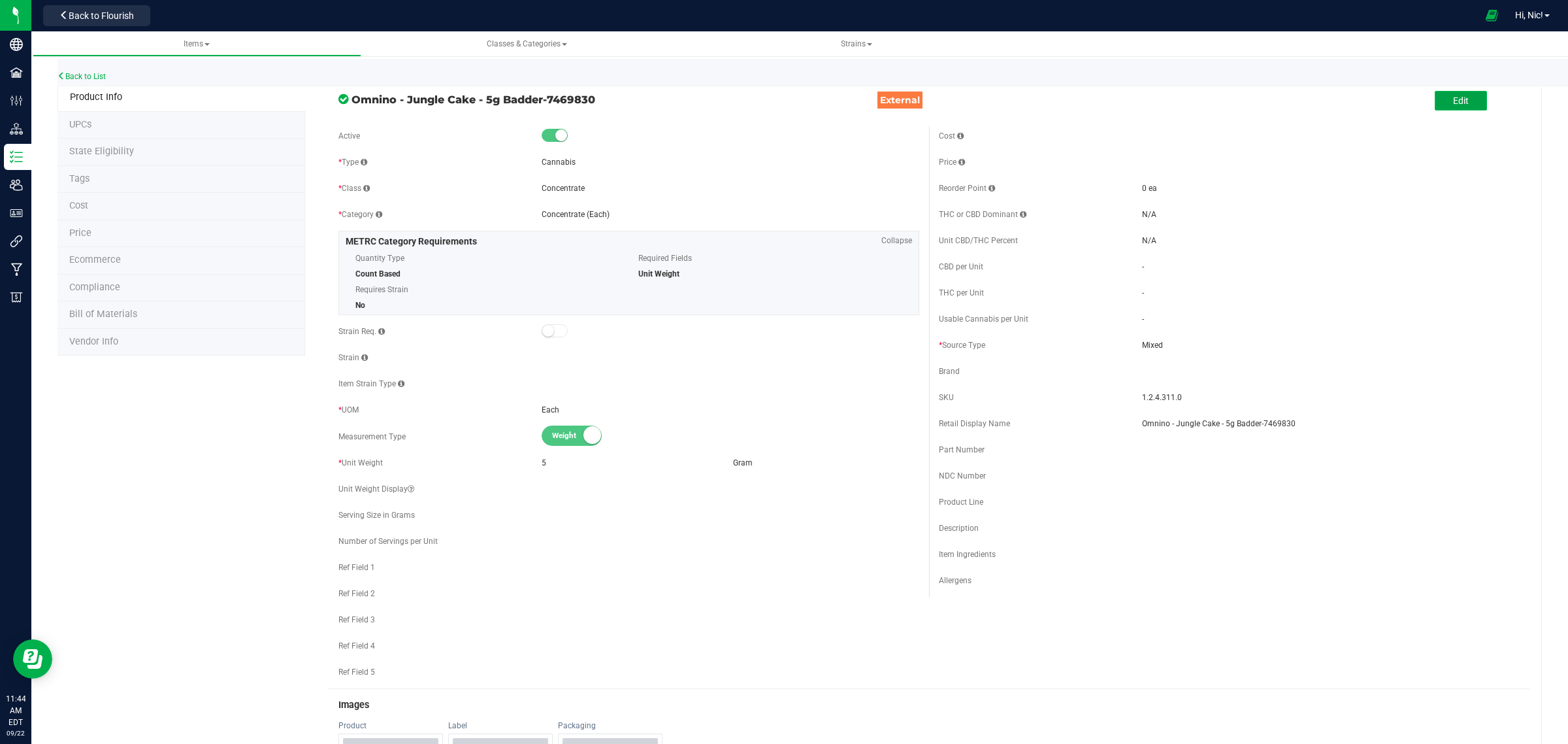
click at [1455, 99] on span "Edit" at bounding box center [1461, 101] width 16 height 10
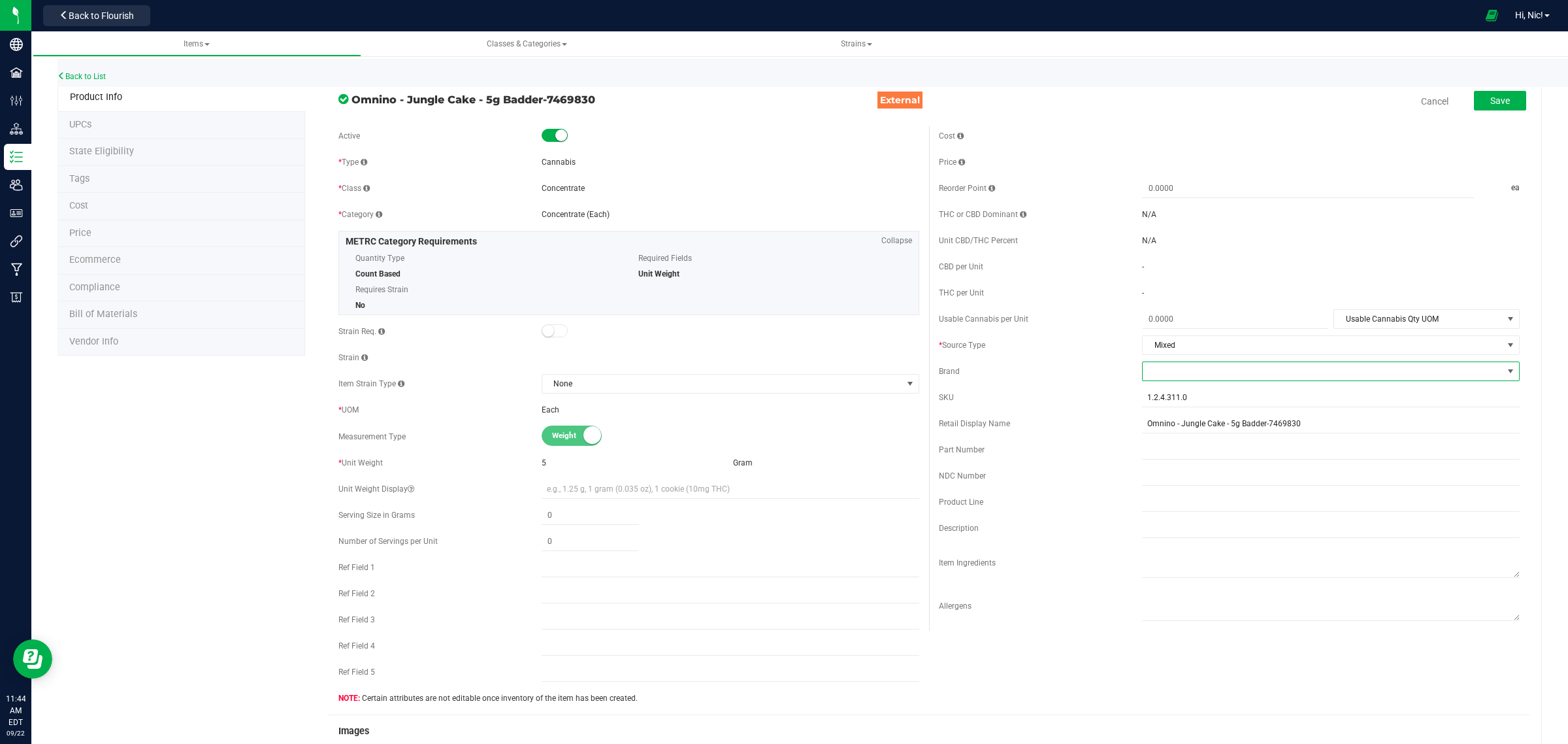
click at [1148, 370] on span at bounding box center [1322, 370] width 360 height 18
click at [1177, 453] on li "Omnino" at bounding box center [1319, 451] width 373 height 23
click at [1091, 382] on div "Cost Price Reorder Point ea THC or CBD Dominant" at bounding box center [1228, 378] width 600 height 504
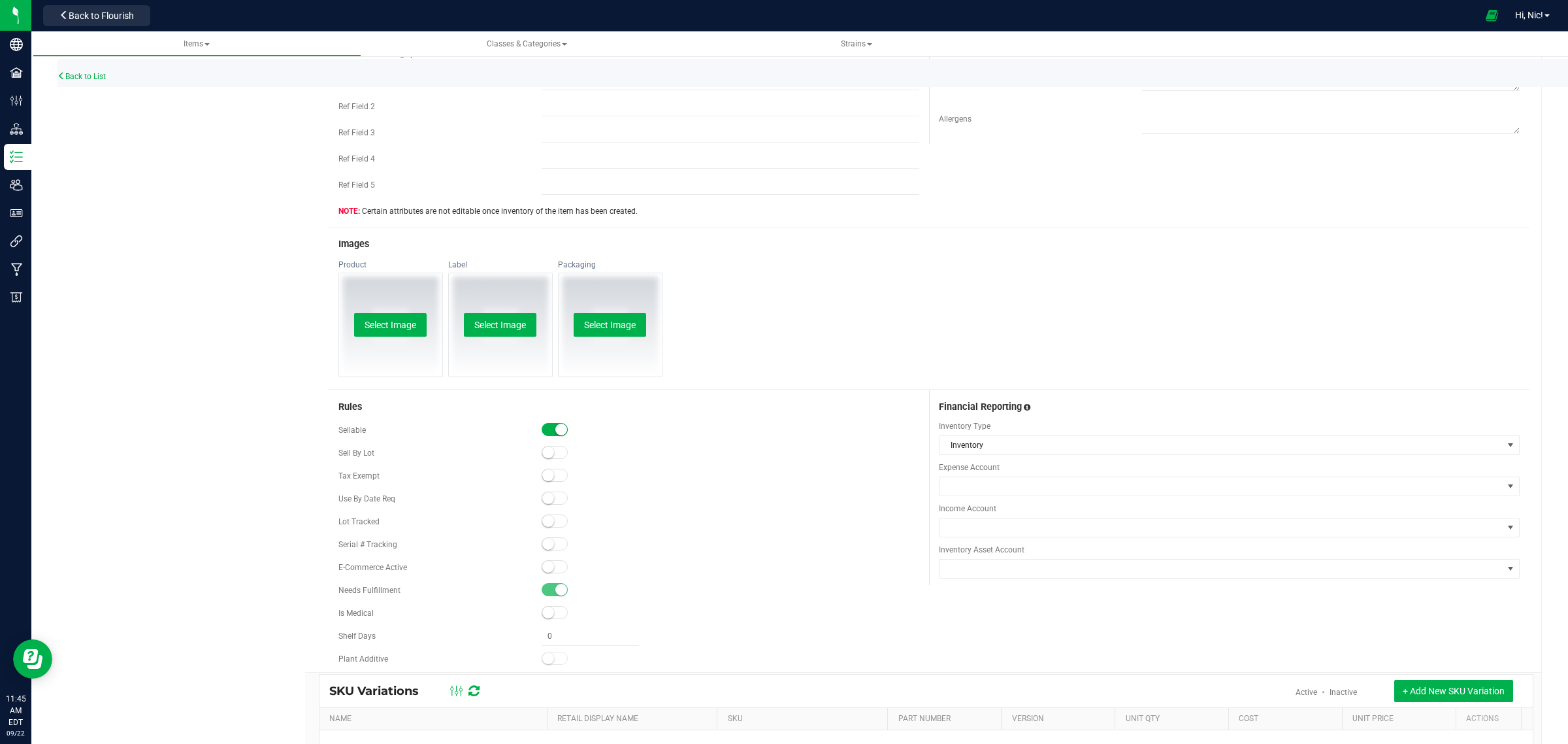
scroll to position [488, 0]
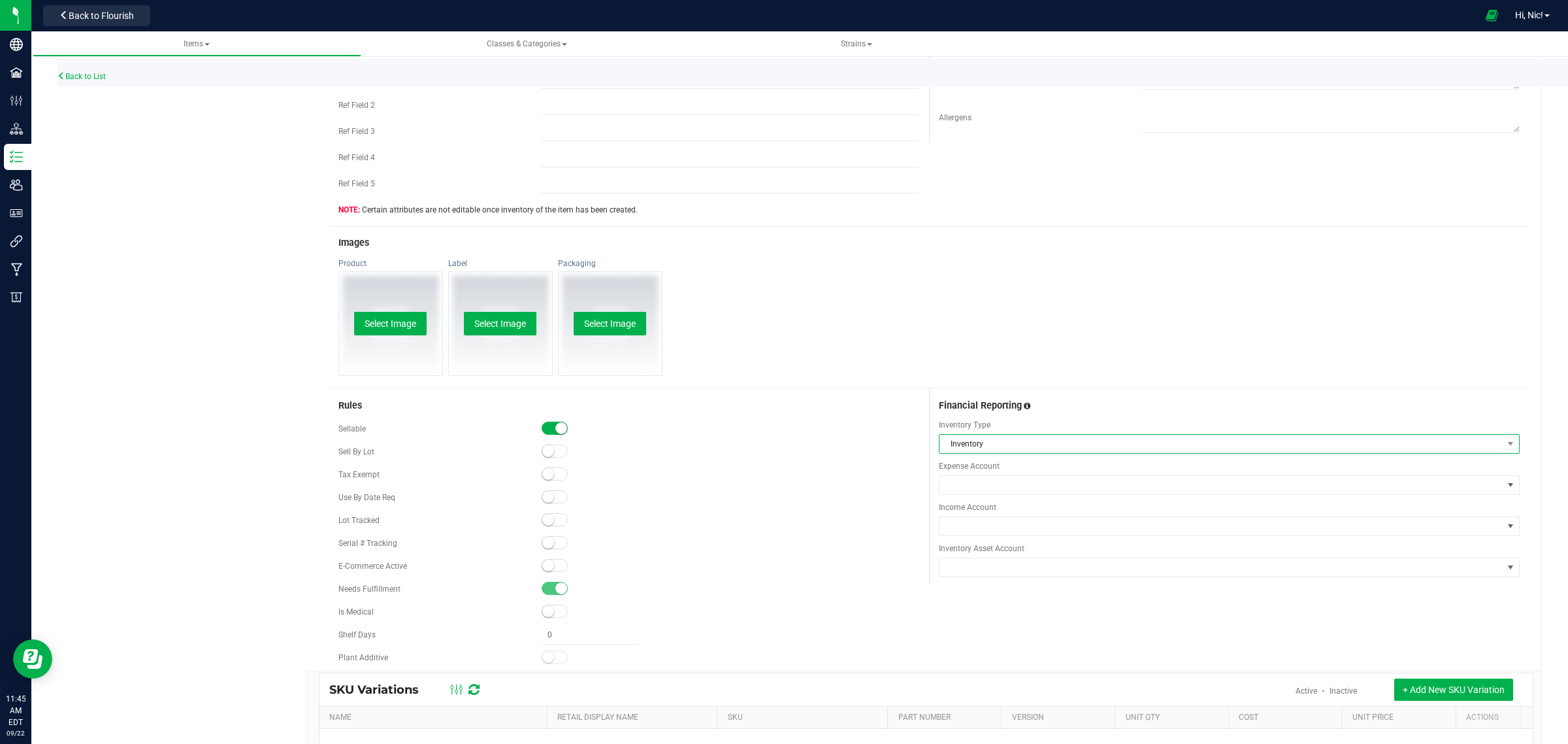
click at [991, 440] on span "Inventory" at bounding box center [1222, 443] width 563 height 18
click at [998, 519] on li "Non-Inventory" at bounding box center [1220, 517] width 575 height 18
click at [1002, 528] on span at bounding box center [1222, 525] width 563 height 18
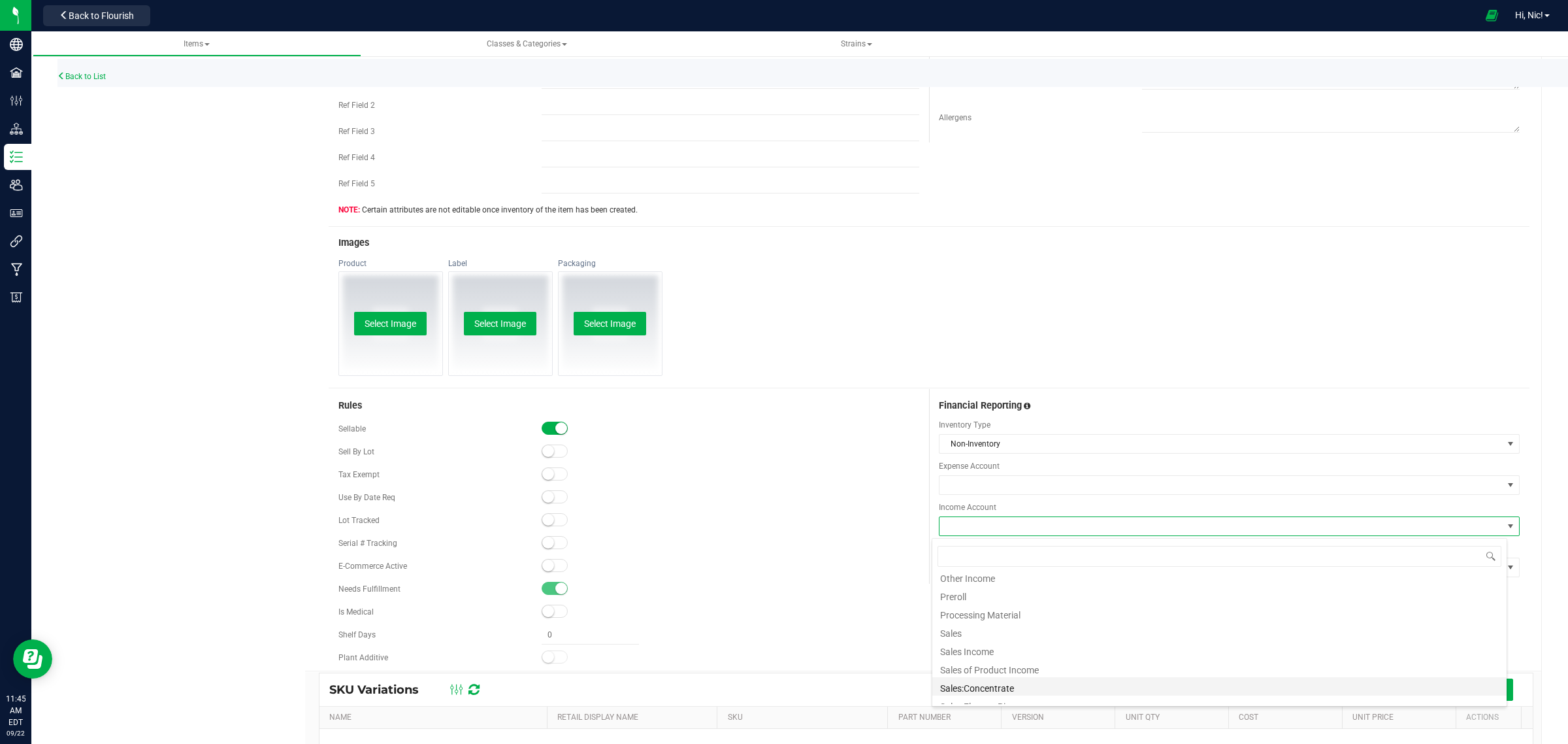
scroll to position [80, 0]
click at [1010, 685] on li "Sales:Concentrate" at bounding box center [1220, 685] width 575 height 18
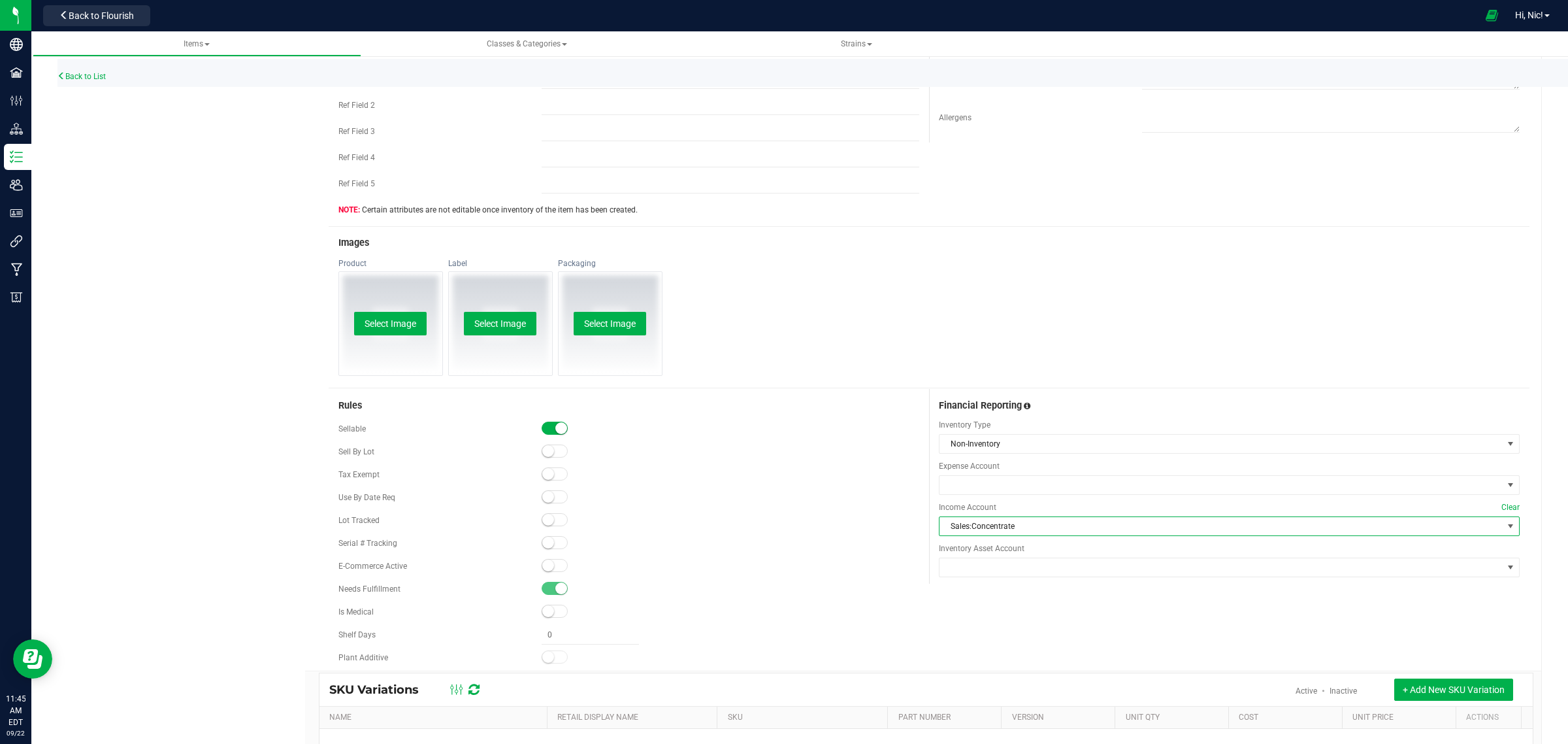
scroll to position [488, 0]
click at [1426, 626] on div "Rules Sellable Sell By Lot" at bounding box center [929, 529] width 1201 height 282
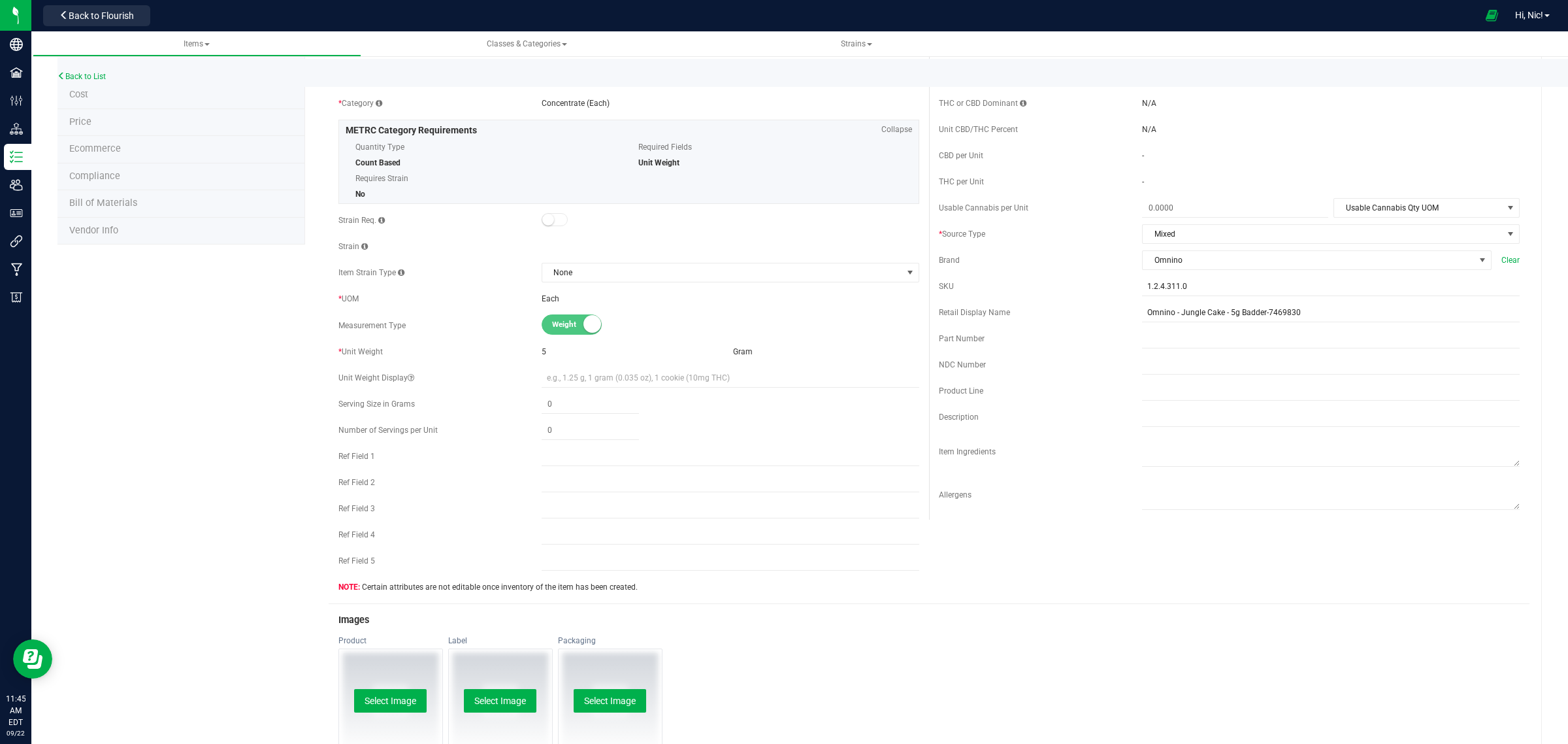
scroll to position [0, 0]
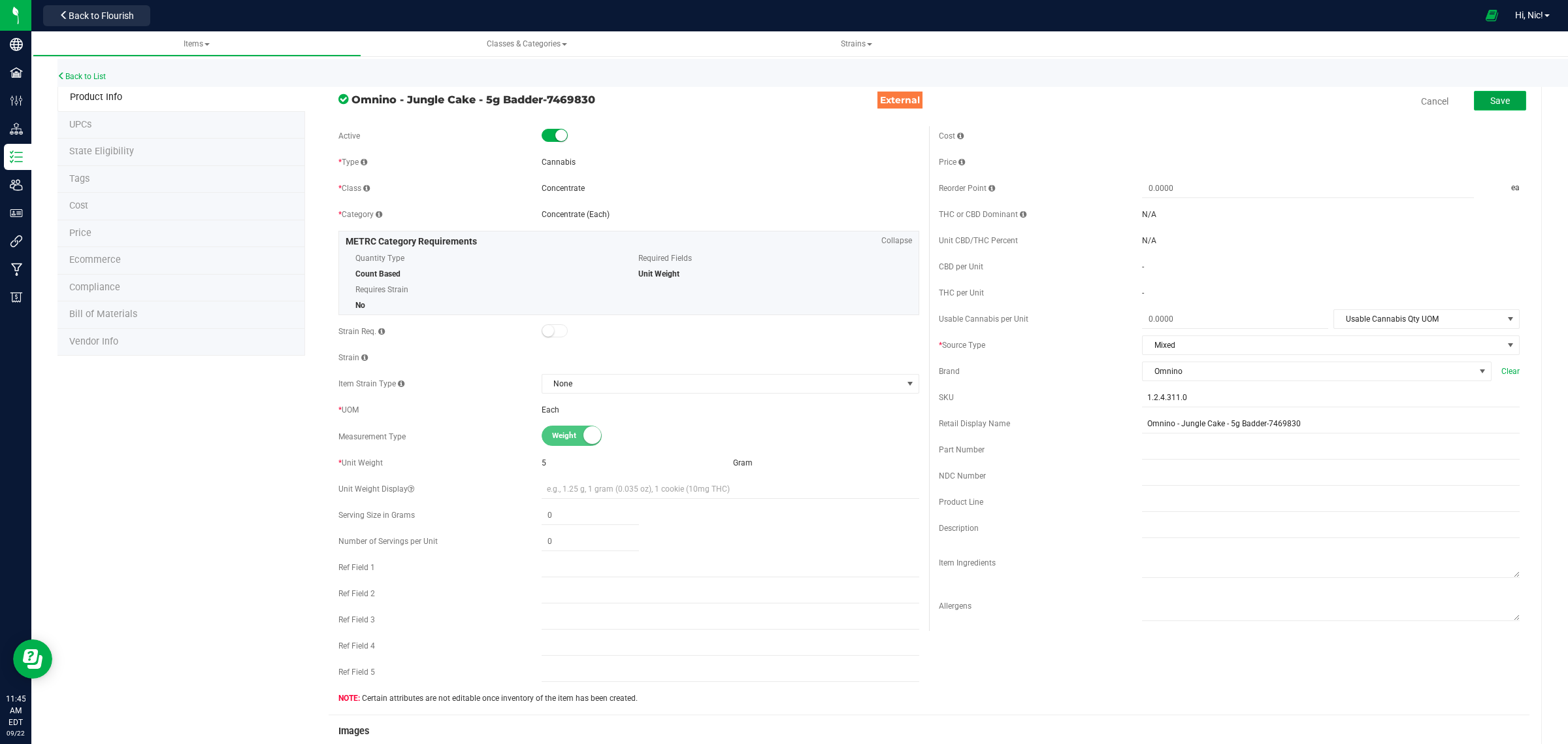
click at [1493, 96] on span "Save" at bounding box center [1499, 101] width 20 height 10
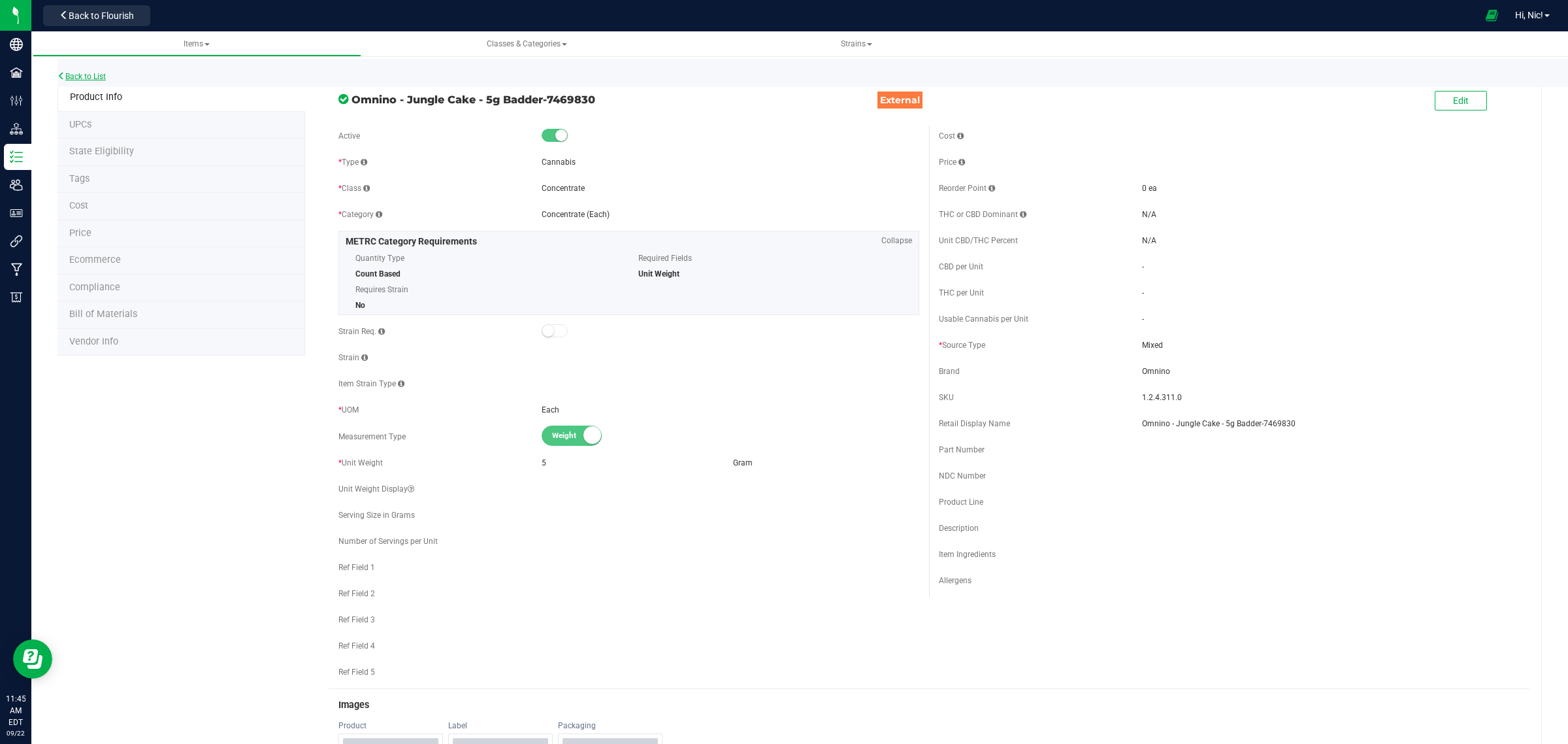
click at [80, 72] on link "Back to List" at bounding box center [81, 77] width 48 height 9
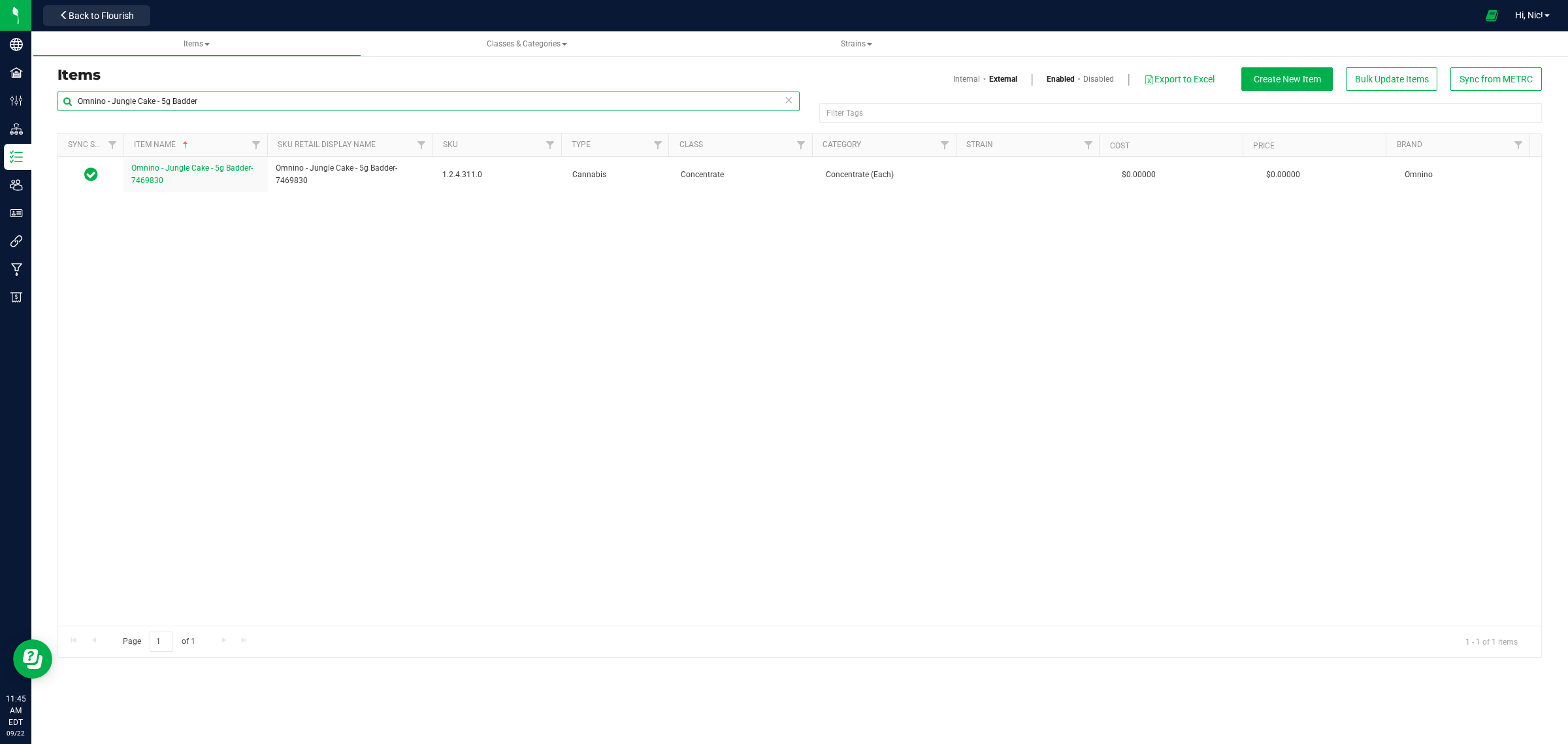
click at [386, 98] on input "Omnino - Jungle Cake - 5g Badder" at bounding box center [428, 101] width 742 height 20
paste input "[PERSON_NAME] - 1"
type input "Omnino - [PERSON_NAME] - 1g [PERSON_NAME]"
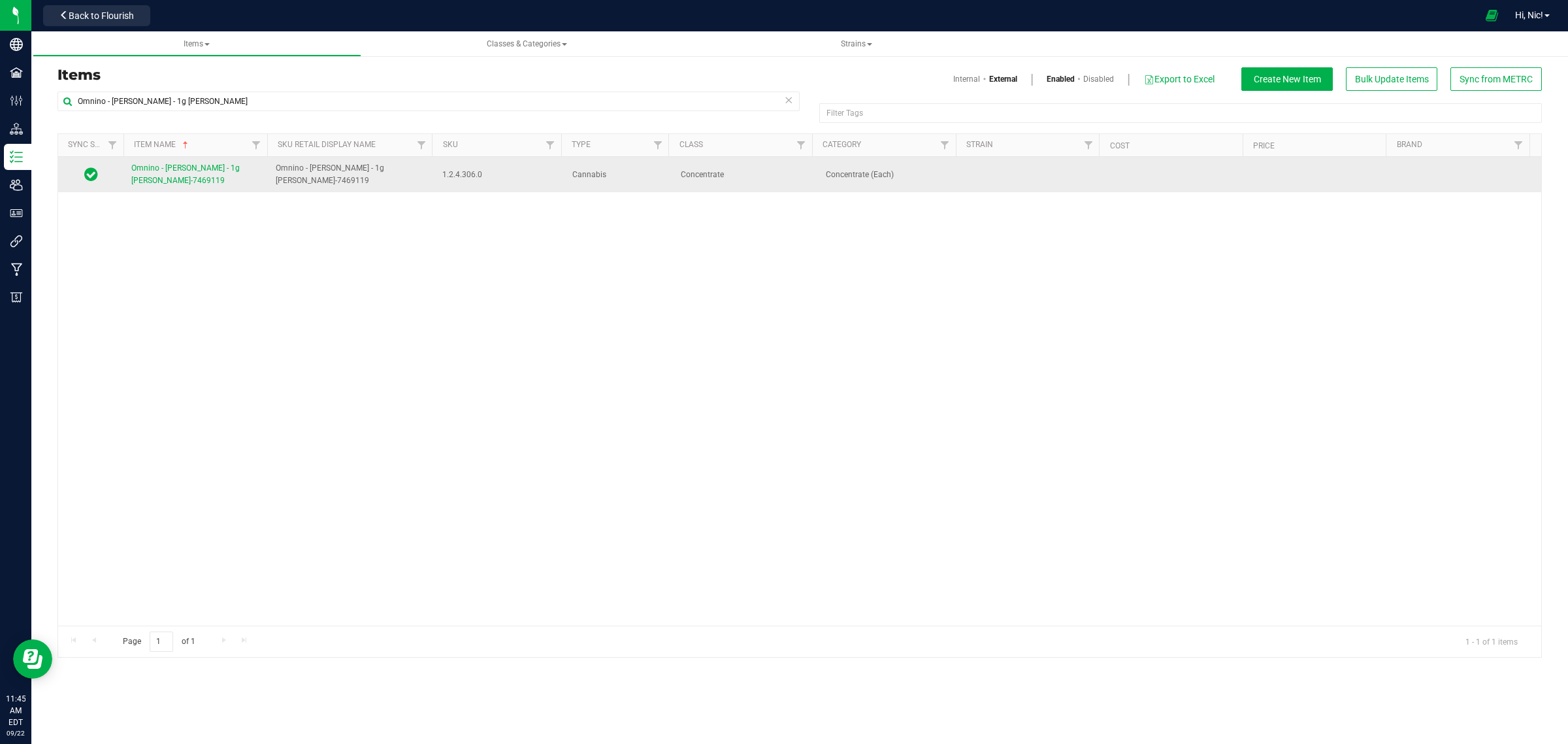
click at [174, 171] on span "Omnino - [PERSON_NAME] - 1g [PERSON_NAME]-7469119" at bounding box center [186, 174] width 109 height 22
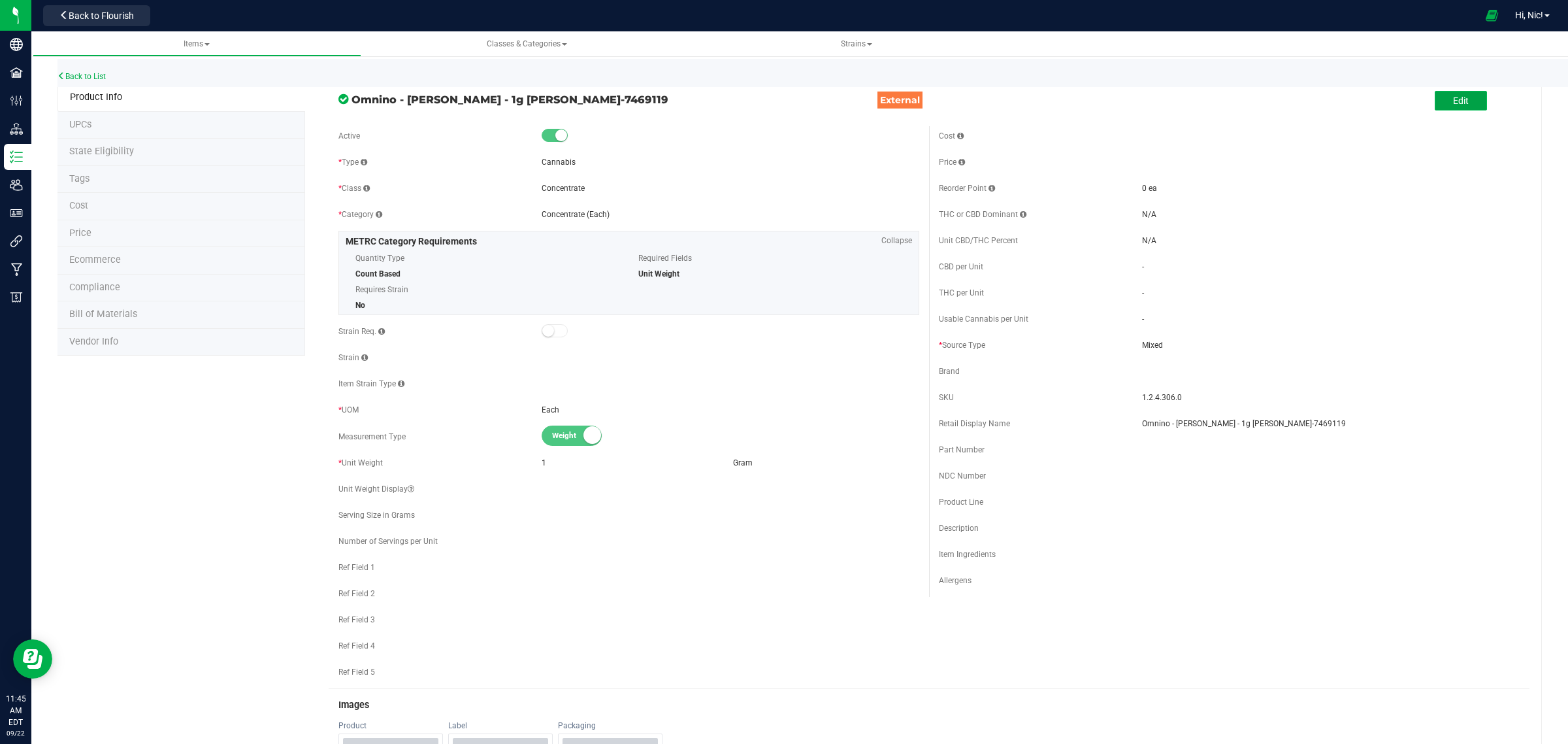
click at [1442, 105] on button "Edit" at bounding box center [1461, 101] width 53 height 20
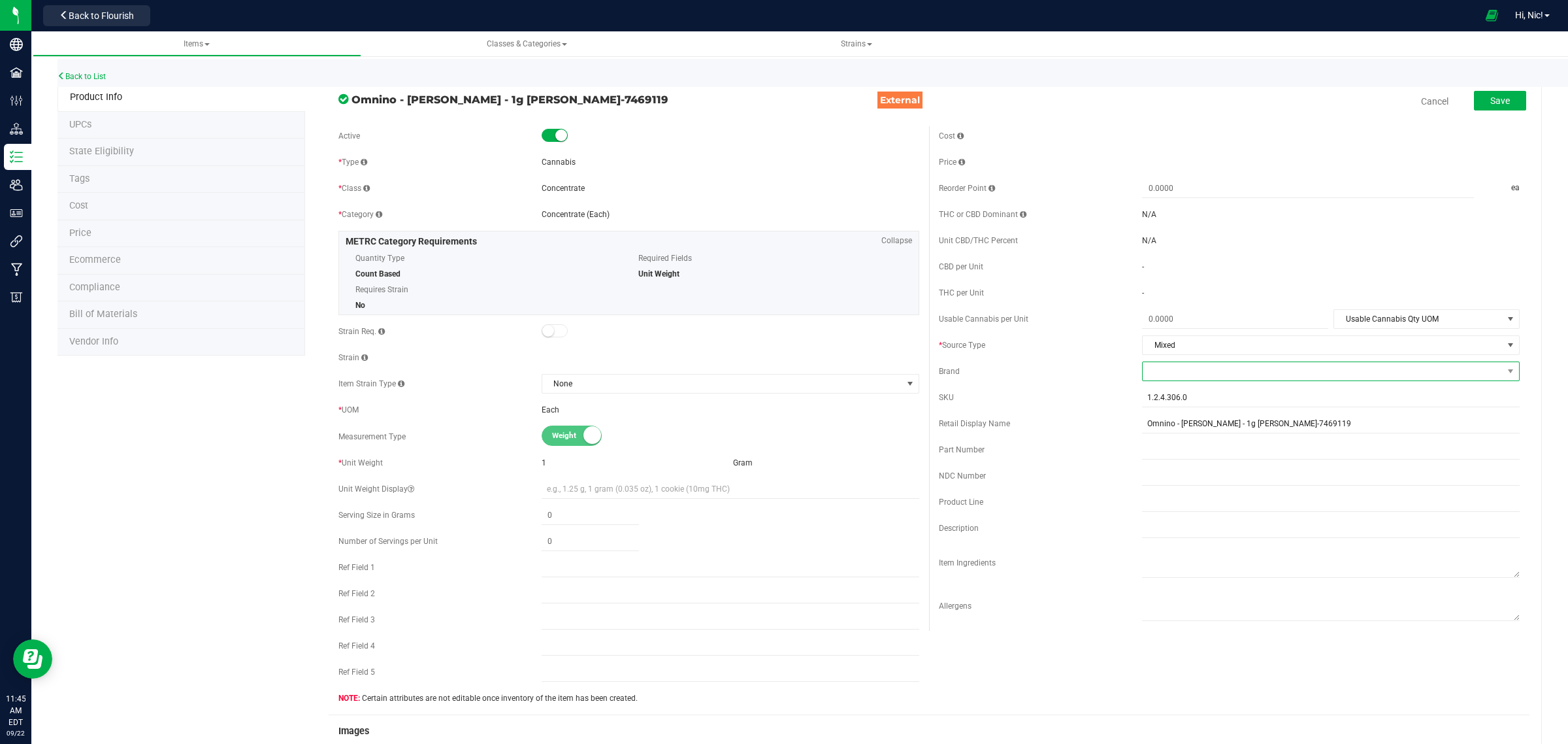
click at [1171, 371] on span at bounding box center [1322, 370] width 360 height 18
click at [1182, 448] on li "Omnino" at bounding box center [1319, 451] width 373 height 23
click at [1095, 376] on div "Brand" at bounding box center [1040, 371] width 203 height 12
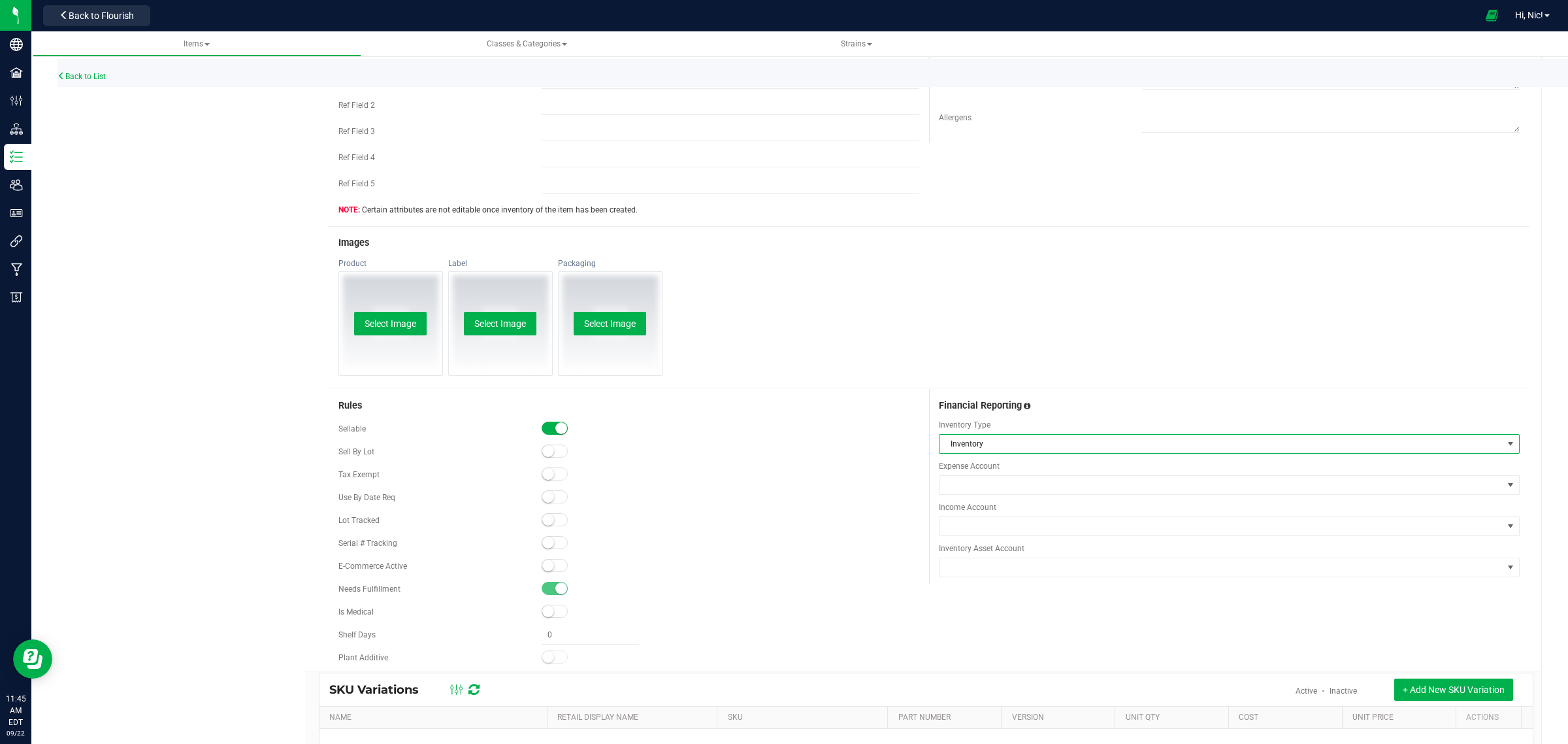
scroll to position [488, 0]
click at [1001, 440] on span "Inventory" at bounding box center [1222, 442] width 563 height 18
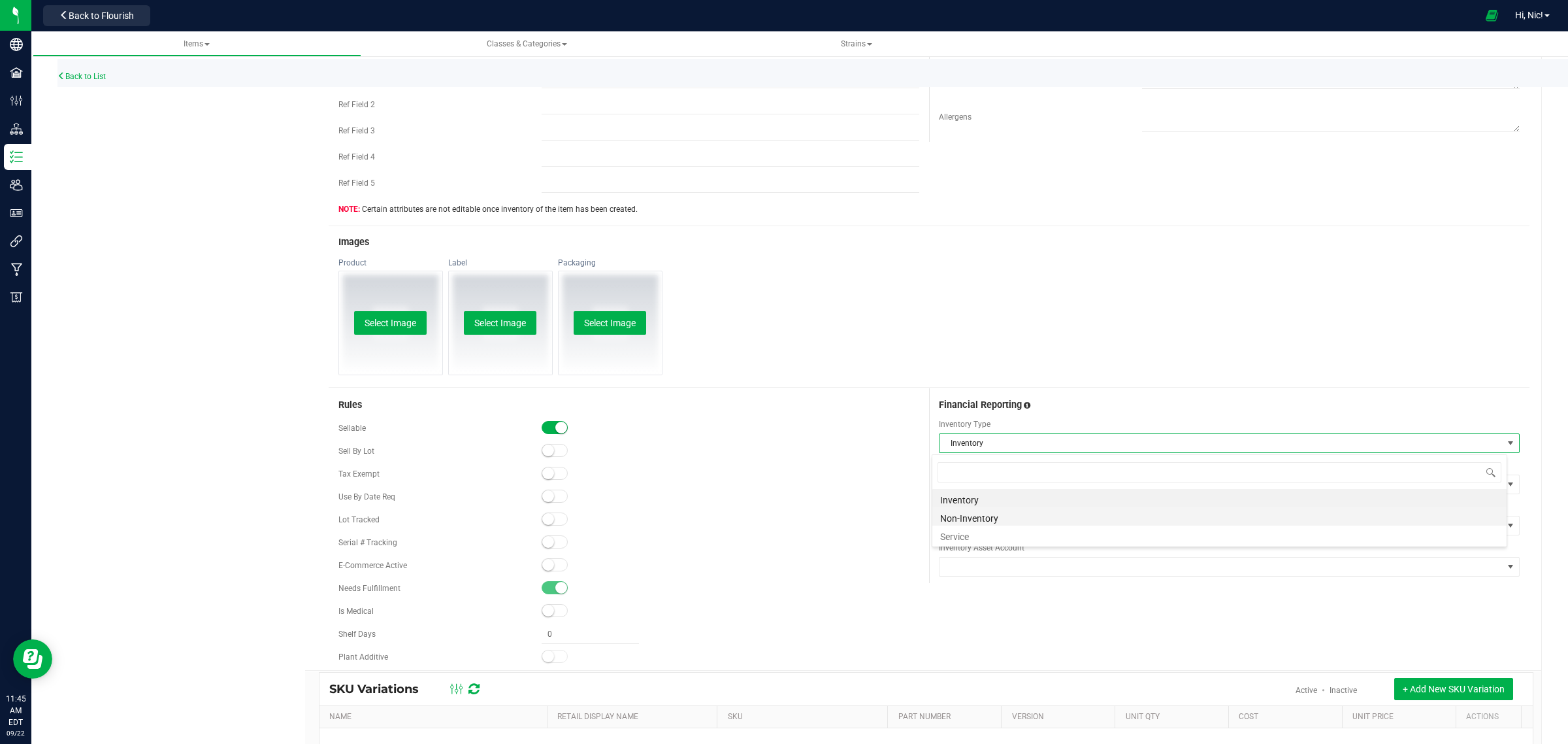
click at [995, 515] on li "Non-Inventory" at bounding box center [1220, 516] width 575 height 18
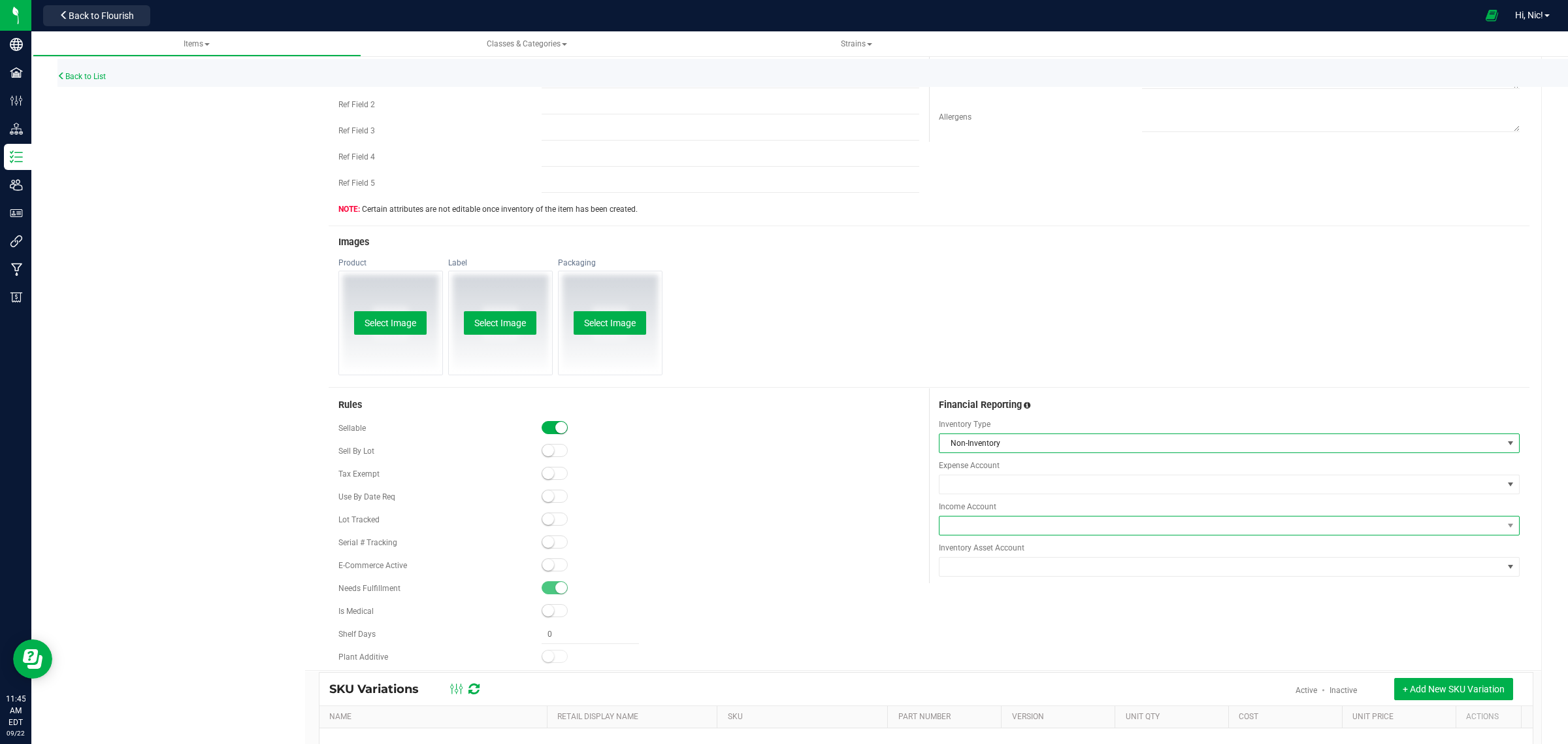
click at [989, 528] on span at bounding box center [1222, 525] width 563 height 18
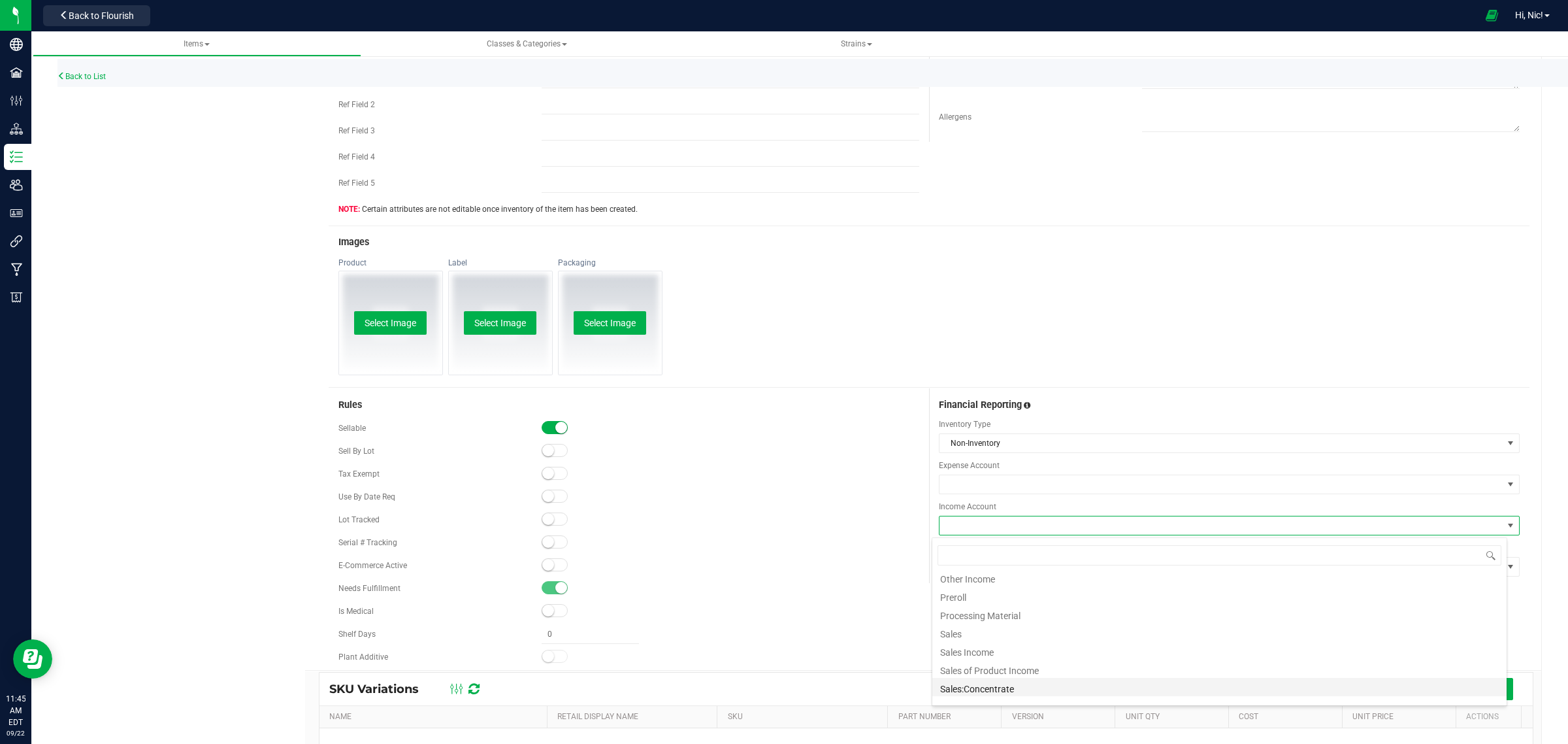
scroll to position [79, 0]
click at [1016, 685] on li "Sales:Concentrate" at bounding box center [1220, 685] width 575 height 18
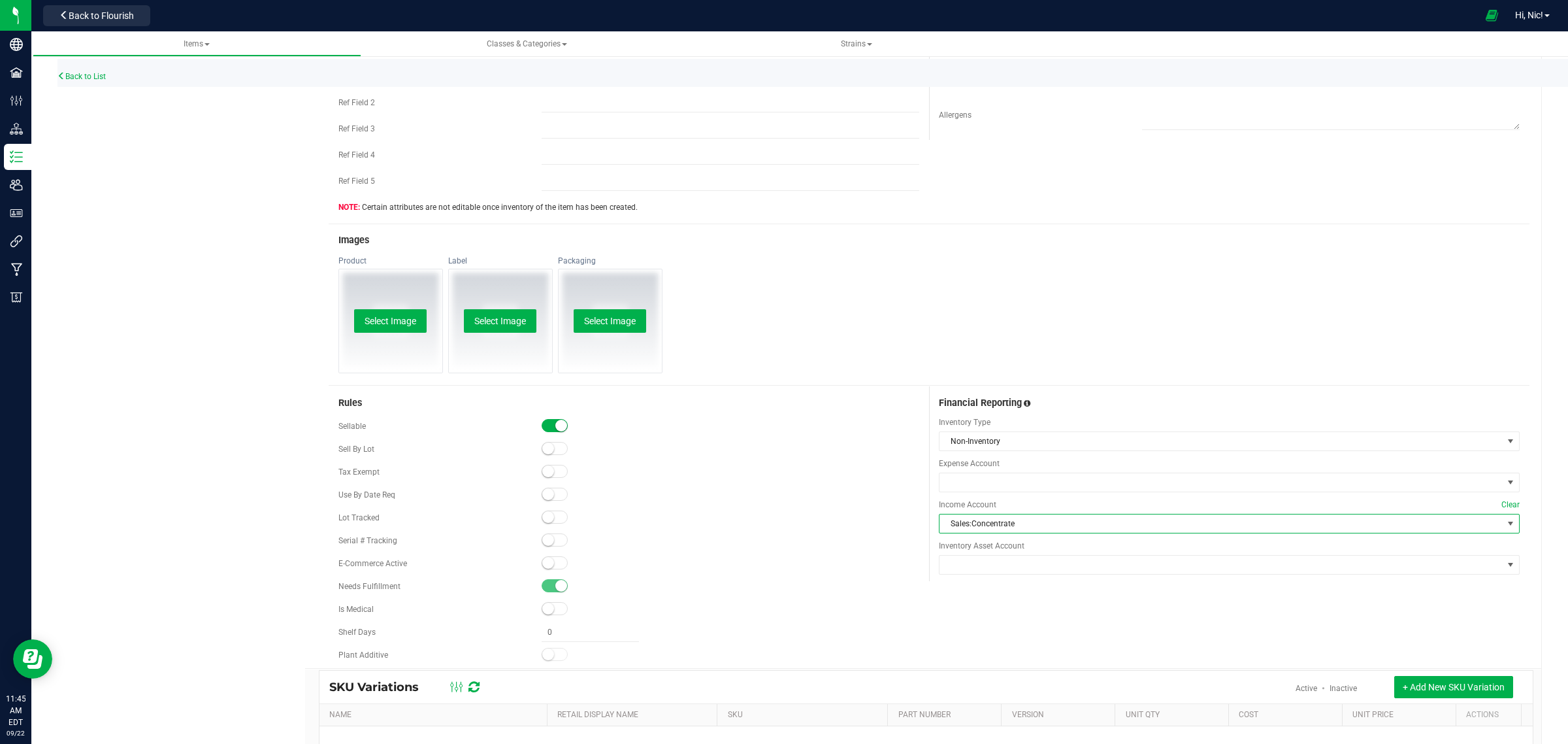
click at [1029, 621] on div "Rules Sellable Sell By Lot" at bounding box center [929, 527] width 1201 height 282
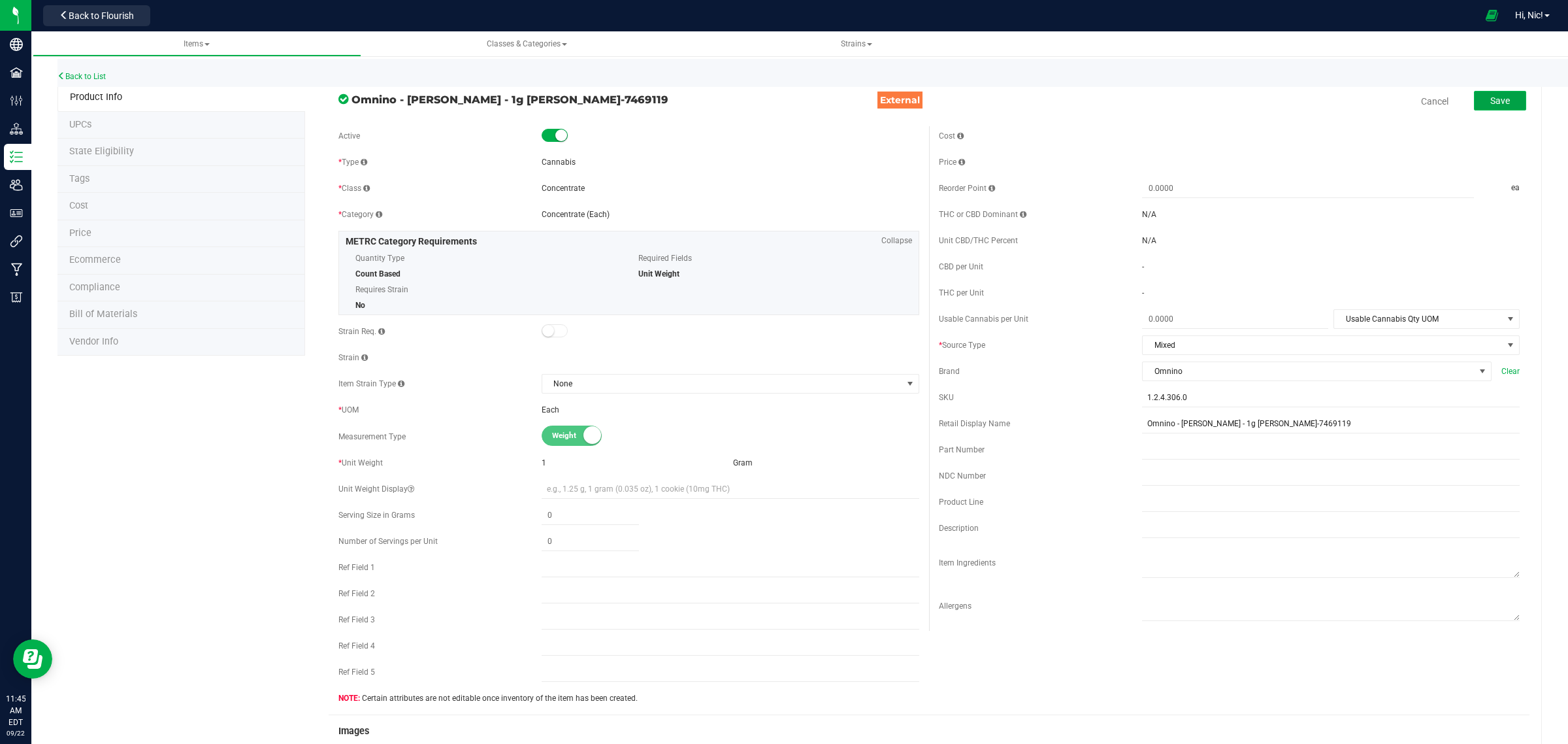
click at [1490, 98] on span "Save" at bounding box center [1499, 101] width 20 height 10
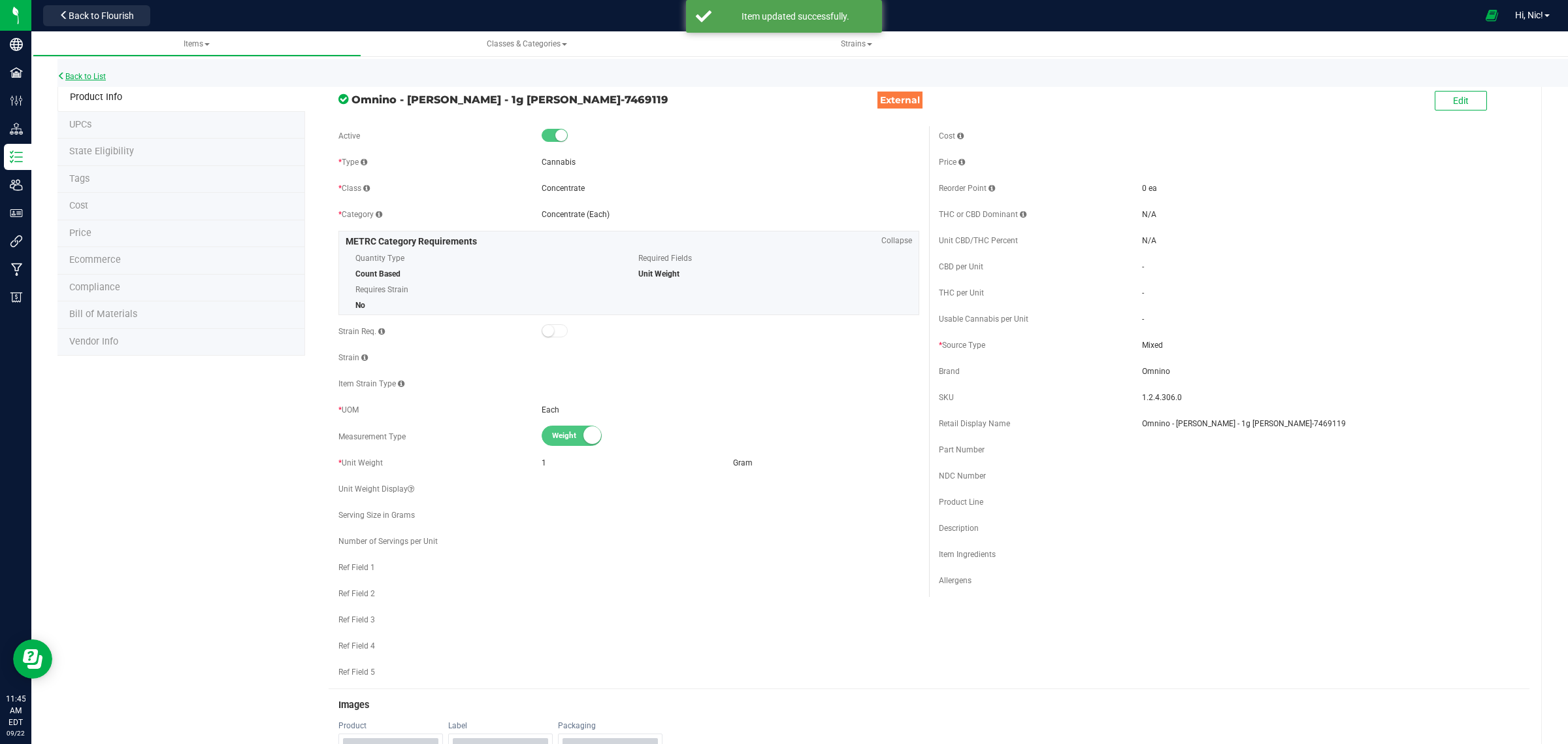
click at [98, 76] on link "Back to List" at bounding box center [81, 77] width 48 height 9
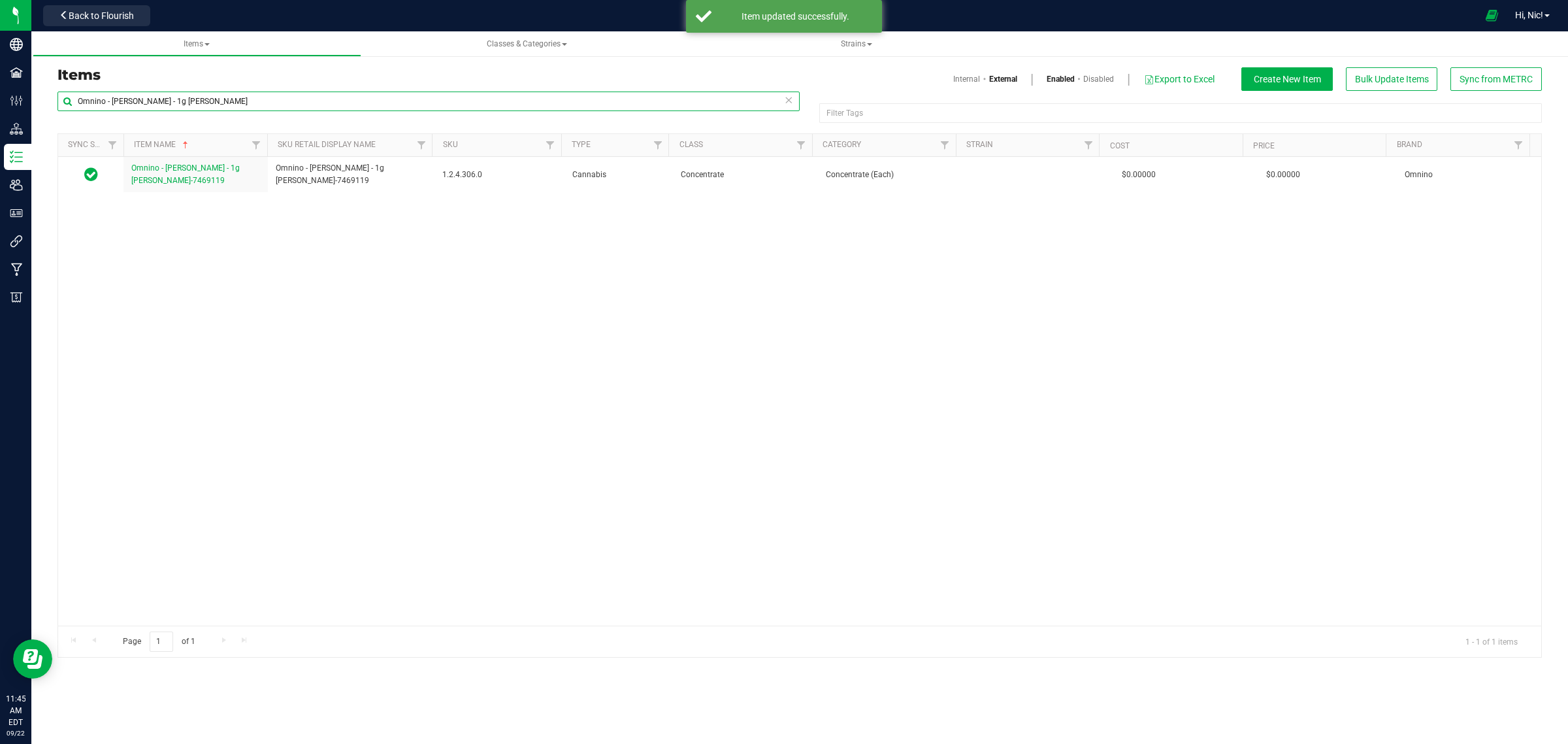
click at [361, 97] on input "Omnino - [PERSON_NAME] - 1g [PERSON_NAME]" at bounding box center [428, 101] width 742 height 20
click at [361, 96] on input "Omnino - [PERSON_NAME] - 1g [PERSON_NAME]" at bounding box center [428, 101] width 742 height 20
paste input "Zero Gravity"
type input "Omnino - Zero Gravity - 1g Badder"
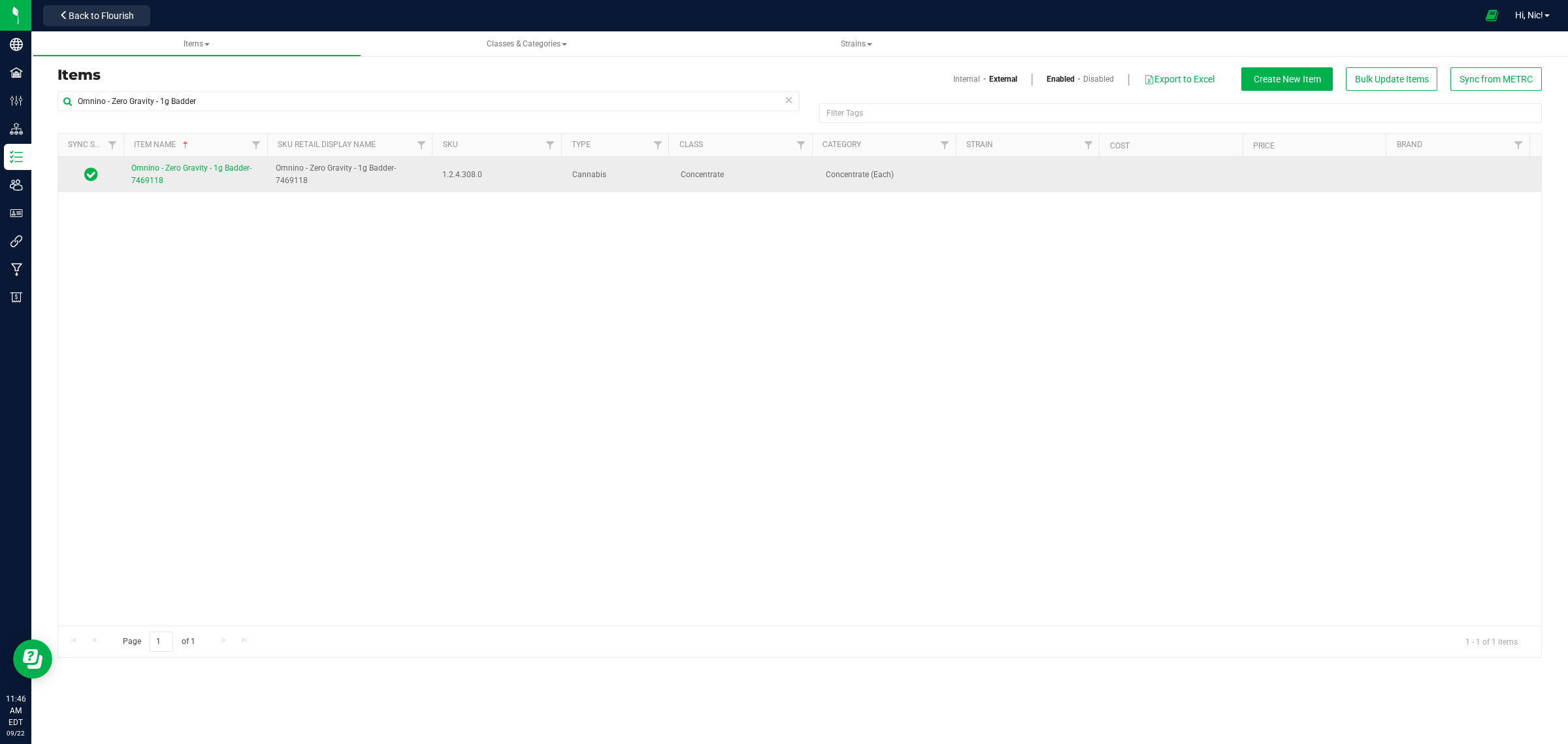
click at [208, 169] on span "Omnino - Zero Gravity - 1g Badder-7469118" at bounding box center [192, 174] width 120 height 22
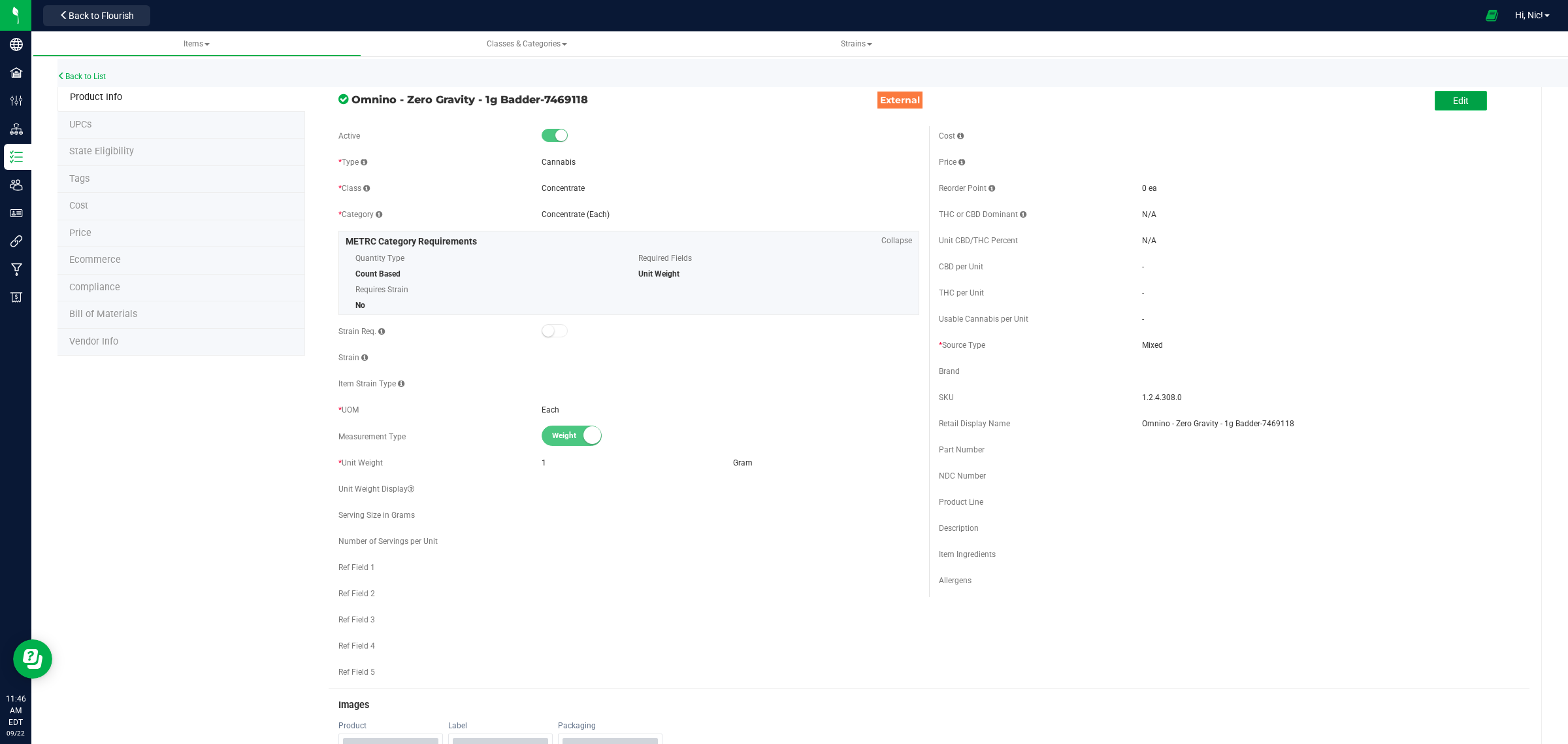
click at [1468, 99] on button "Edit" at bounding box center [1461, 101] width 53 height 20
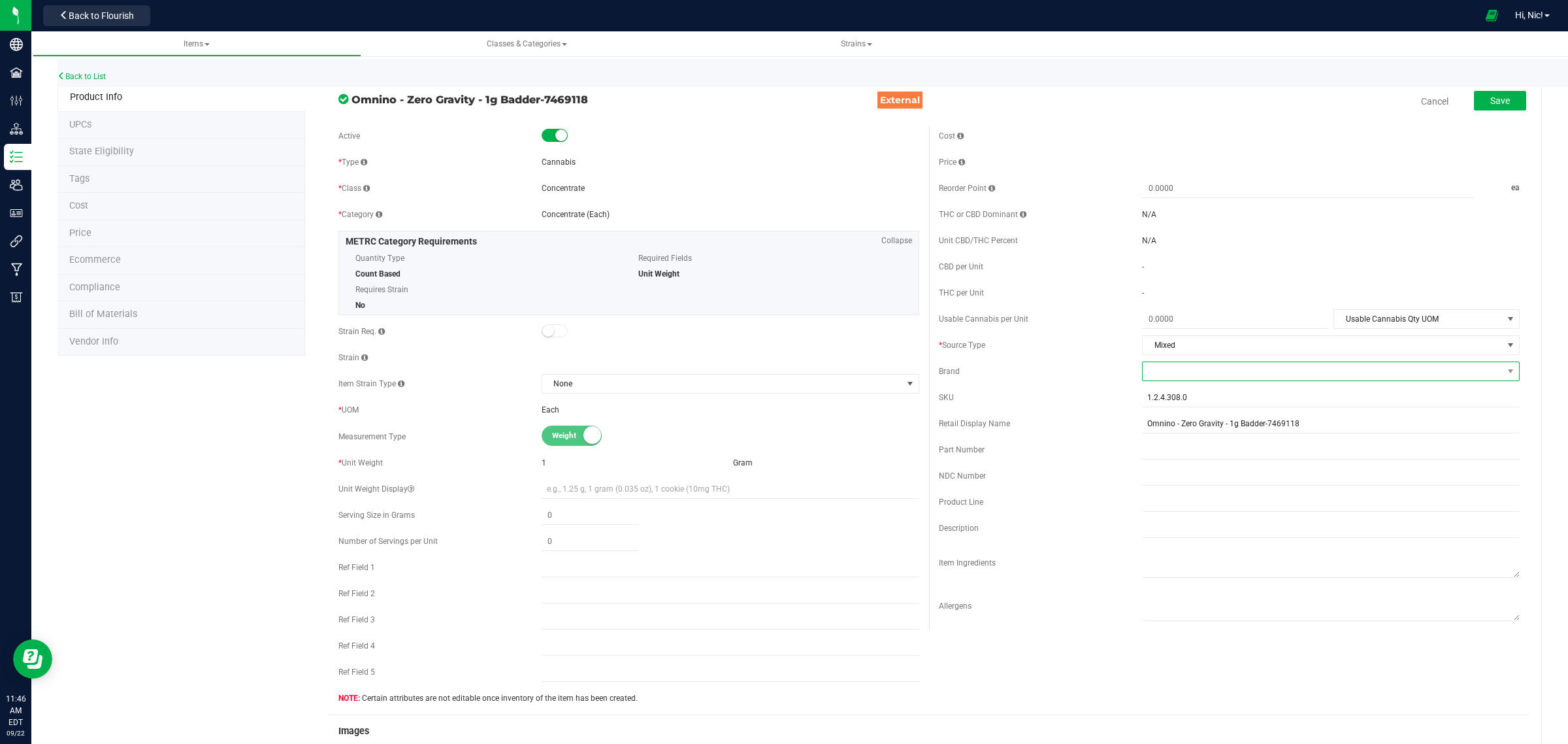
click at [1180, 369] on span at bounding box center [1322, 370] width 360 height 18
click at [1172, 453] on li "Omnino" at bounding box center [1319, 451] width 373 height 23
click at [1060, 504] on div "Product Line" at bounding box center [1040, 502] width 203 height 12
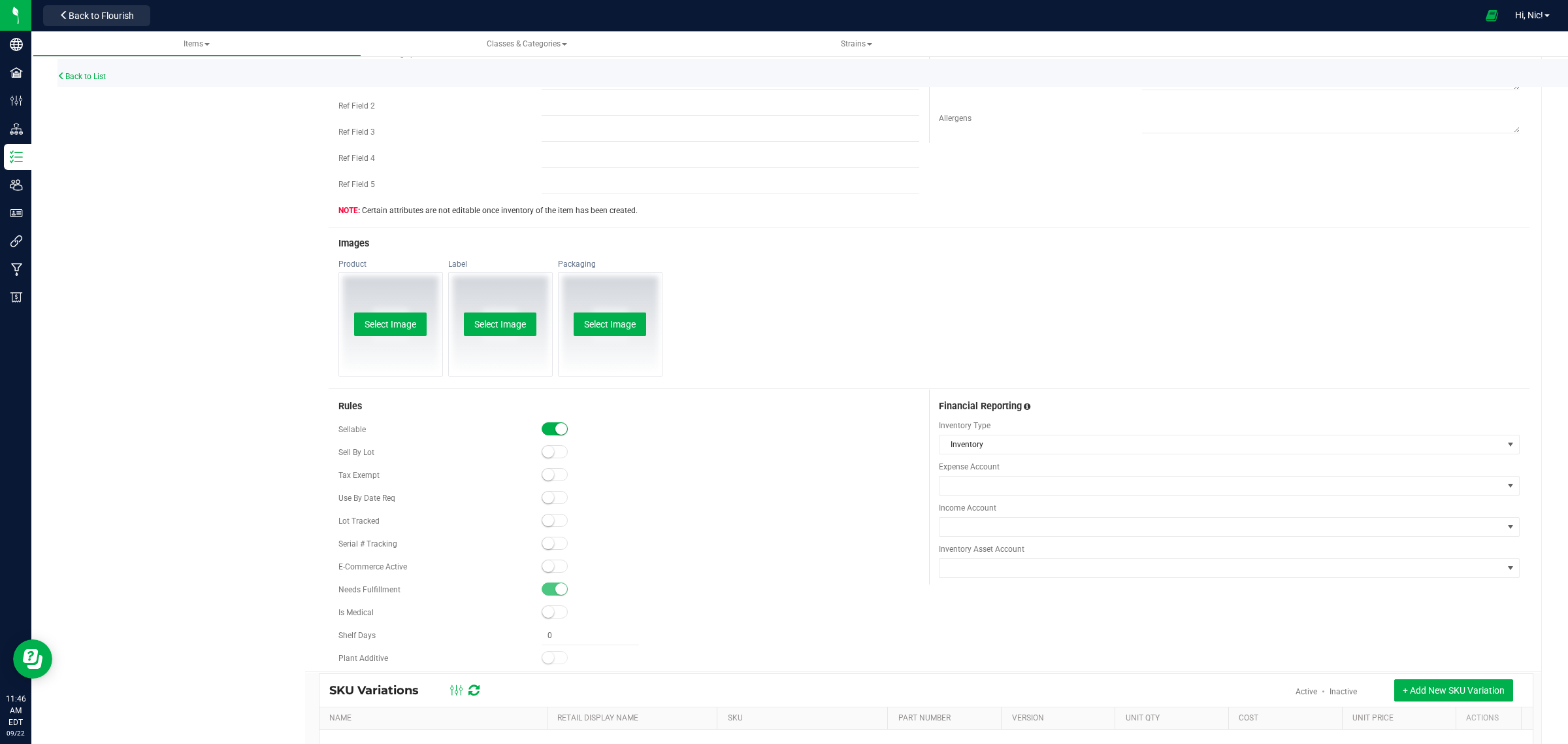
scroll to position [488, 0]
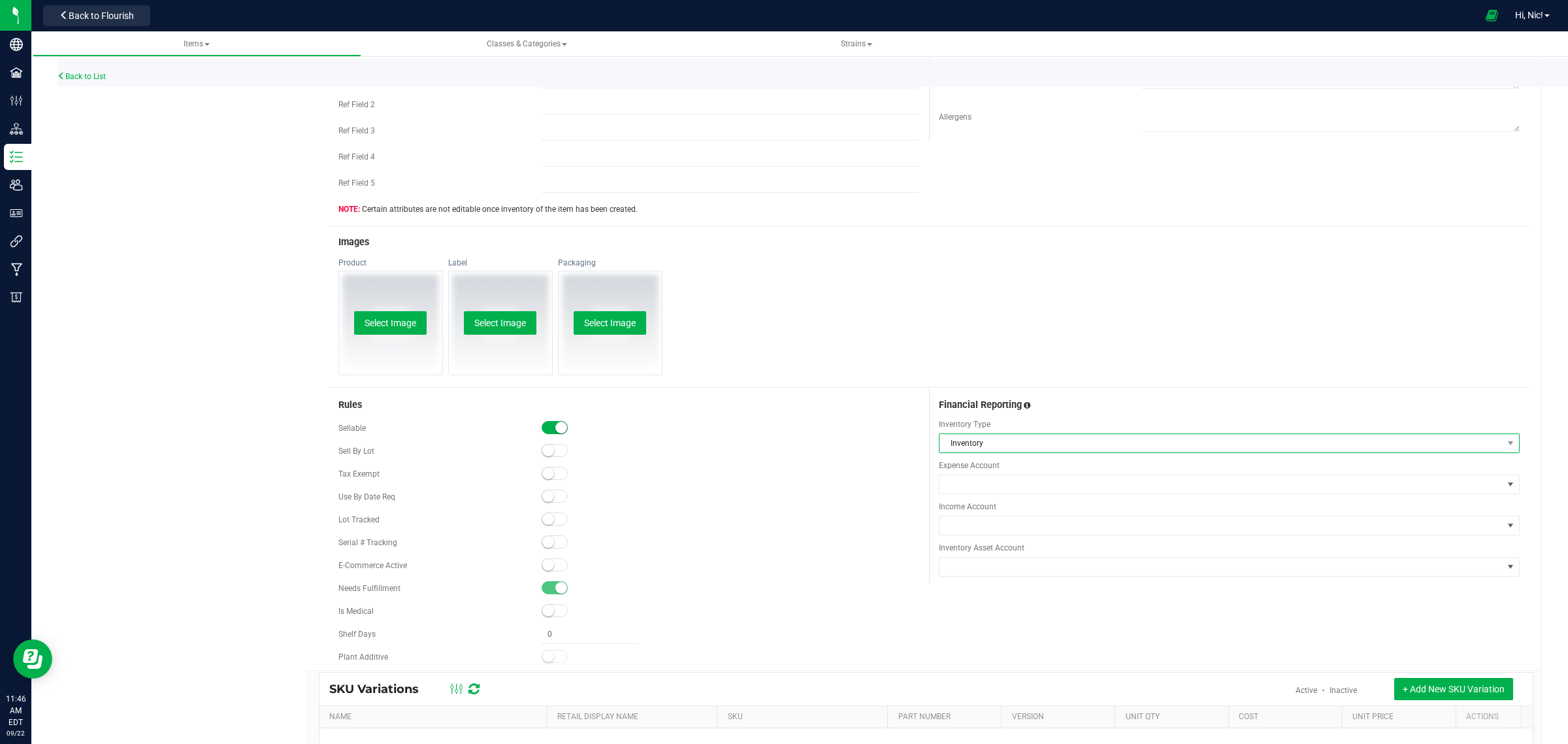
click at [1010, 448] on span "Inventory" at bounding box center [1222, 442] width 563 height 18
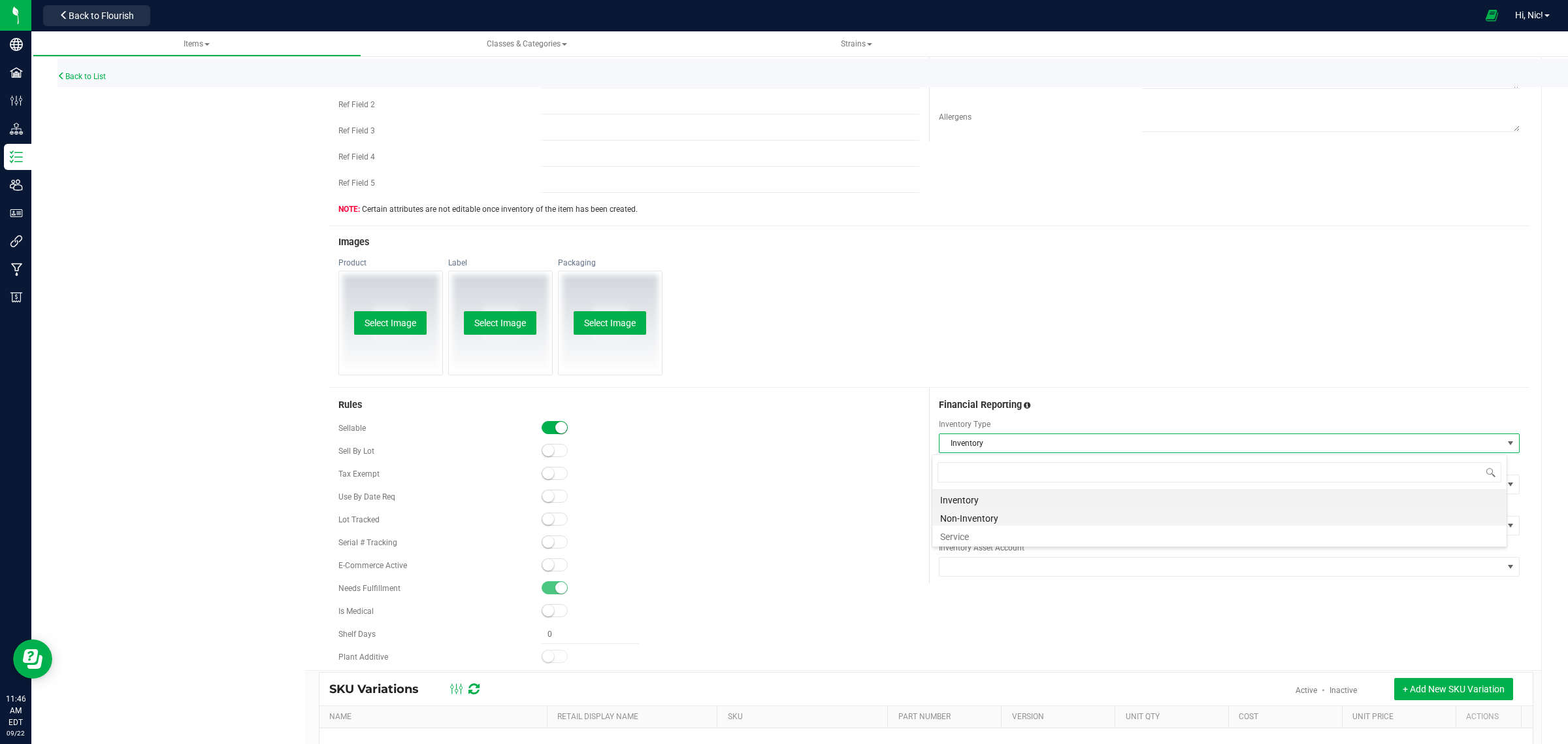
click at [988, 519] on li "Non-Inventory" at bounding box center [1220, 516] width 575 height 18
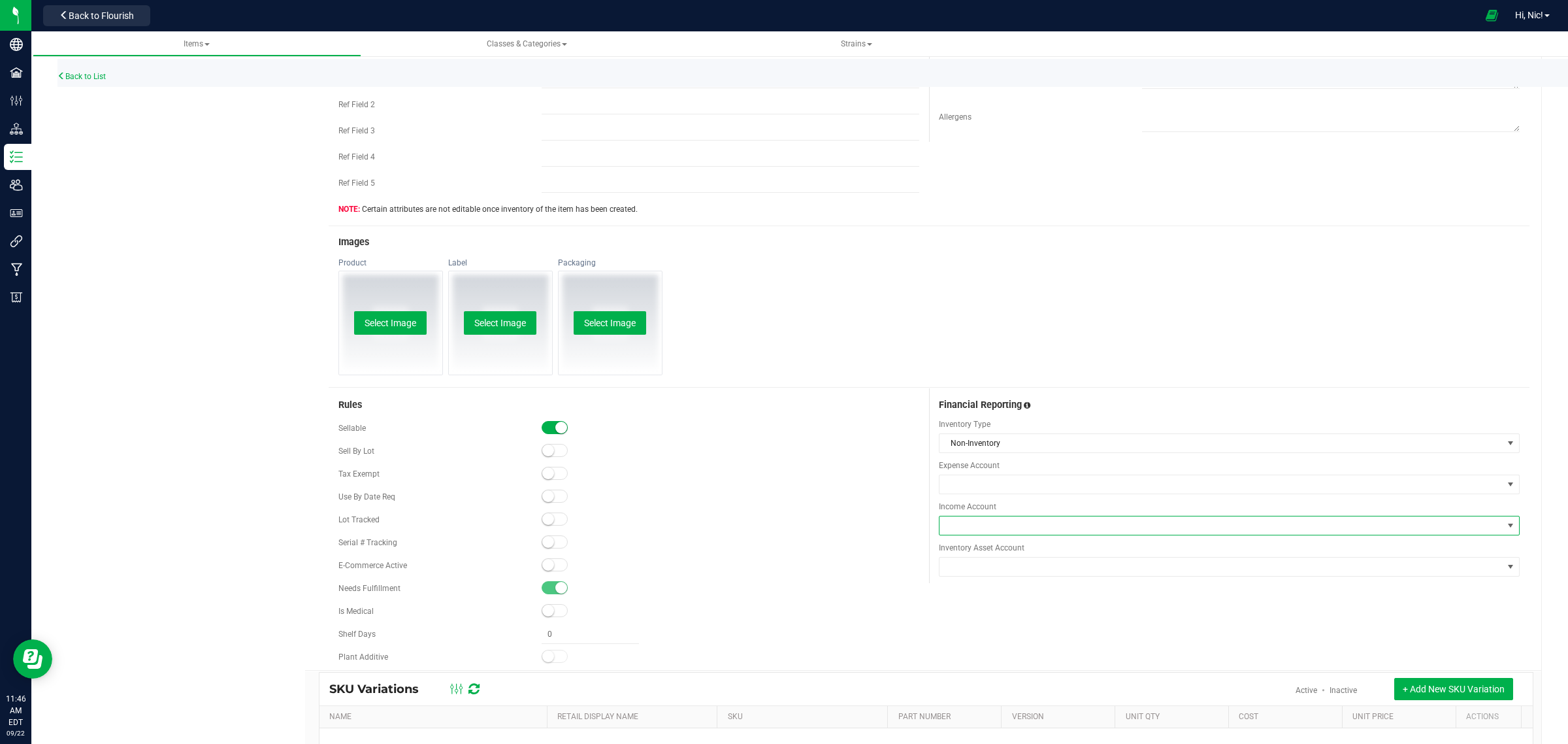
click at [980, 520] on span at bounding box center [1222, 525] width 563 height 18
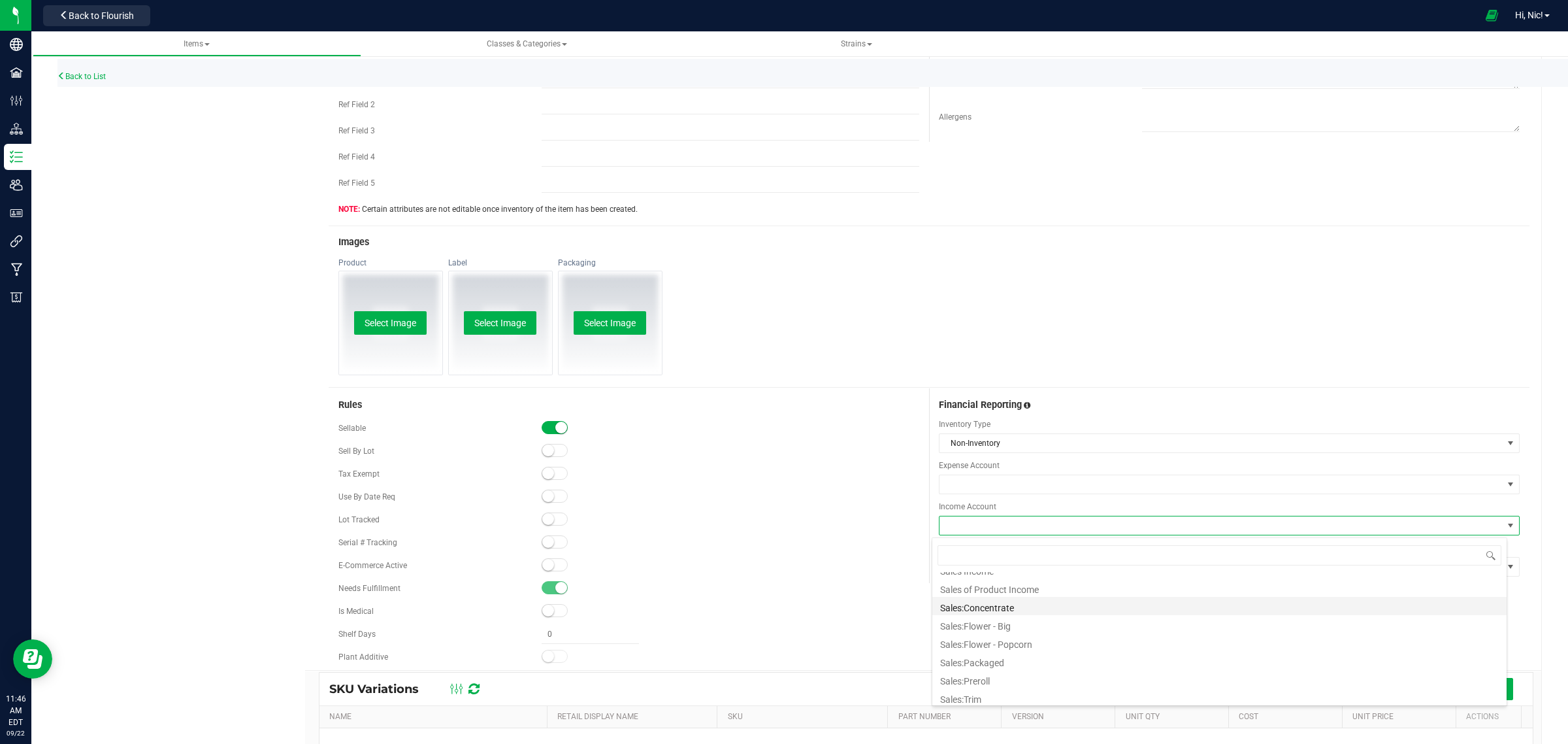
click at [1002, 612] on li "Sales:Concentrate" at bounding box center [1220, 605] width 575 height 18
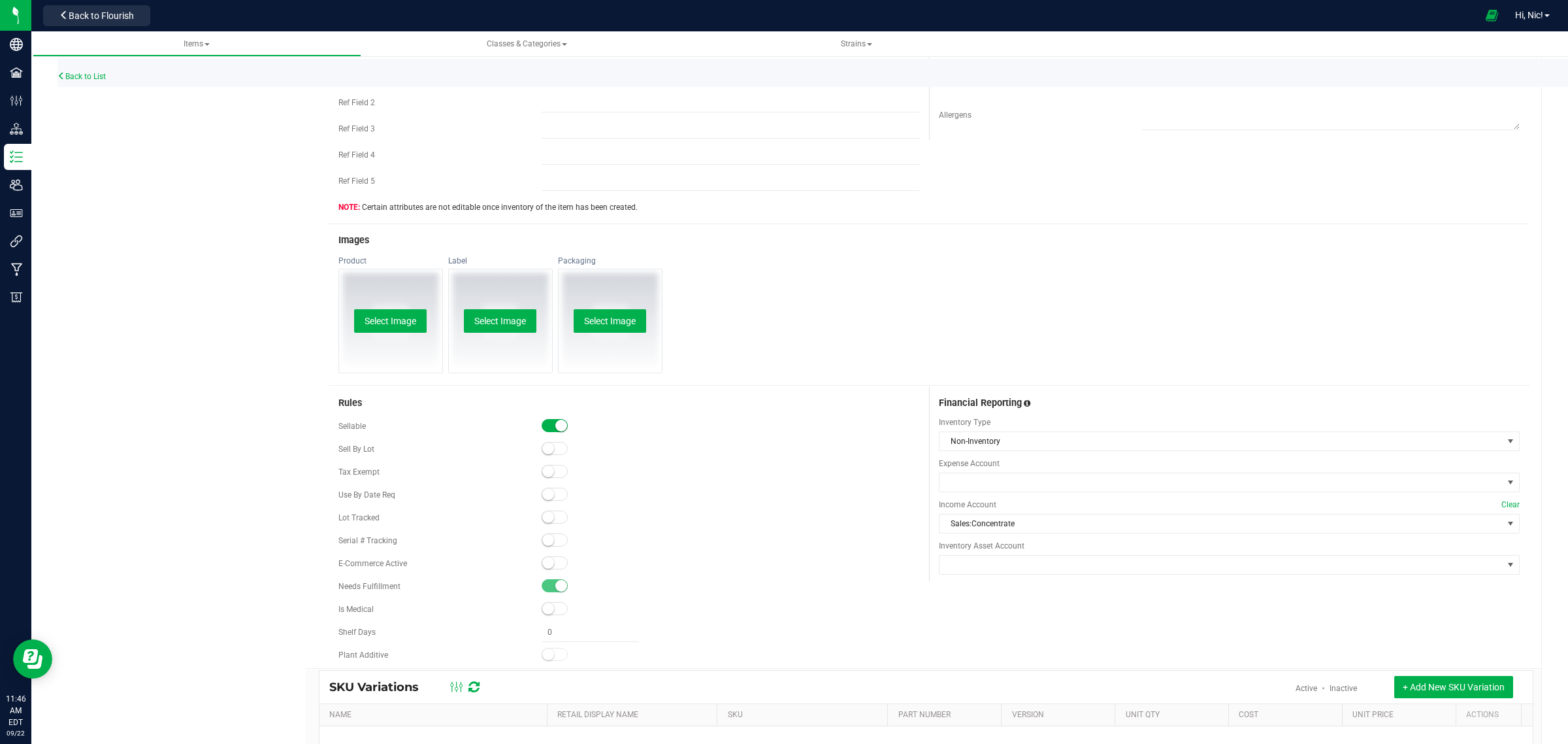
scroll to position [491, 0]
click at [1005, 610] on div "Rules Sellable Sell By Lot" at bounding box center [929, 527] width 1201 height 282
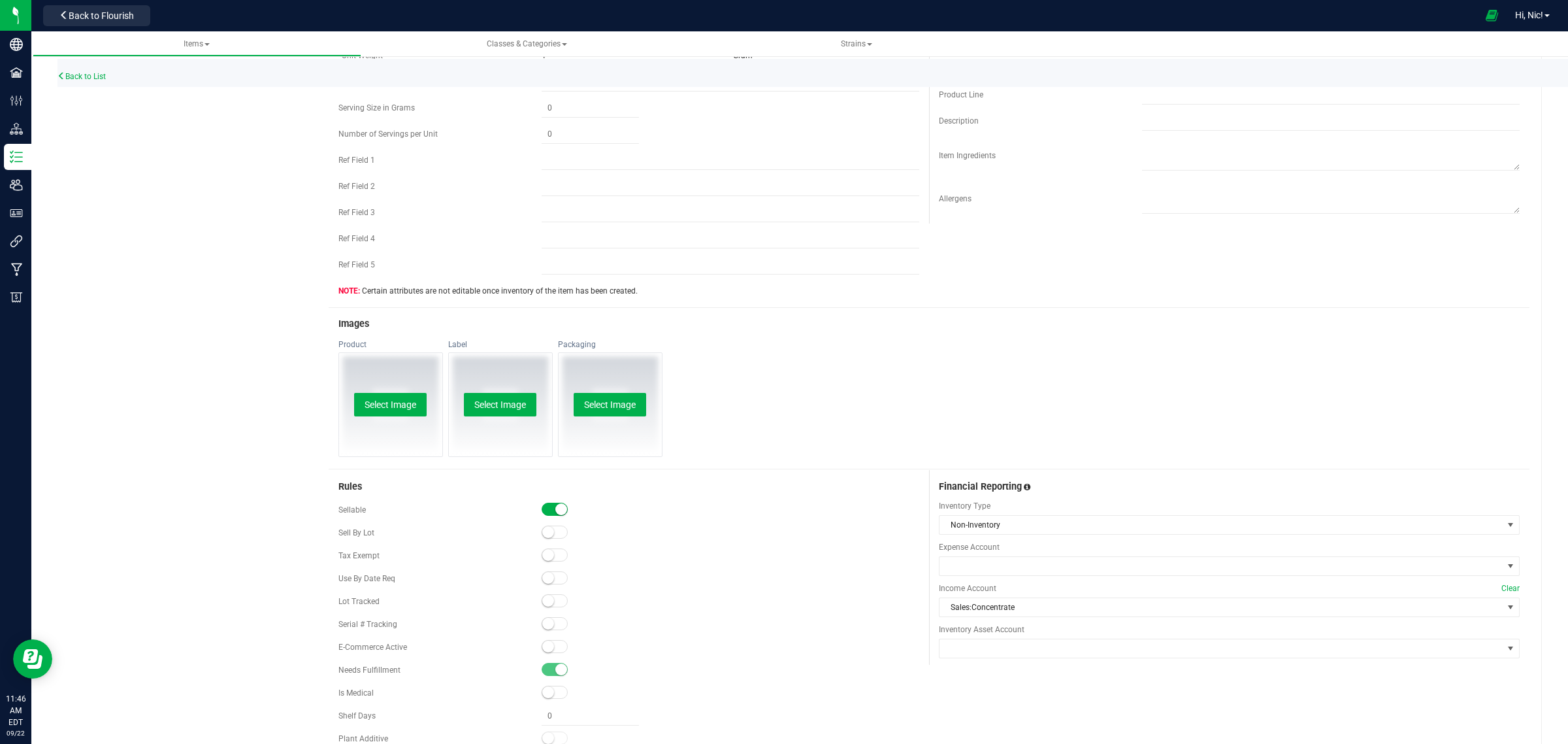
scroll to position [0, 0]
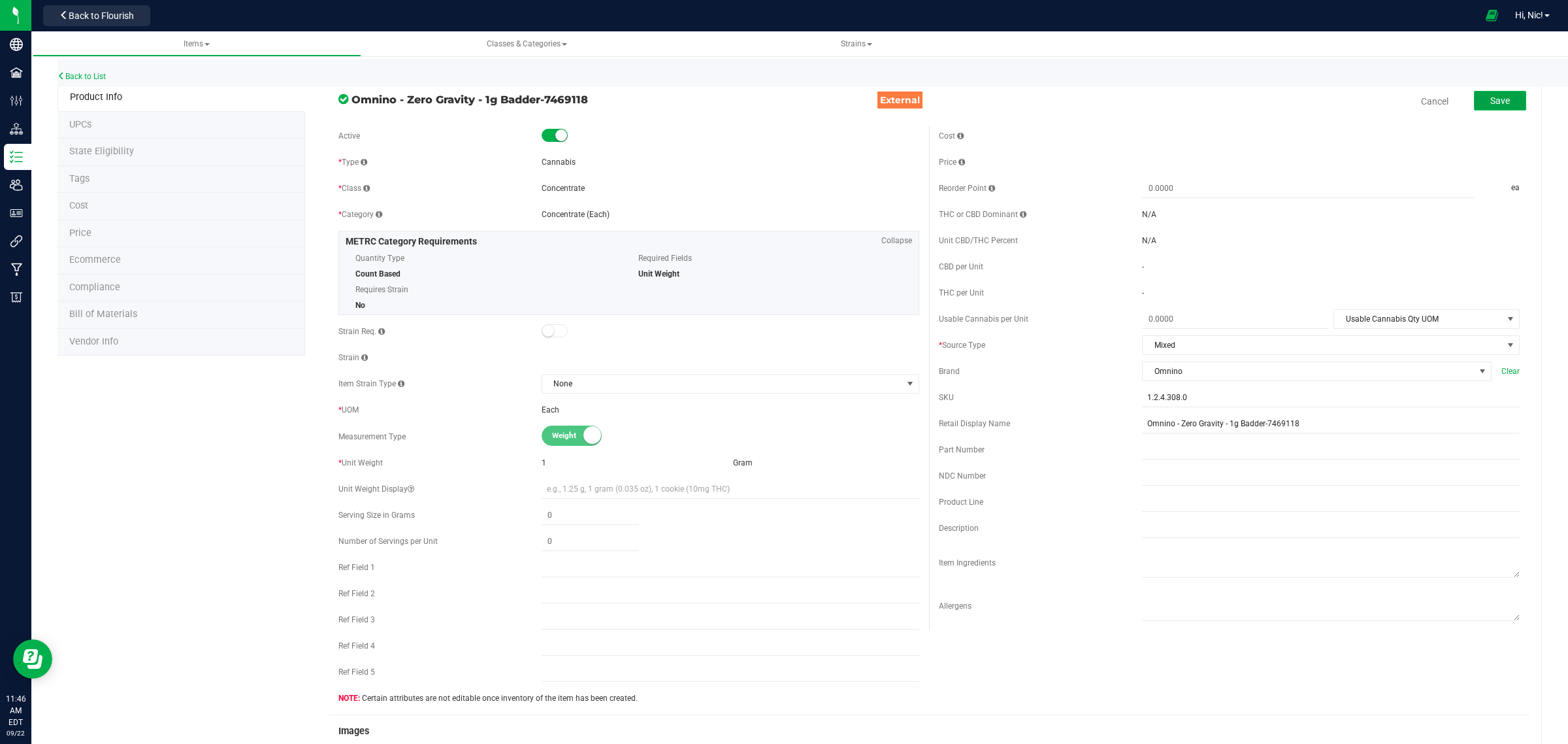
click at [1490, 96] on span "Save" at bounding box center [1499, 101] width 20 height 10
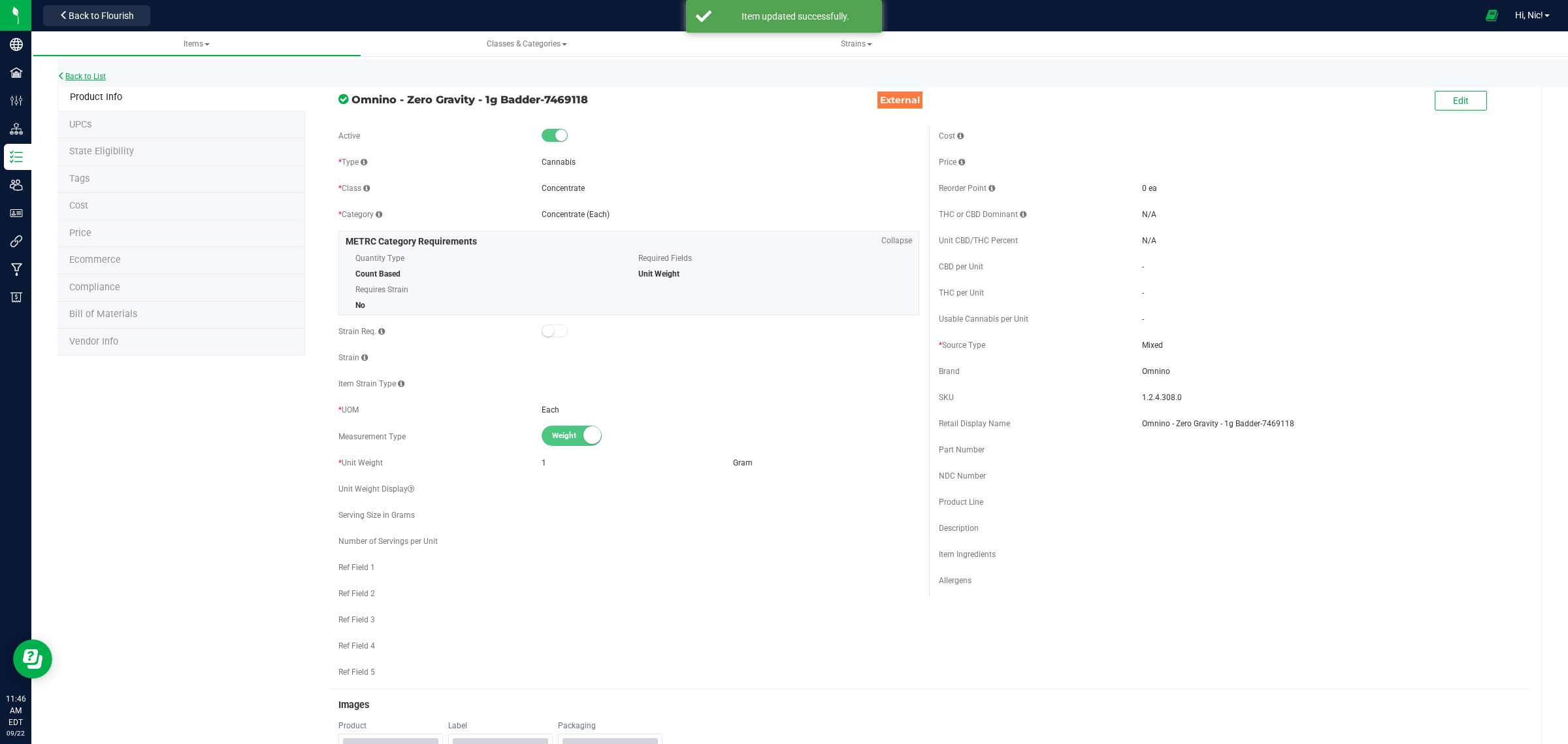
click at [103, 73] on link "Back to List" at bounding box center [81, 77] width 48 height 9
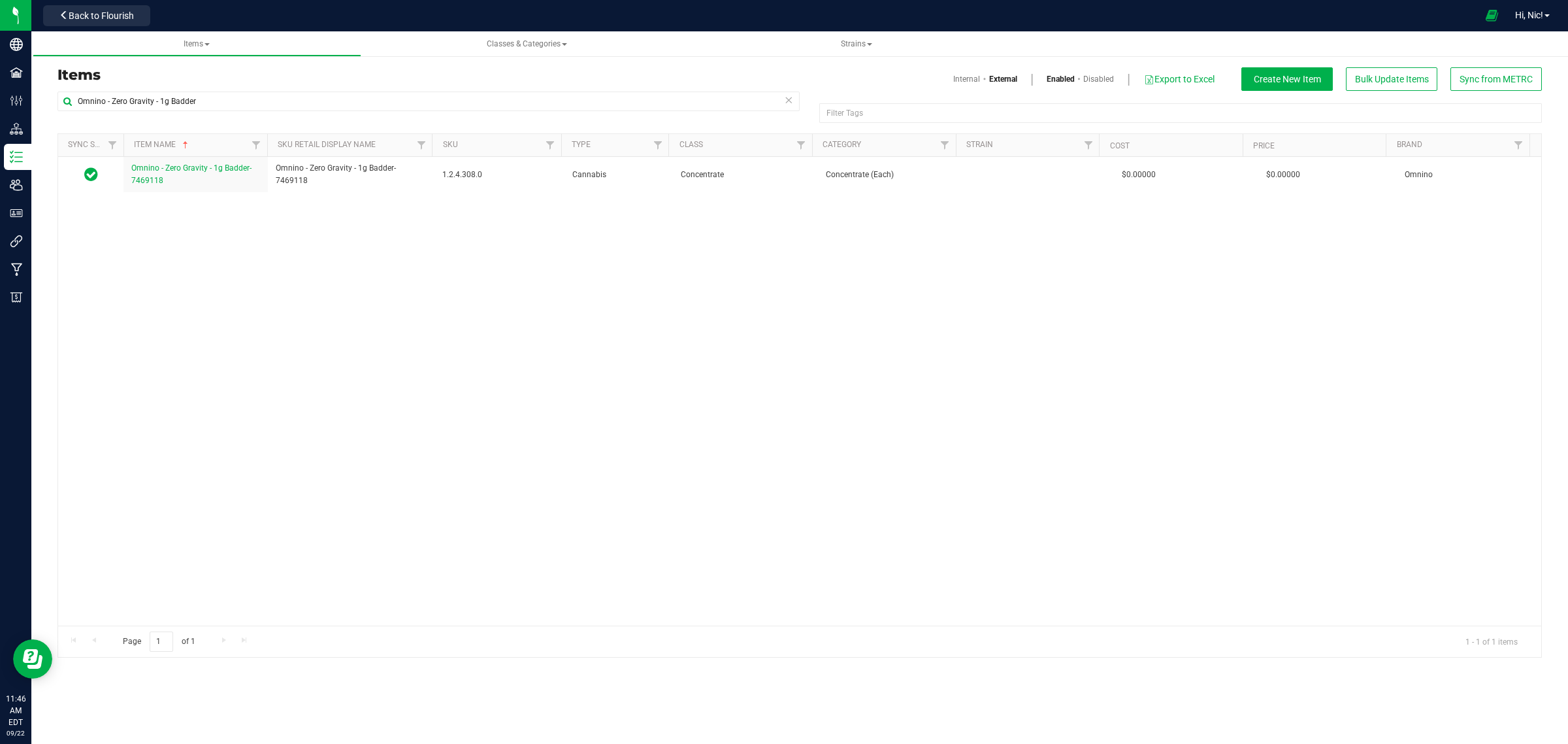
click at [791, 100] on icon at bounding box center [789, 99] width 9 height 16
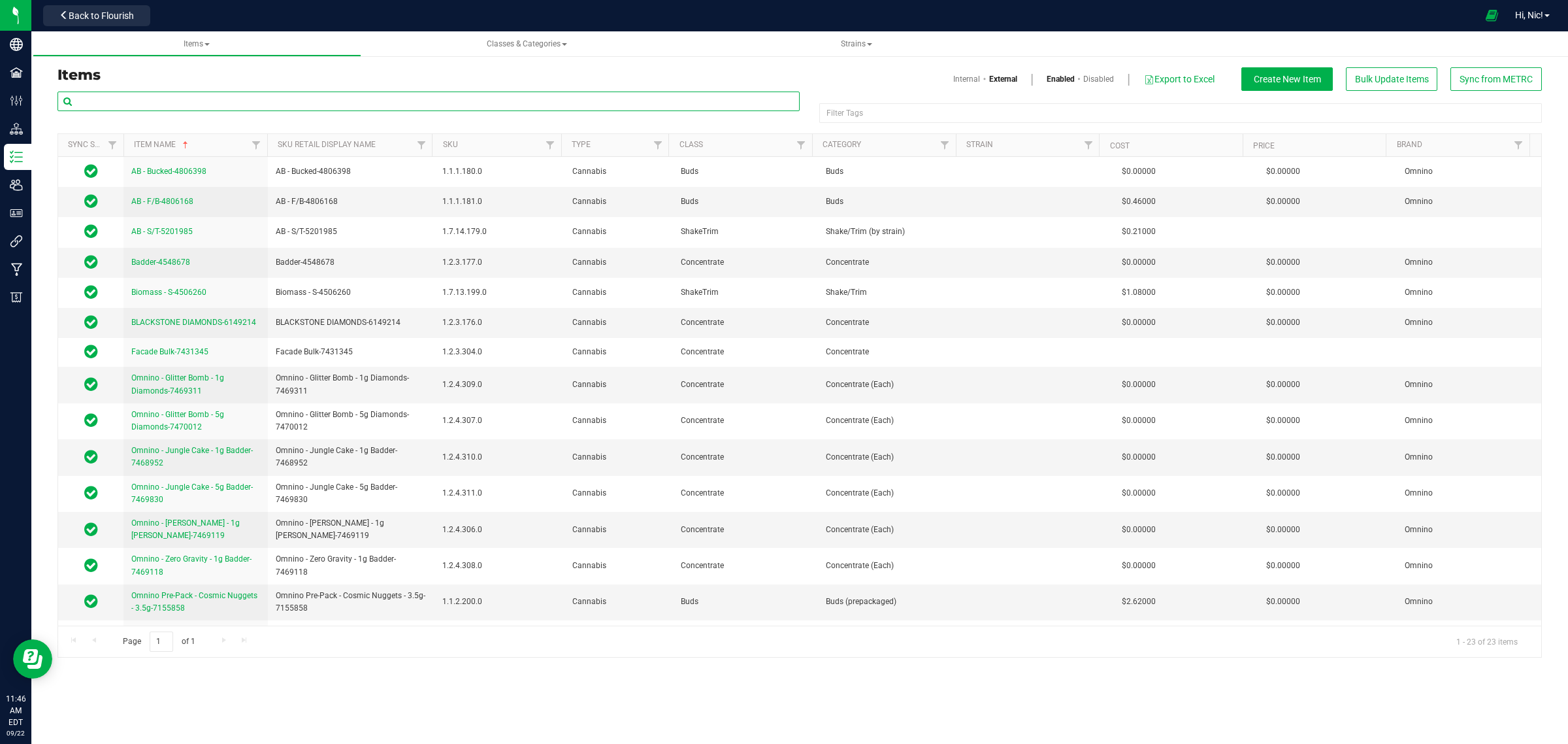
click at [278, 97] on input "text" at bounding box center [428, 101] width 742 height 20
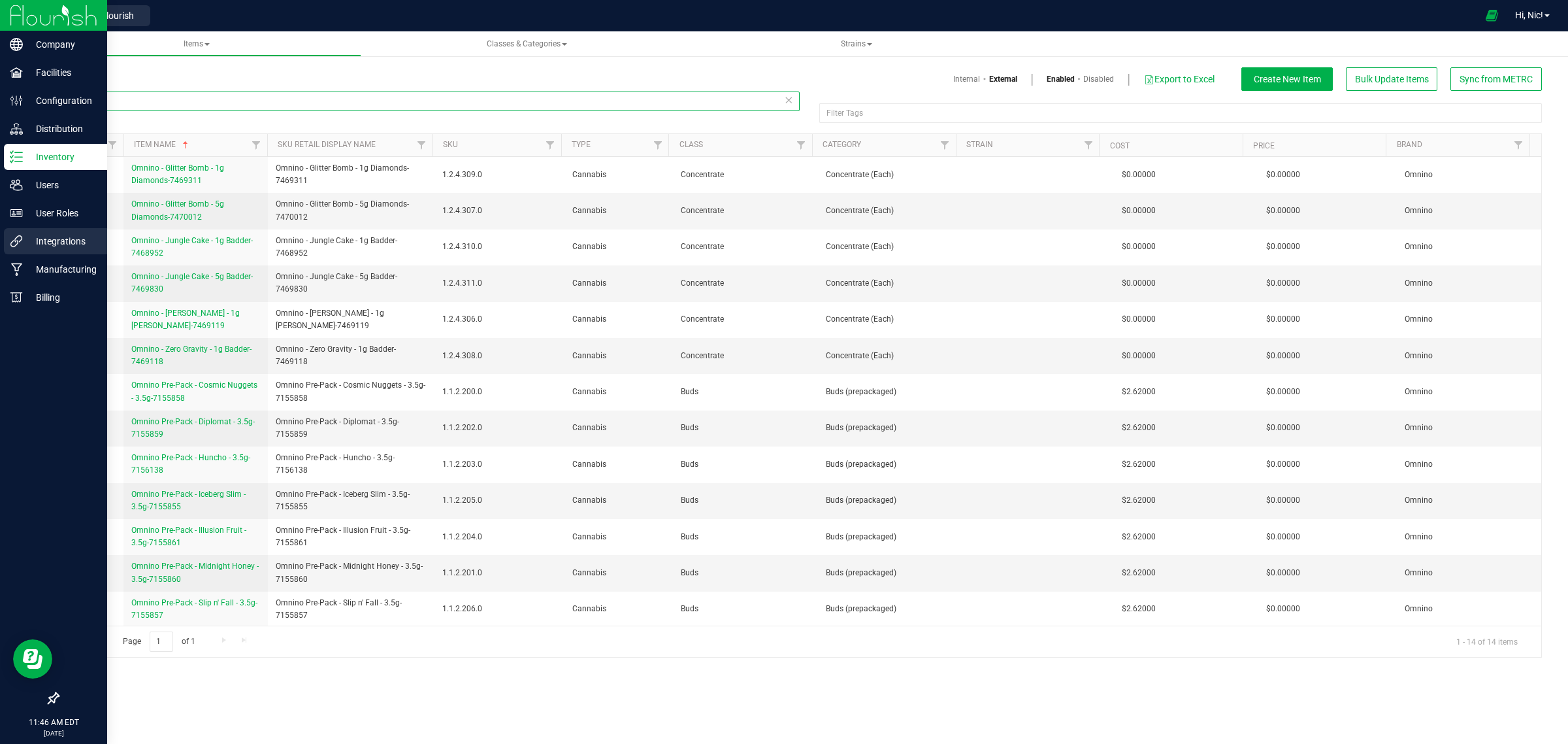
type input "Omnino"
click at [66, 240] on p "Integrations" at bounding box center [62, 240] width 79 height 16
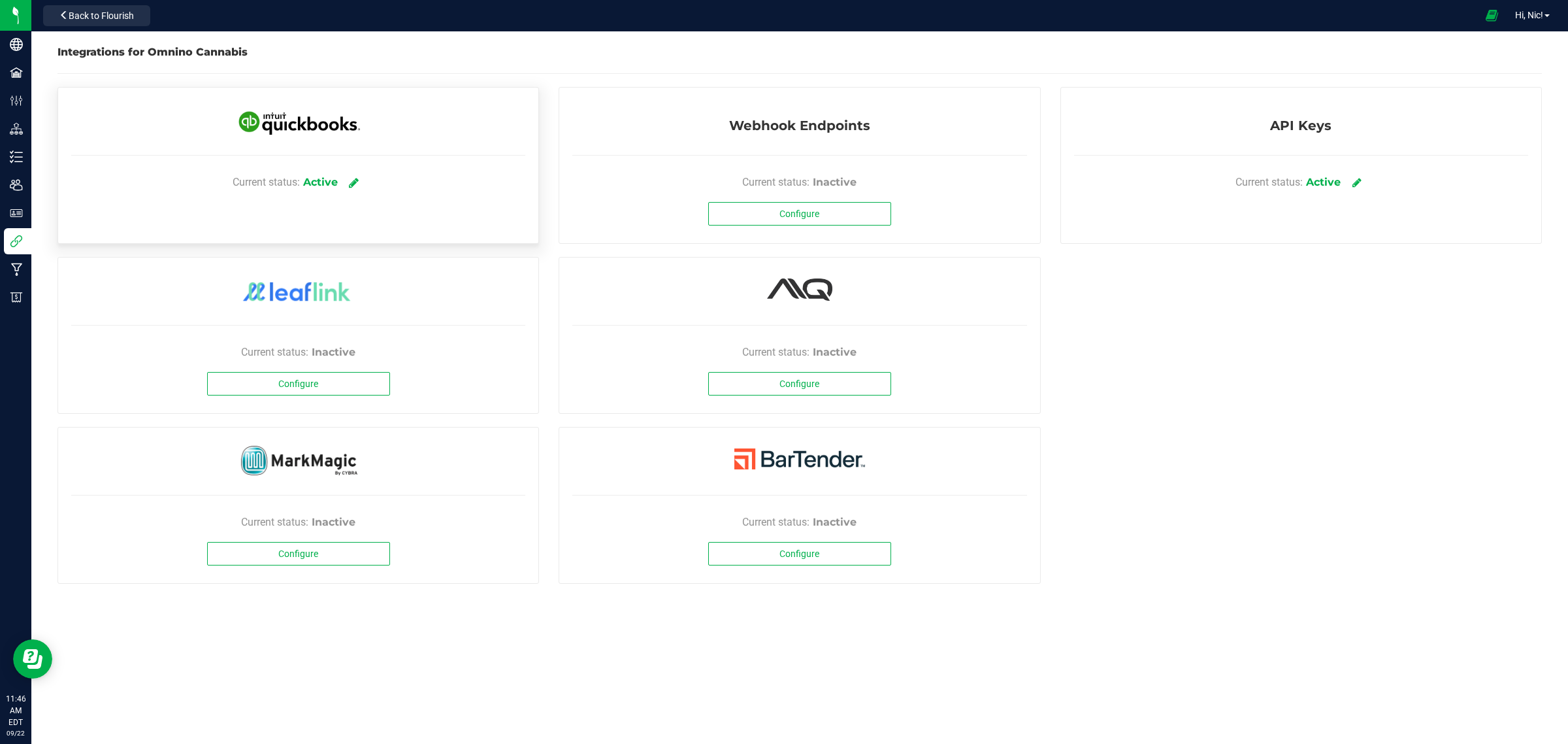
click at [356, 179] on icon at bounding box center [354, 182] width 9 height 12
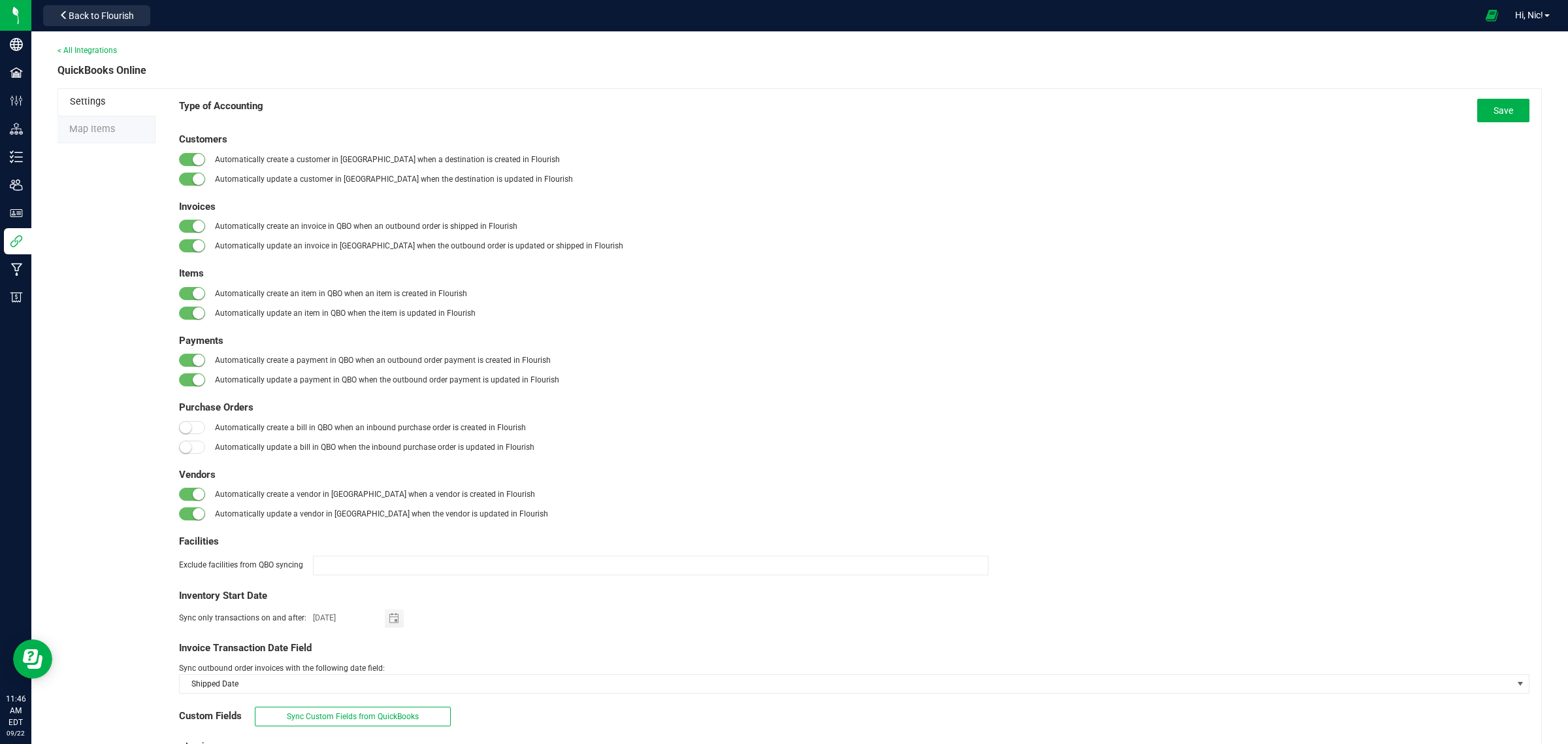
click at [113, 130] on span "Map Items" at bounding box center [92, 130] width 46 height 11
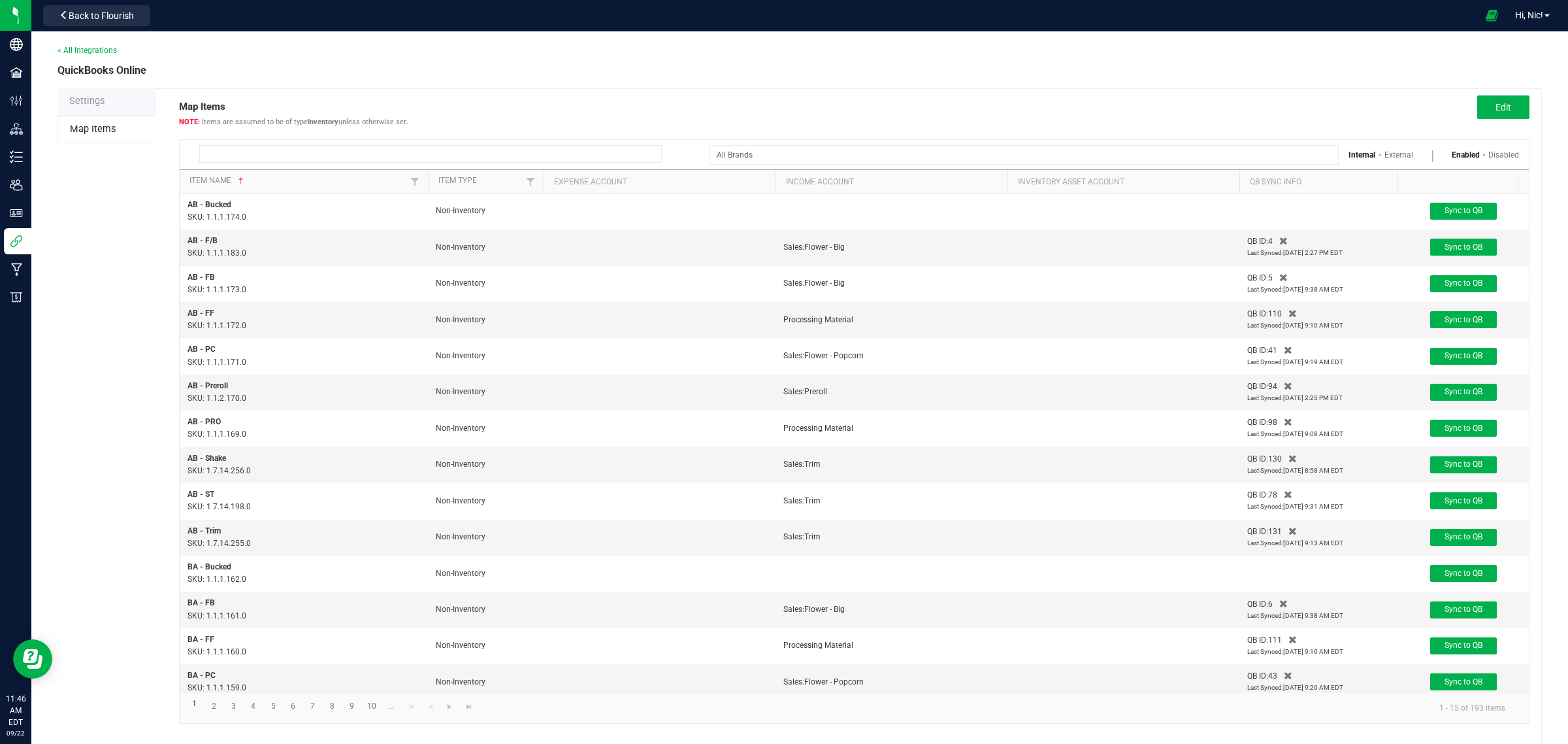
click at [238, 150] on input at bounding box center [430, 153] width 463 height 18
paste input "Omnino - Glitter Bomb - 1g Diamonds"
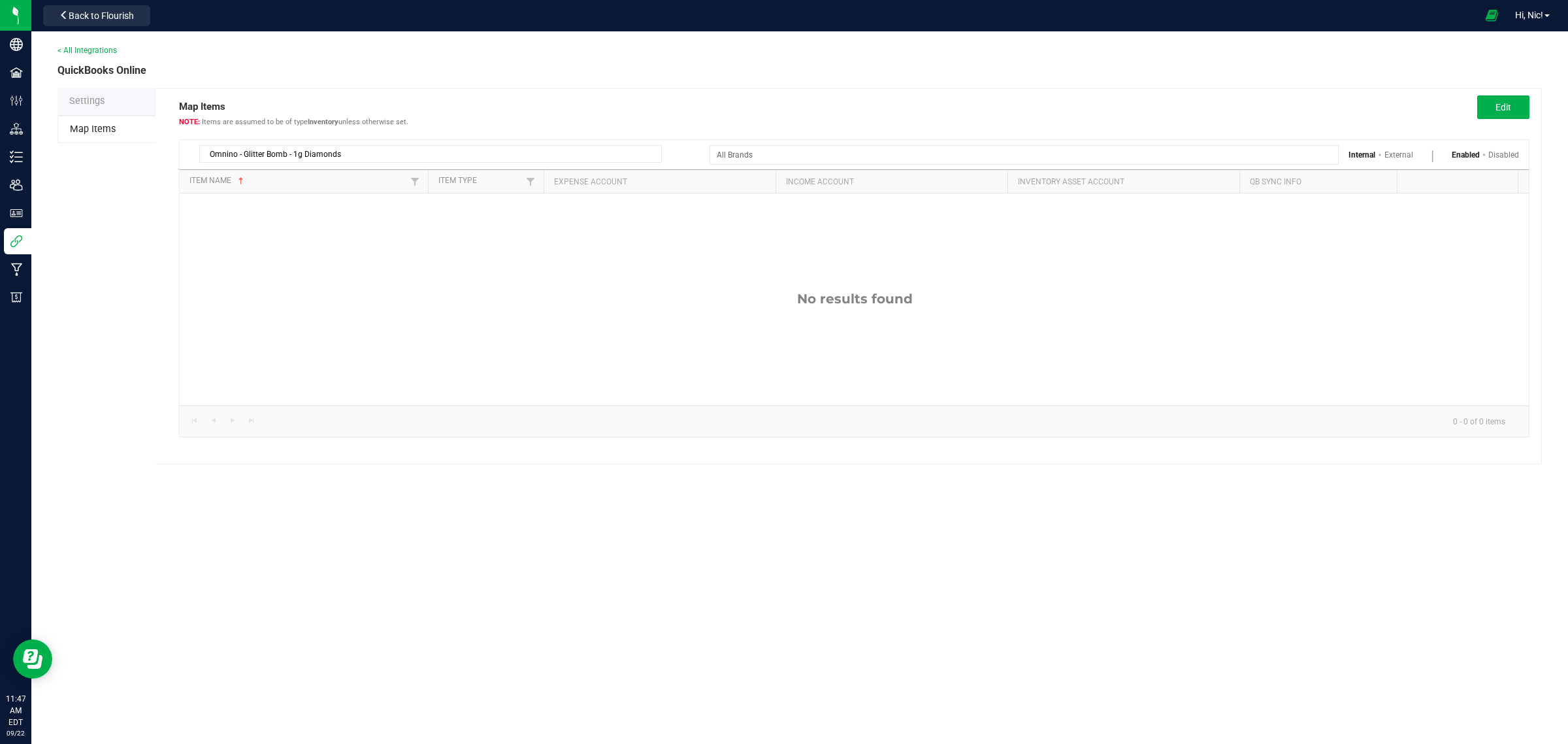
click at [1399, 158] on link "External" at bounding box center [1398, 155] width 29 height 9
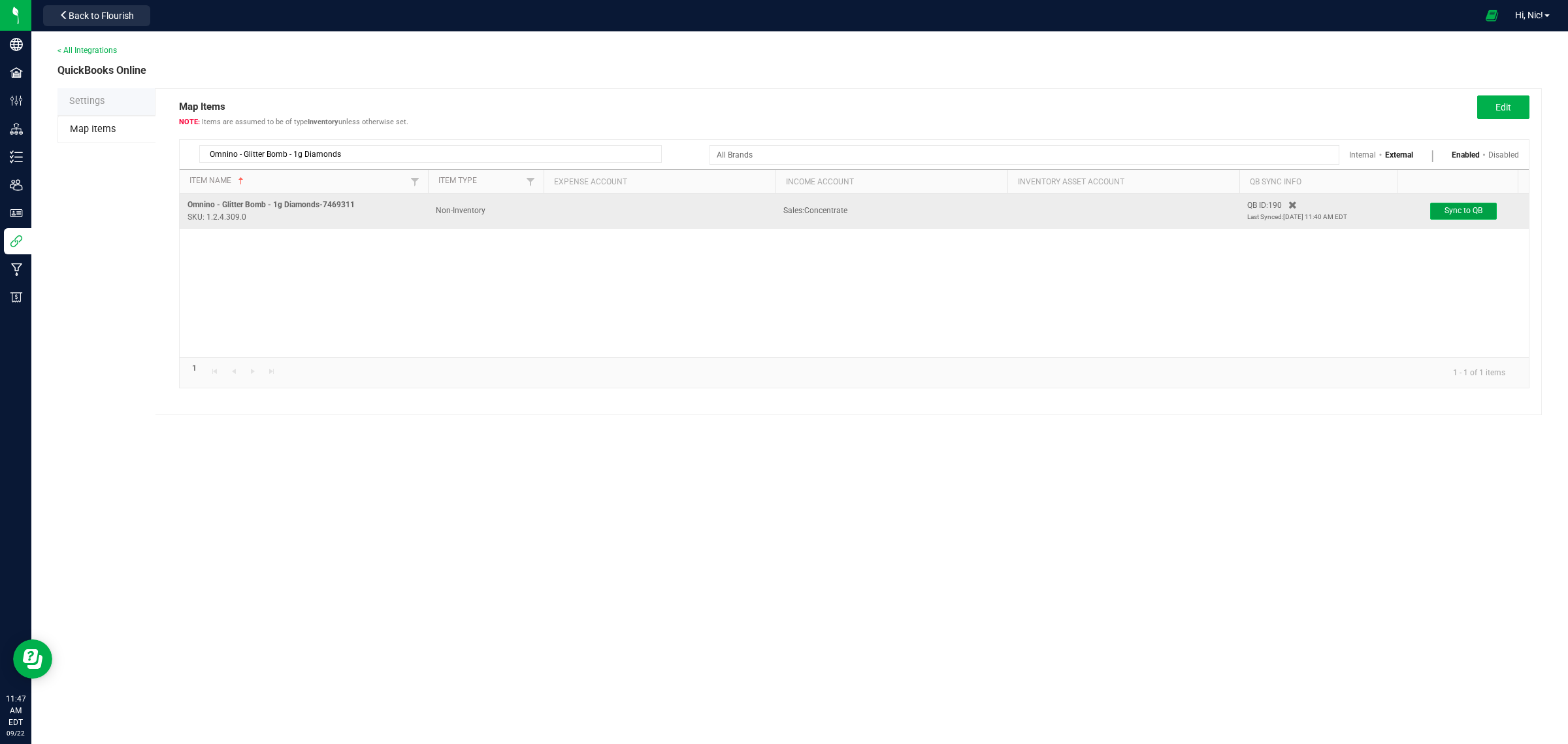
click at [1441, 212] on button "Sync to QB" at bounding box center [1463, 211] width 67 height 17
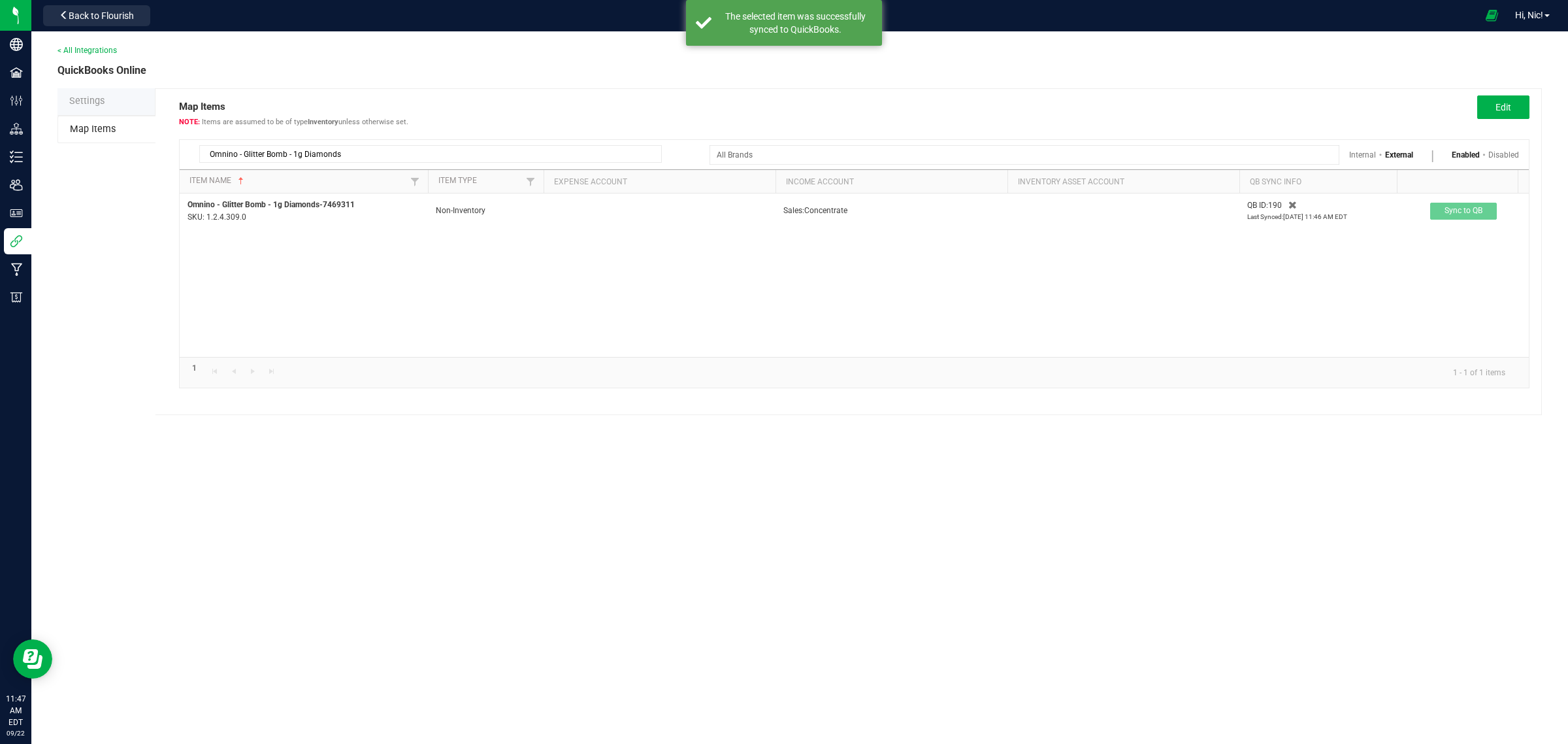
click at [348, 146] on input "Omnino - Glitter Bomb - 1g Diamonds" at bounding box center [430, 153] width 463 height 18
paste input "5"
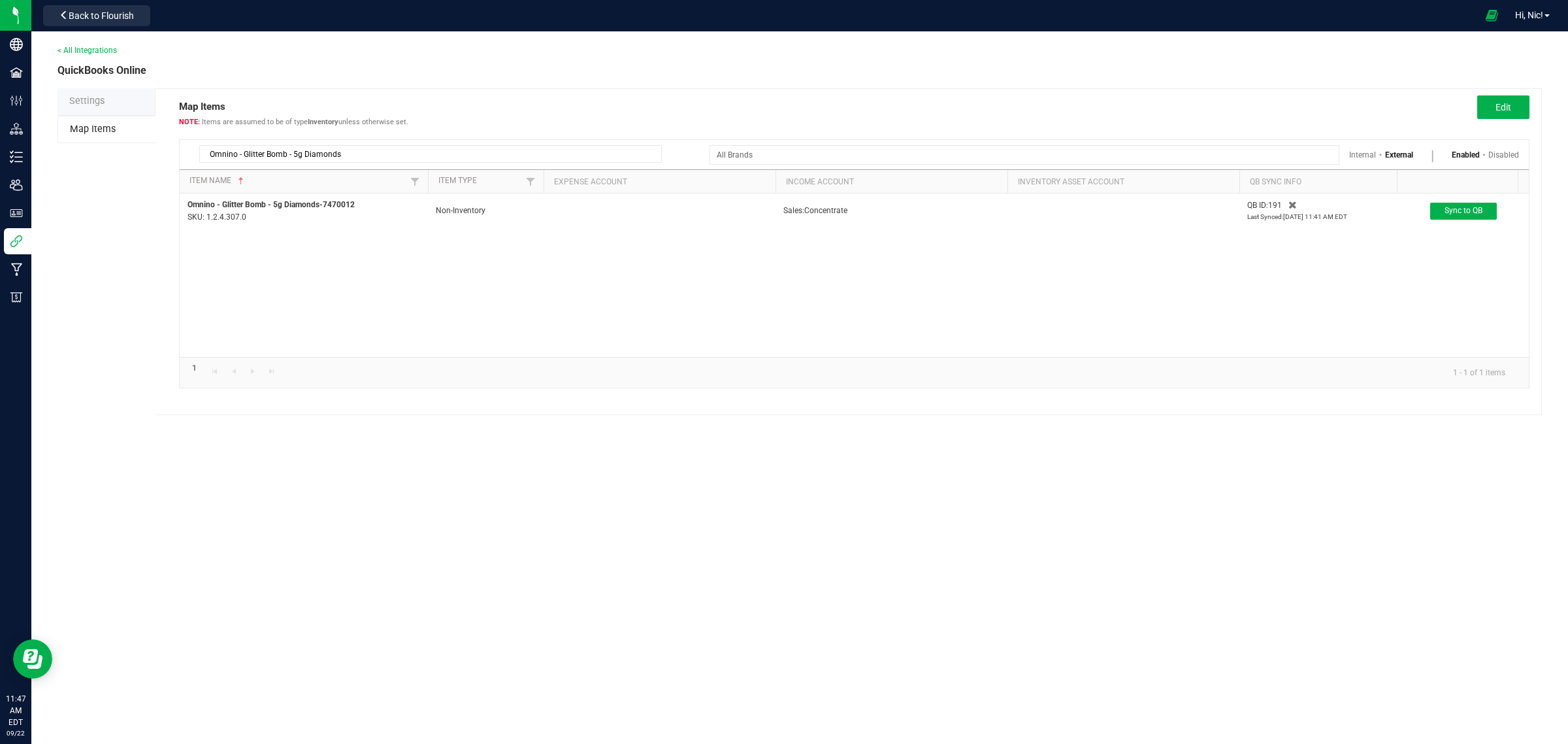
click at [444, 158] on input "Omnino - Glitter Bomb - 5g Diamonds" at bounding box center [430, 153] width 463 height 18
paste input "Jungle Cake - 1g Badder"
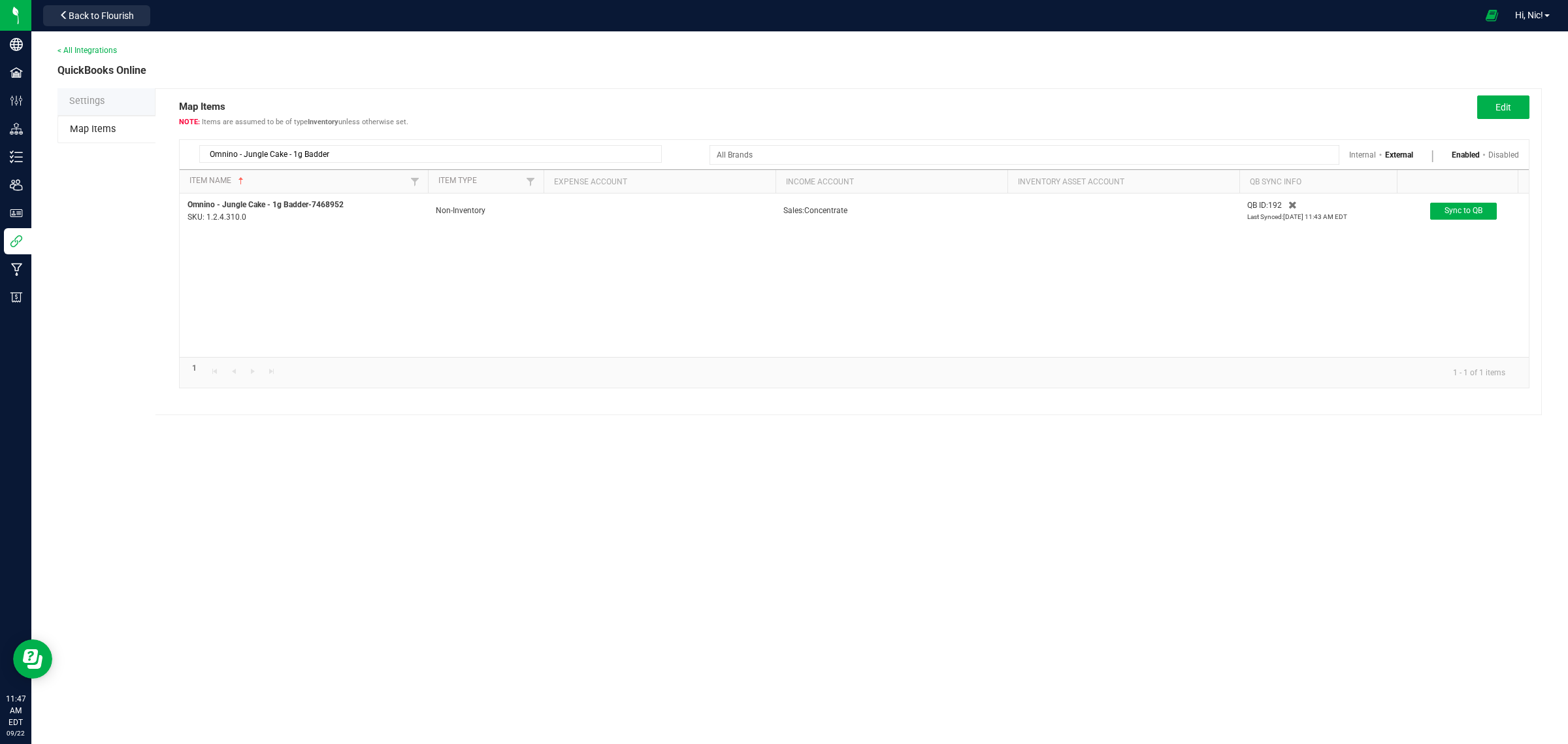
click at [438, 156] on input "Omnino - Jungle Cake - 1g Badder" at bounding box center [430, 153] width 463 height 18
click at [438, 155] on input "Omnino - Jungle Cake - 1g Badder" at bounding box center [430, 153] width 463 height 18
paste input "5"
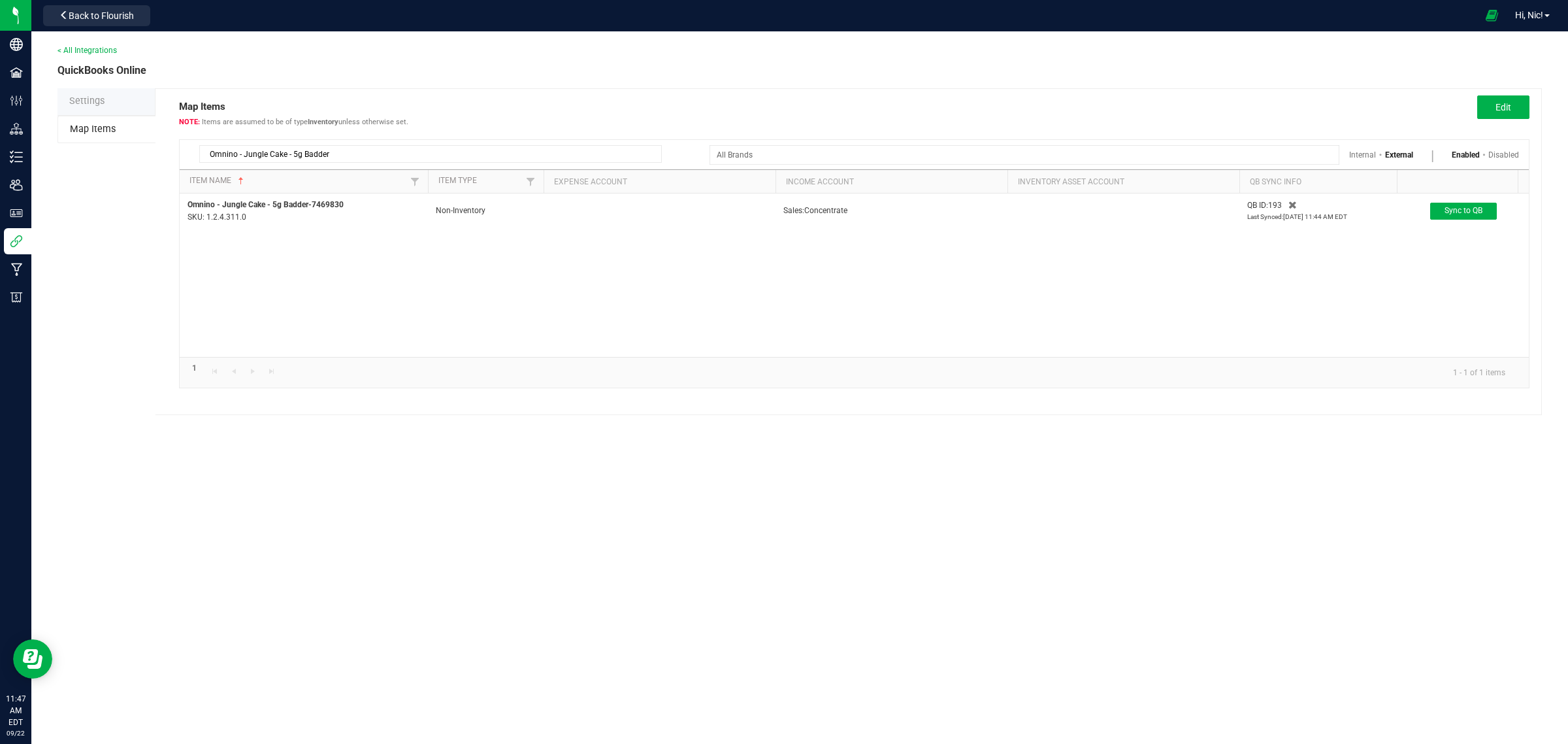
click at [565, 154] on input "Omnino - Jungle Cake - 5g Badder" at bounding box center [430, 153] width 463 height 18
paste input "[PERSON_NAME] - 1"
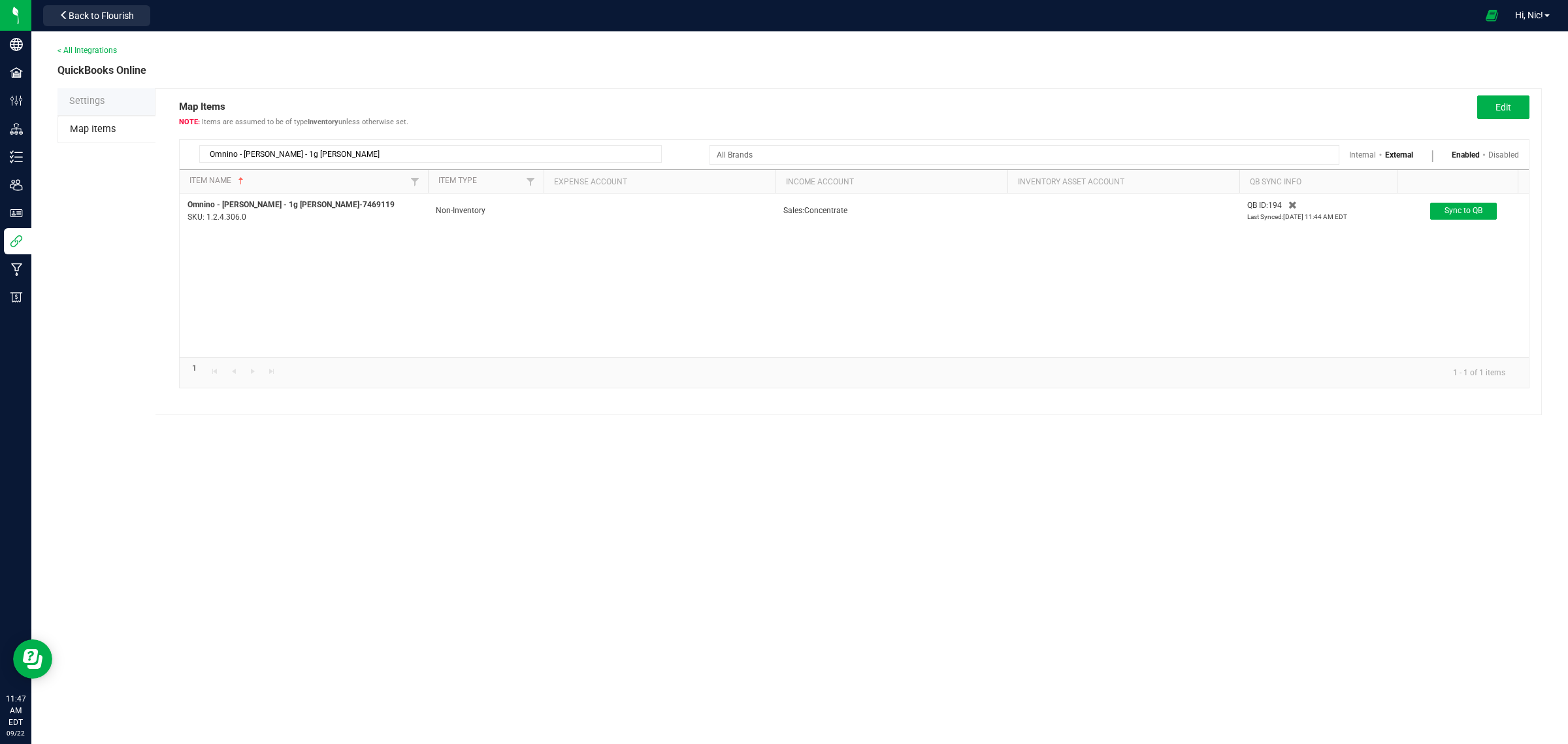
click at [442, 156] on input "Omnino - [PERSON_NAME] - 1g [PERSON_NAME]" at bounding box center [430, 153] width 463 height 18
paste input "Zero Gravity"
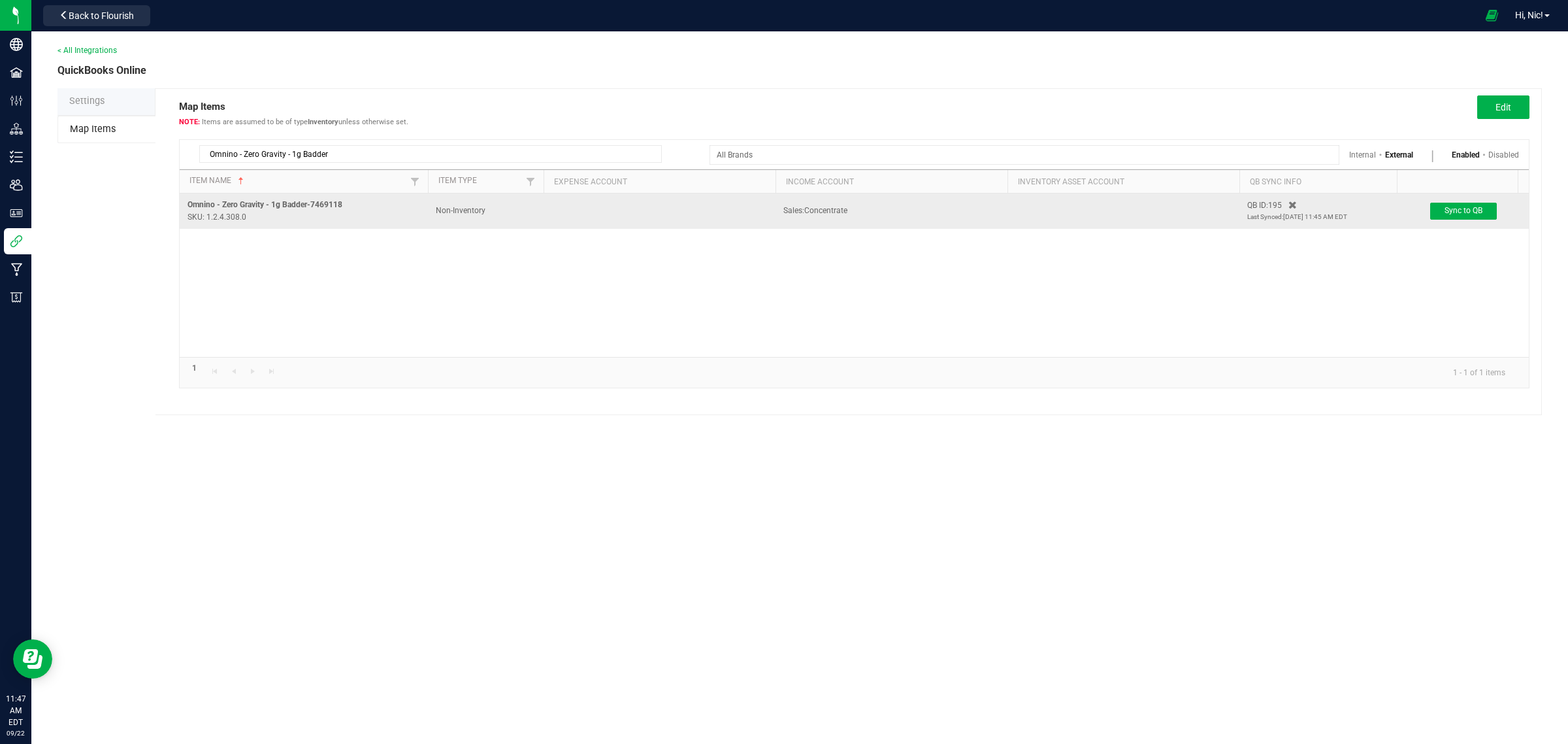
type input "Omnino - Zero Gravity - 1g Badder"
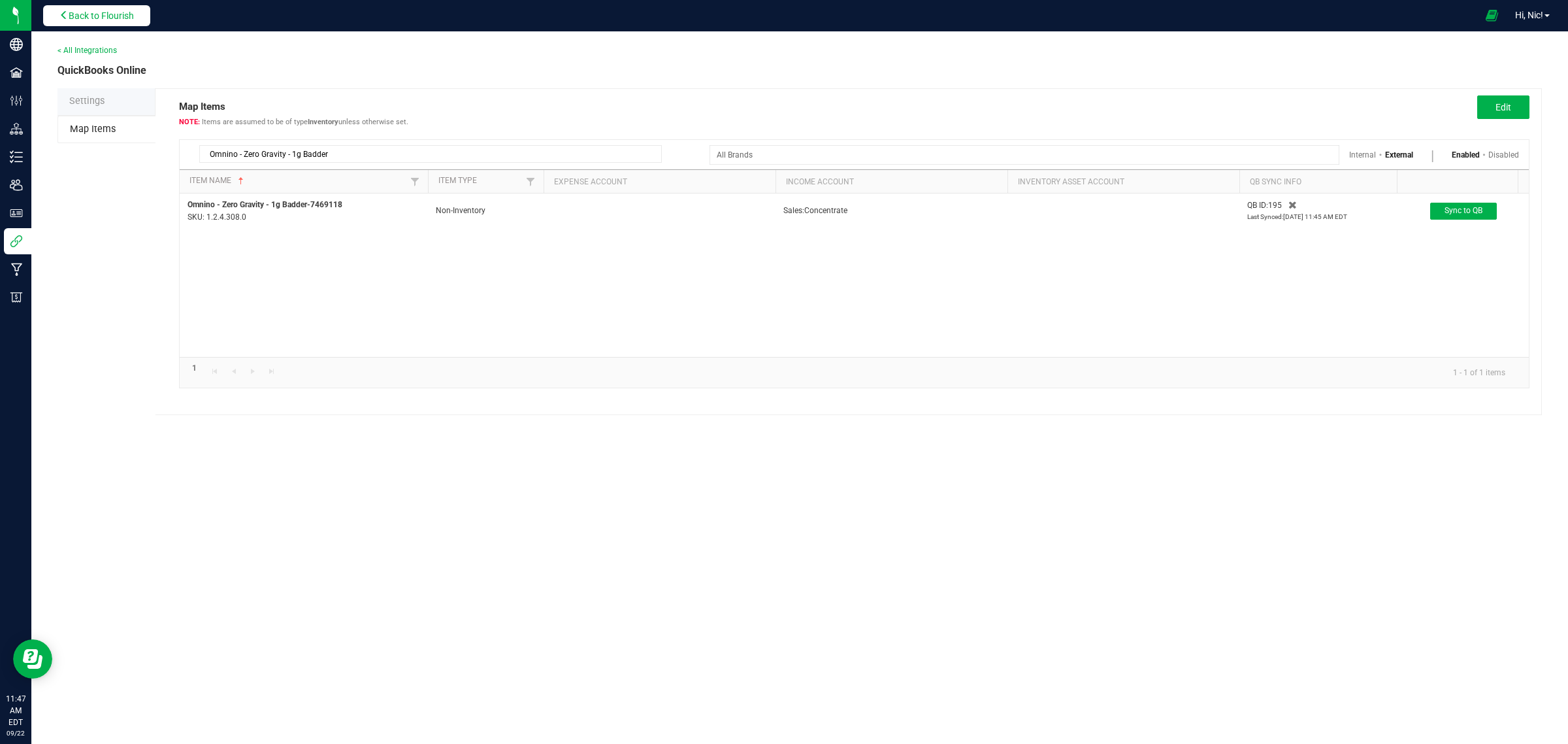
click at [89, 16] on span "Back to Flourish" at bounding box center [101, 15] width 66 height 10
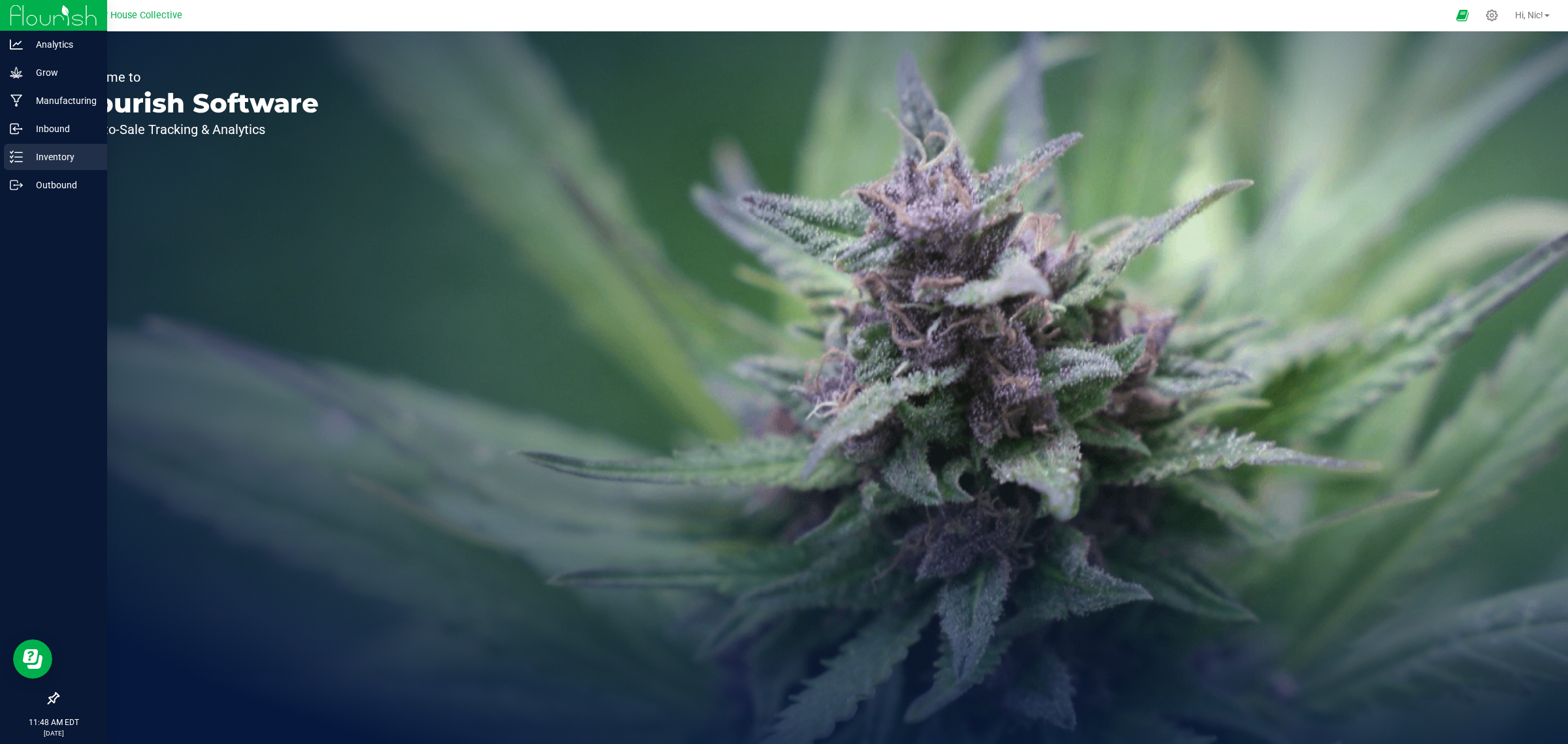
click at [66, 156] on p "Inventory" at bounding box center [62, 157] width 79 height 16
